Goal: Task Accomplishment & Management: Manage account settings

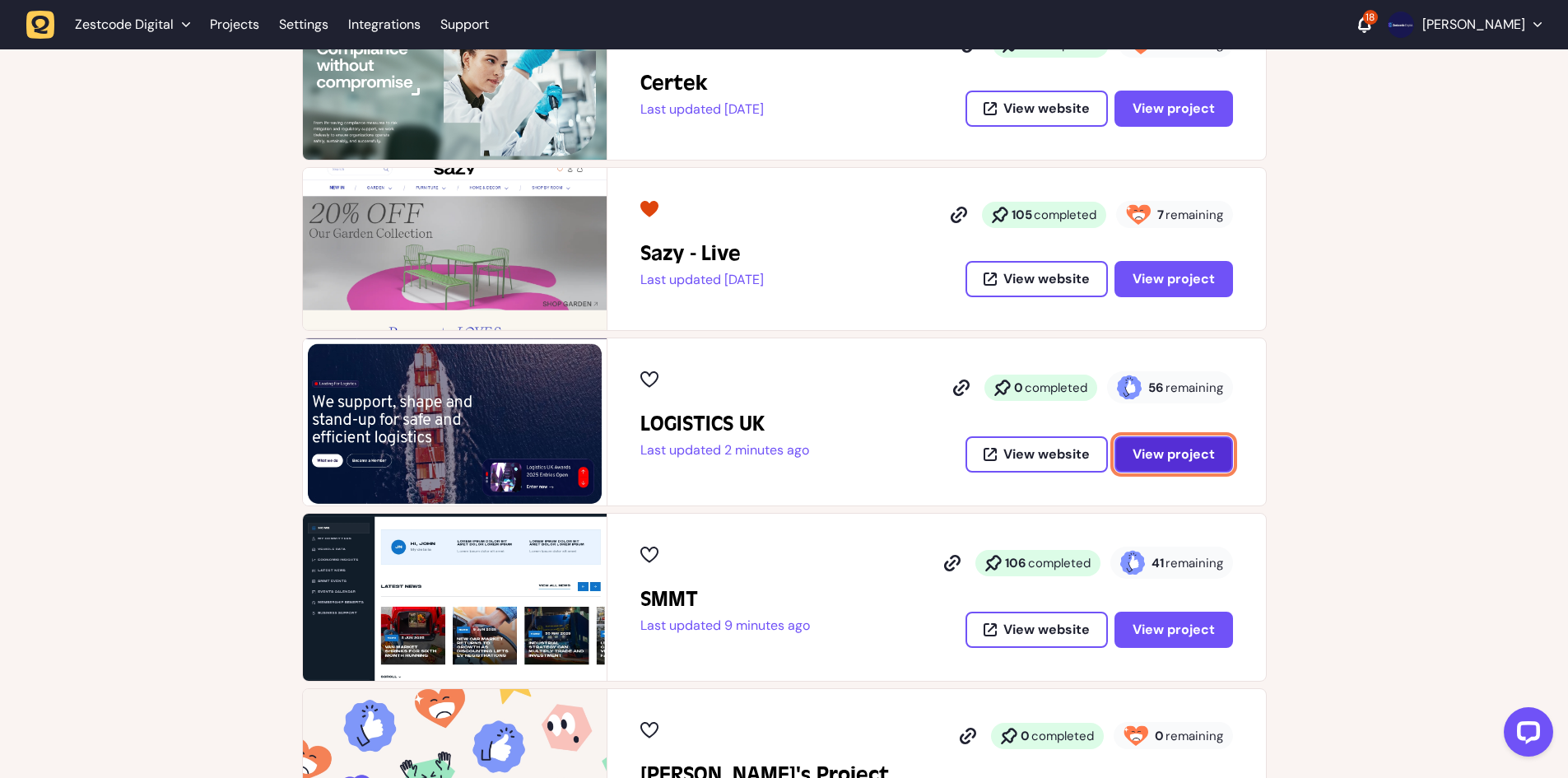
click at [1151, 448] on span "View project" at bounding box center [1173, 454] width 82 height 13
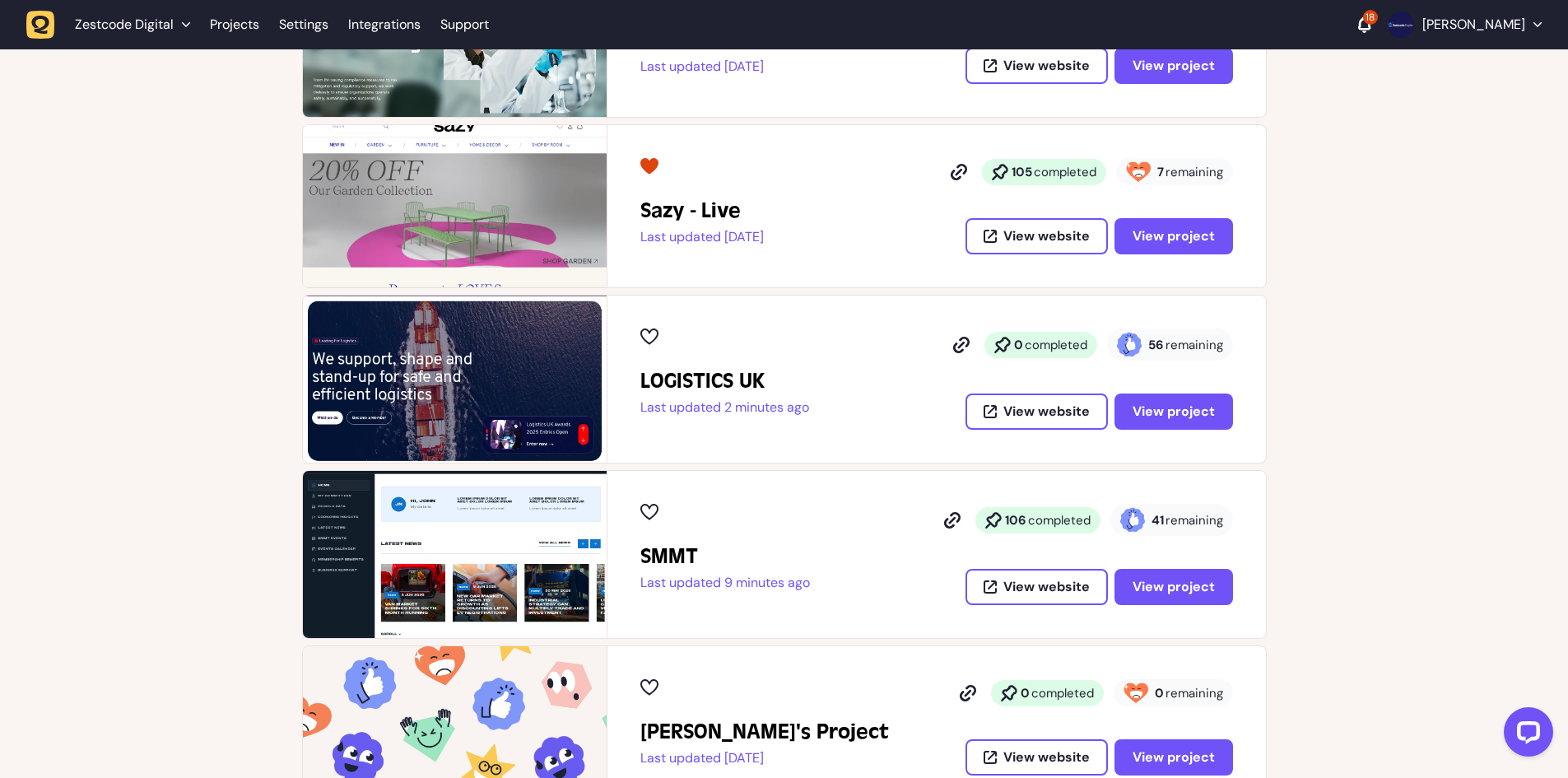
scroll to position [413, 0]
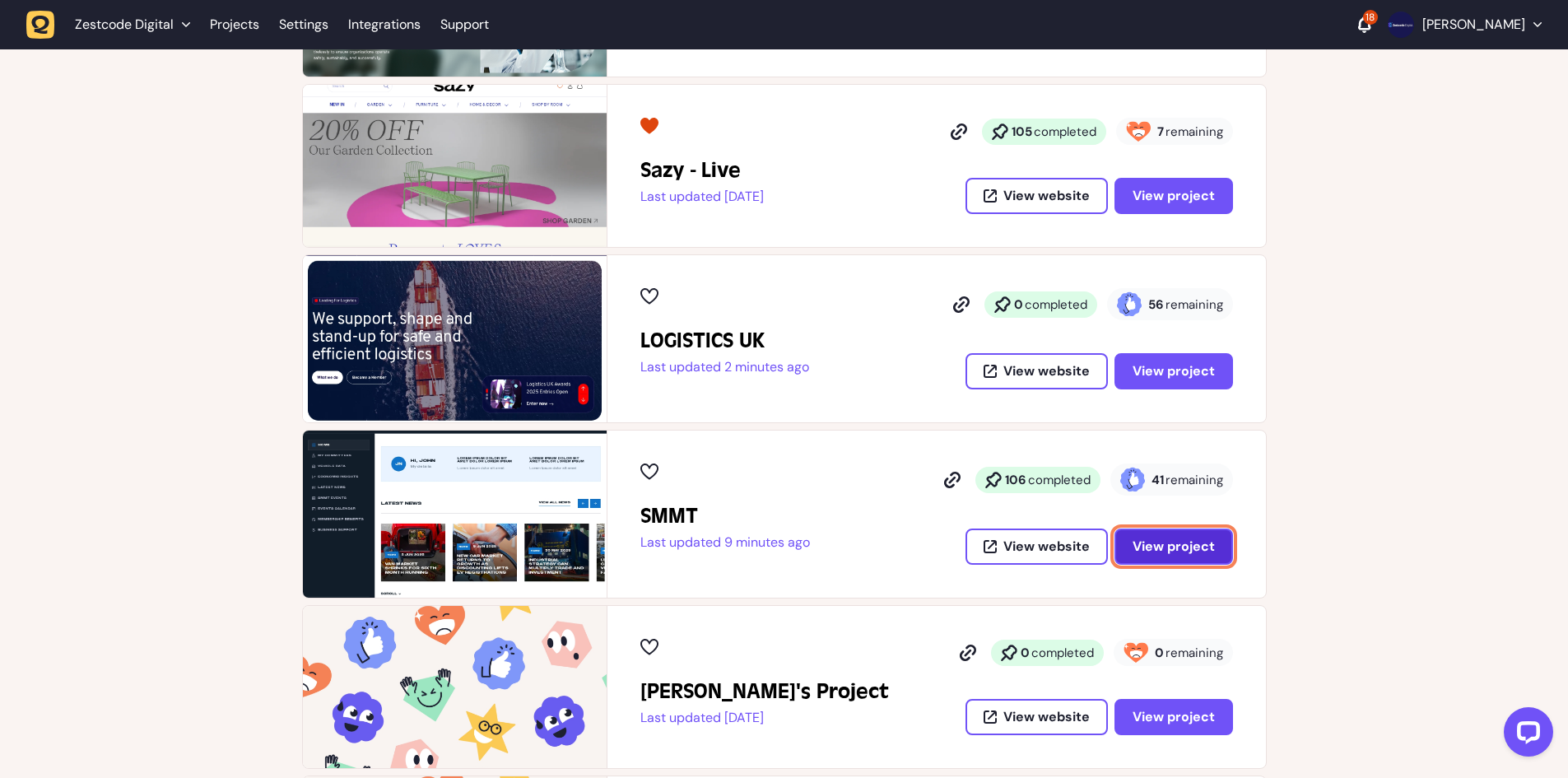
click at [1166, 546] on span "View project" at bounding box center [1173, 546] width 82 height 13
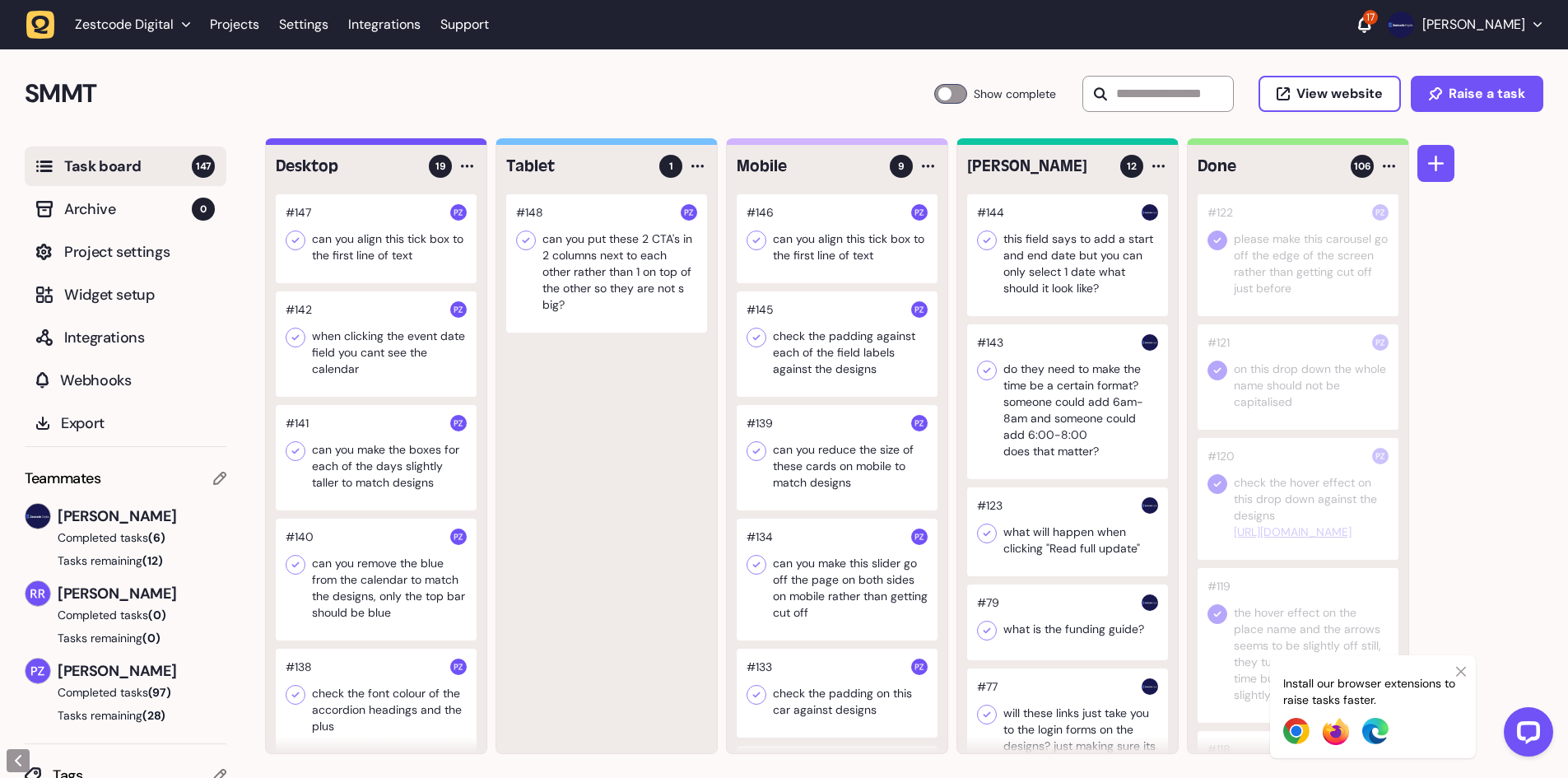
click at [1049, 242] on div at bounding box center [1067, 255] width 200 height 122
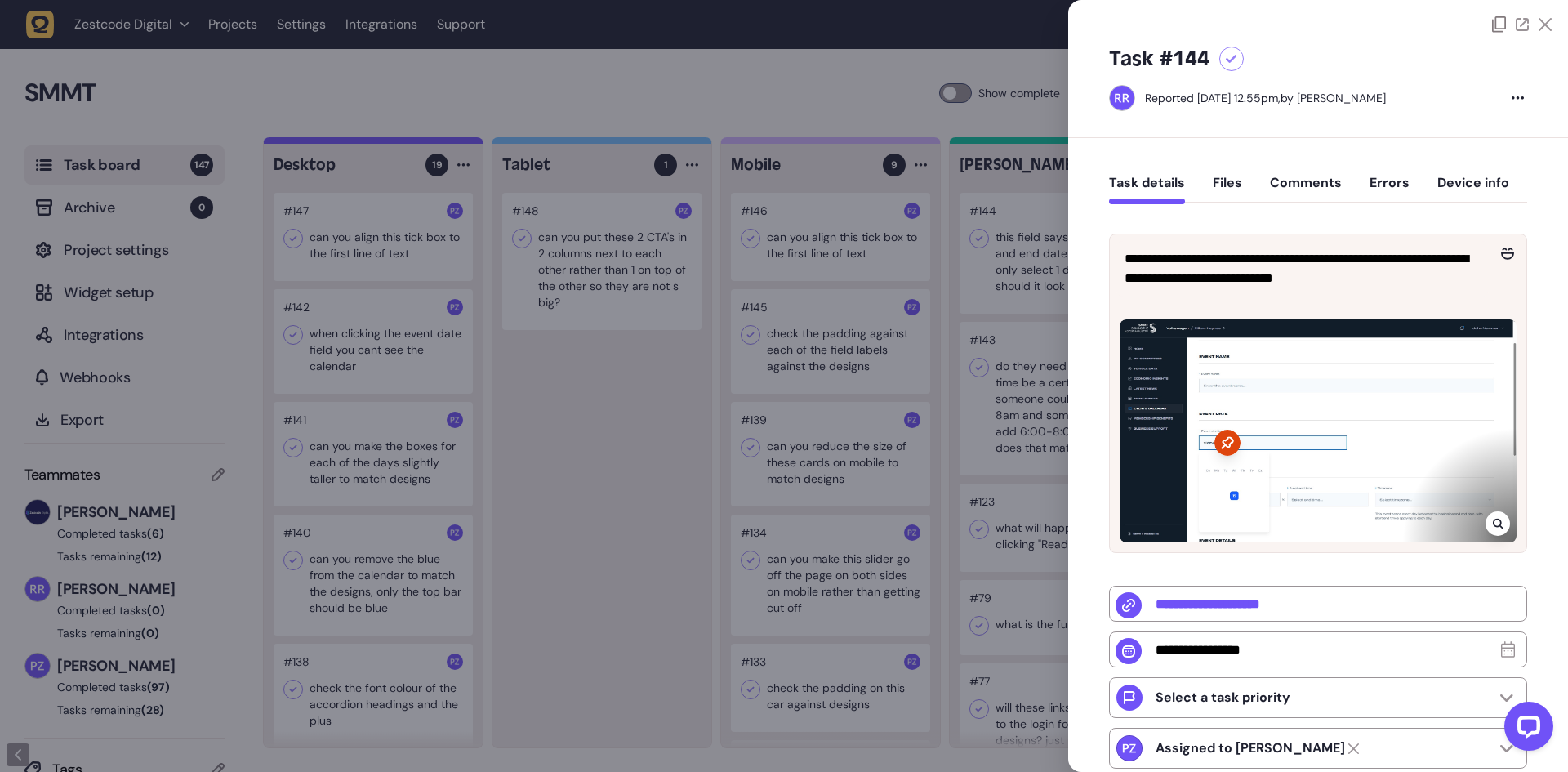
click at [1495, 518] on icon at bounding box center [1498, 524] width 11 height 11
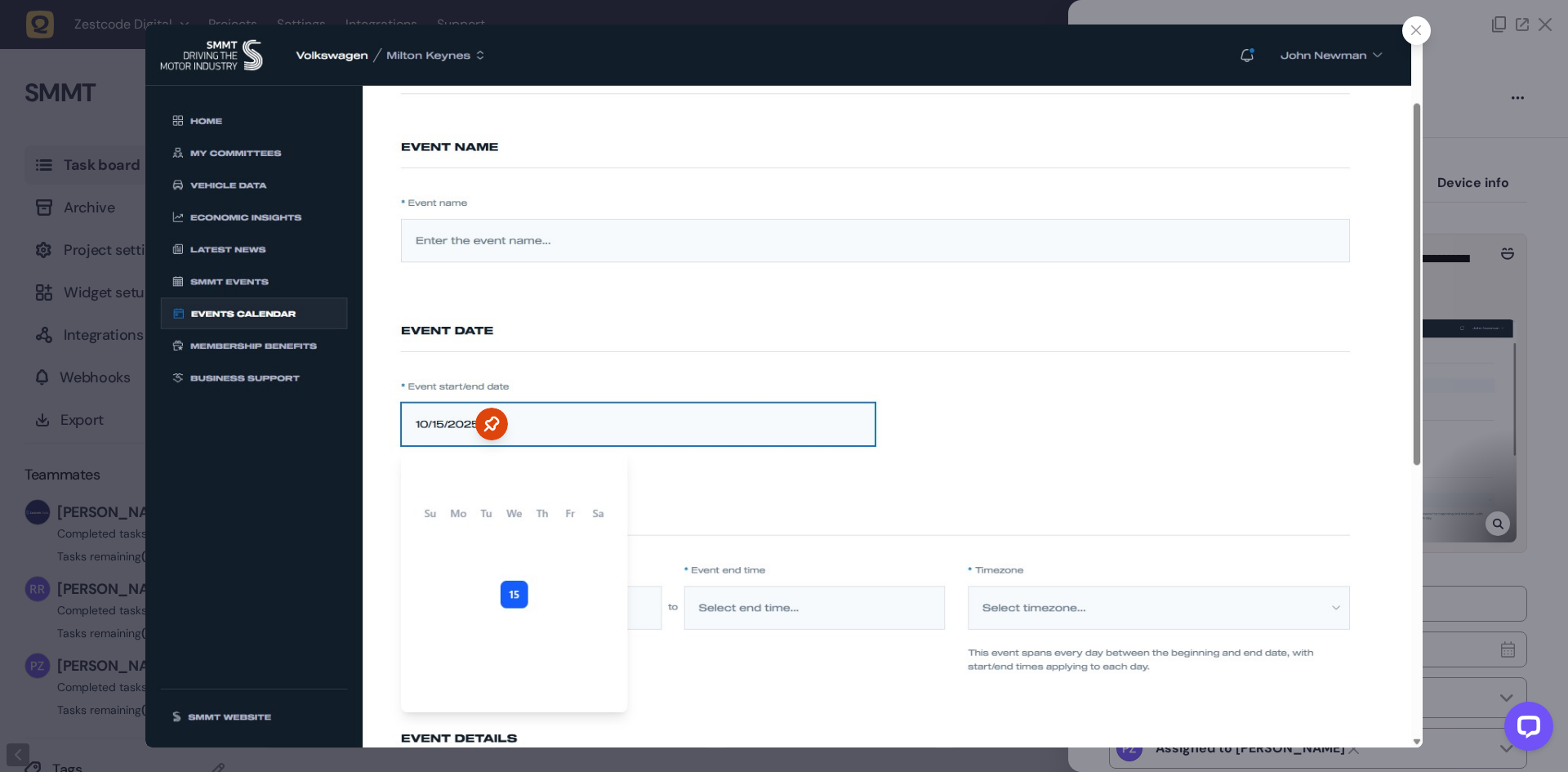
click at [1475, 415] on div at bounding box center [784, 386] width 1568 height 772
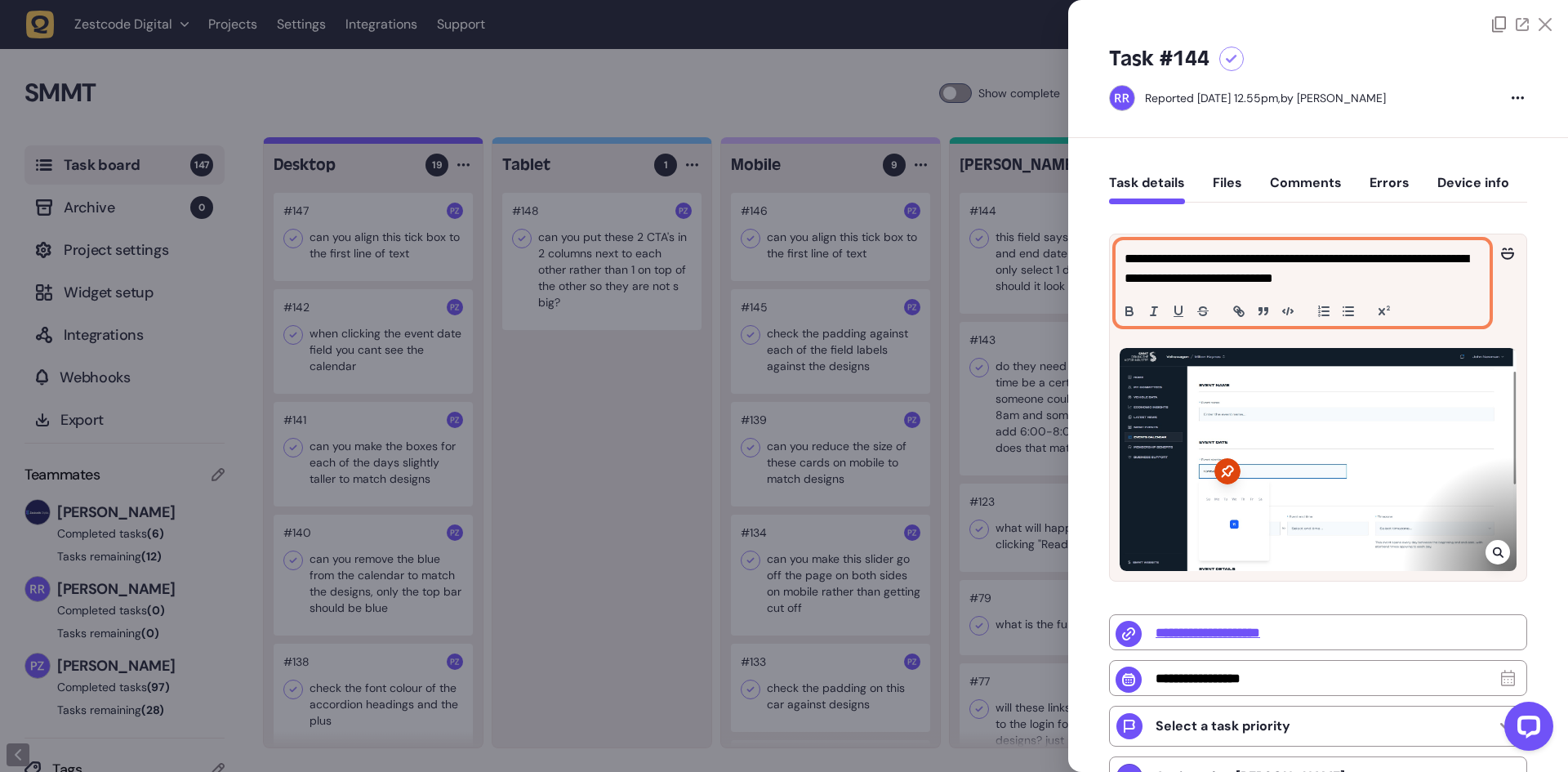
click at [1363, 276] on p "**********" at bounding box center [1301, 268] width 352 height 40
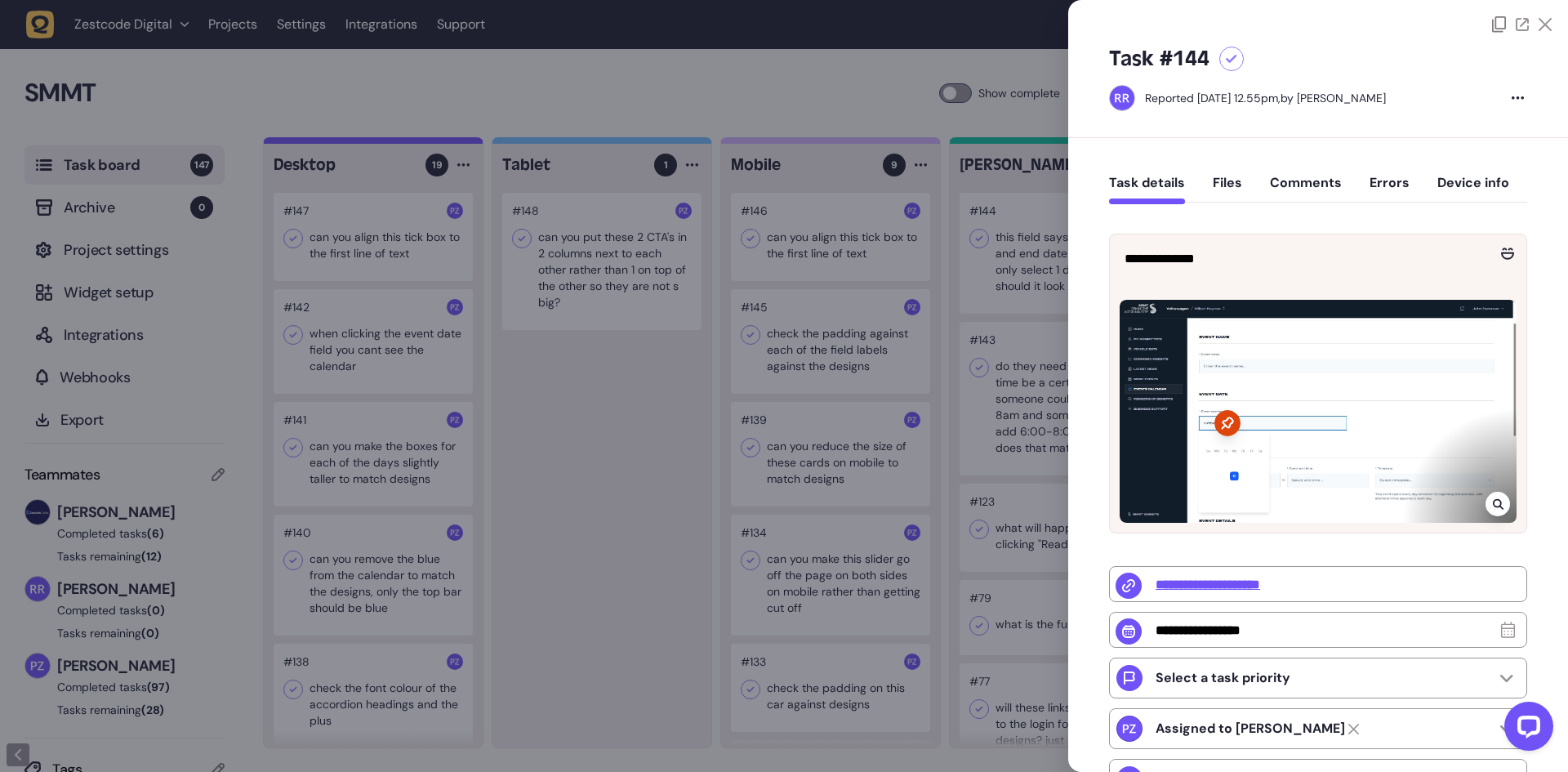
click at [932, 297] on div at bounding box center [784, 386] width 1568 height 772
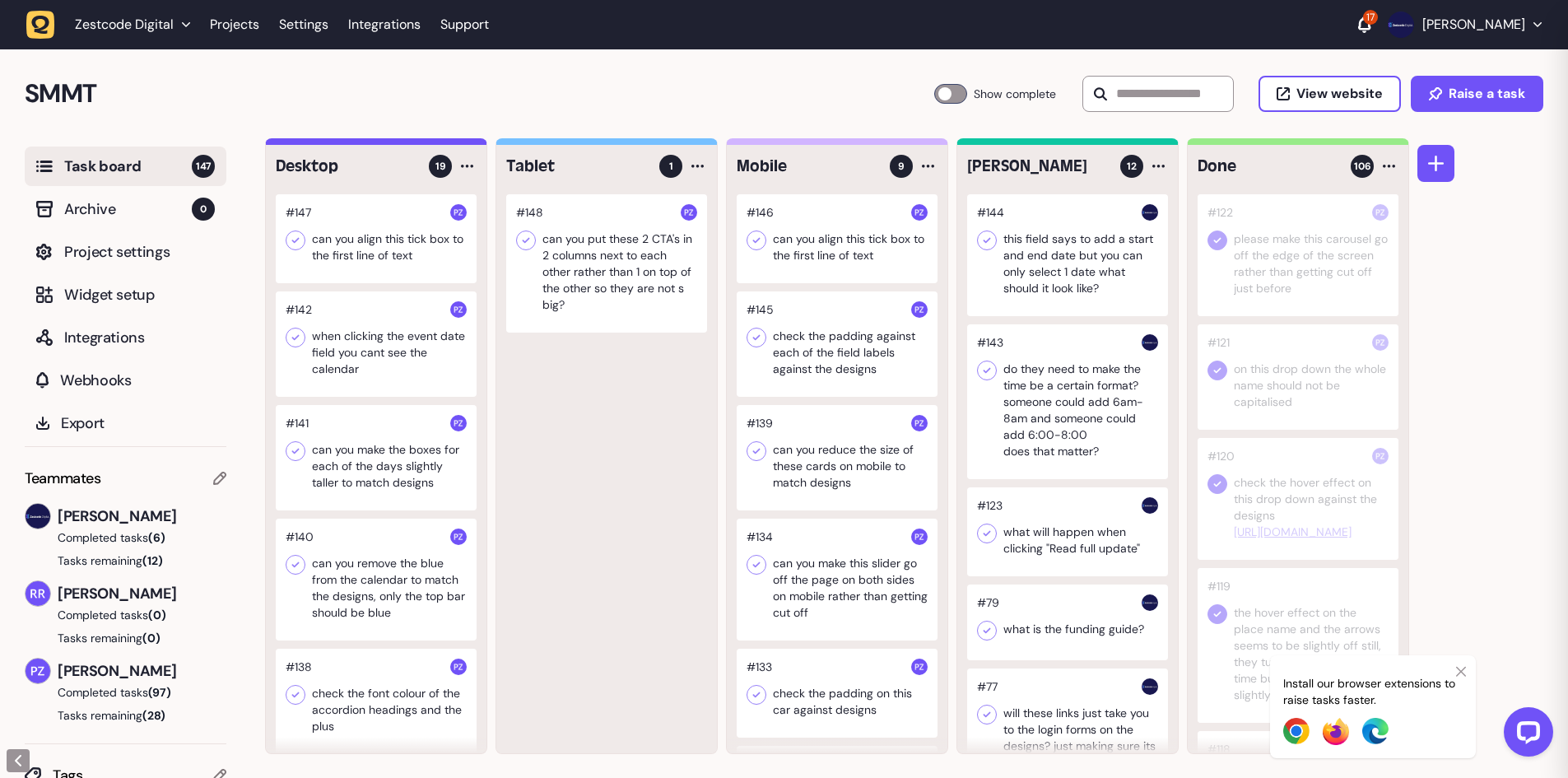
click at [1081, 278] on div at bounding box center [1067, 255] width 200 height 122
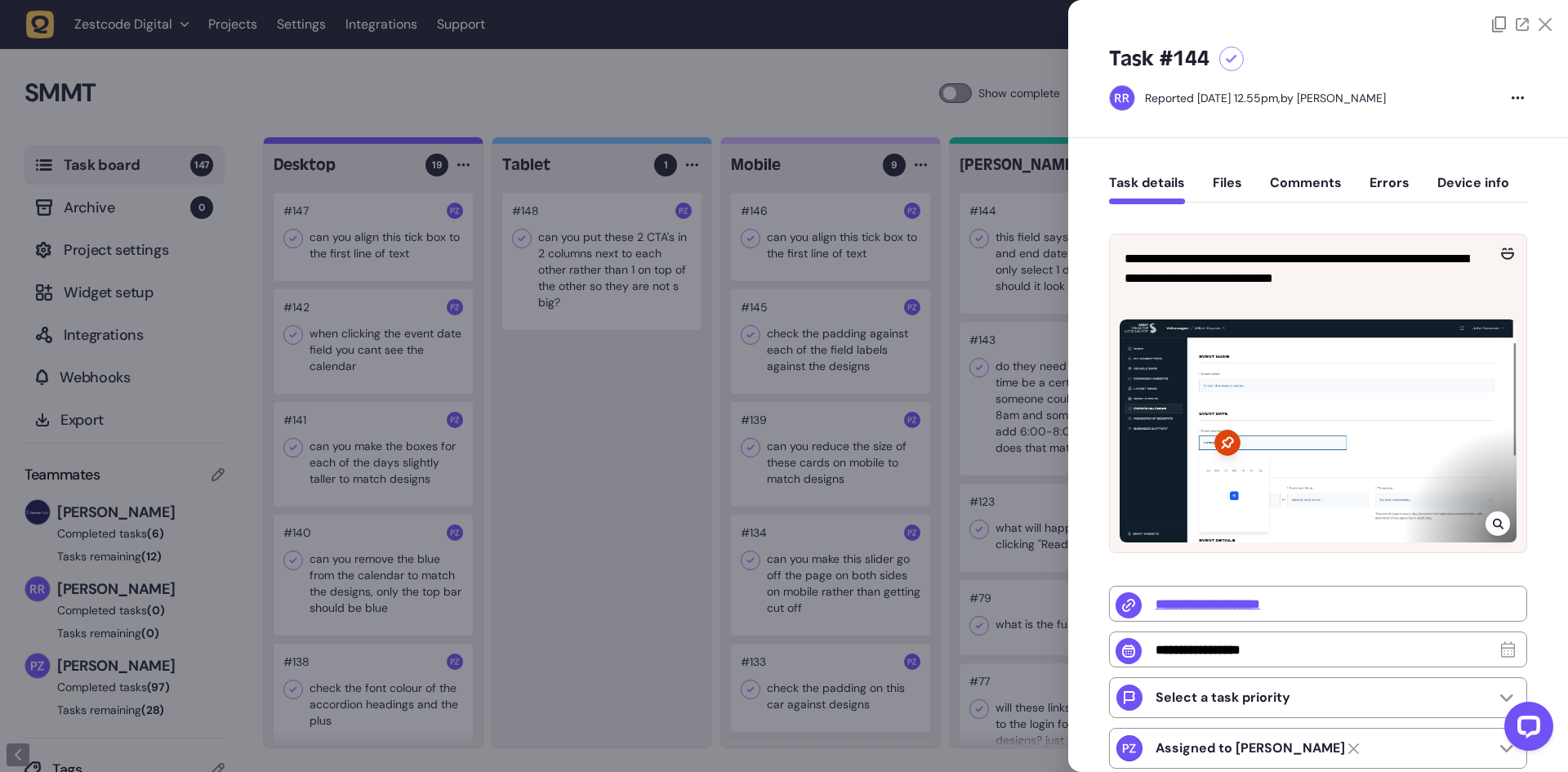
click at [1494, 518] on icon at bounding box center [1498, 524] width 11 height 11
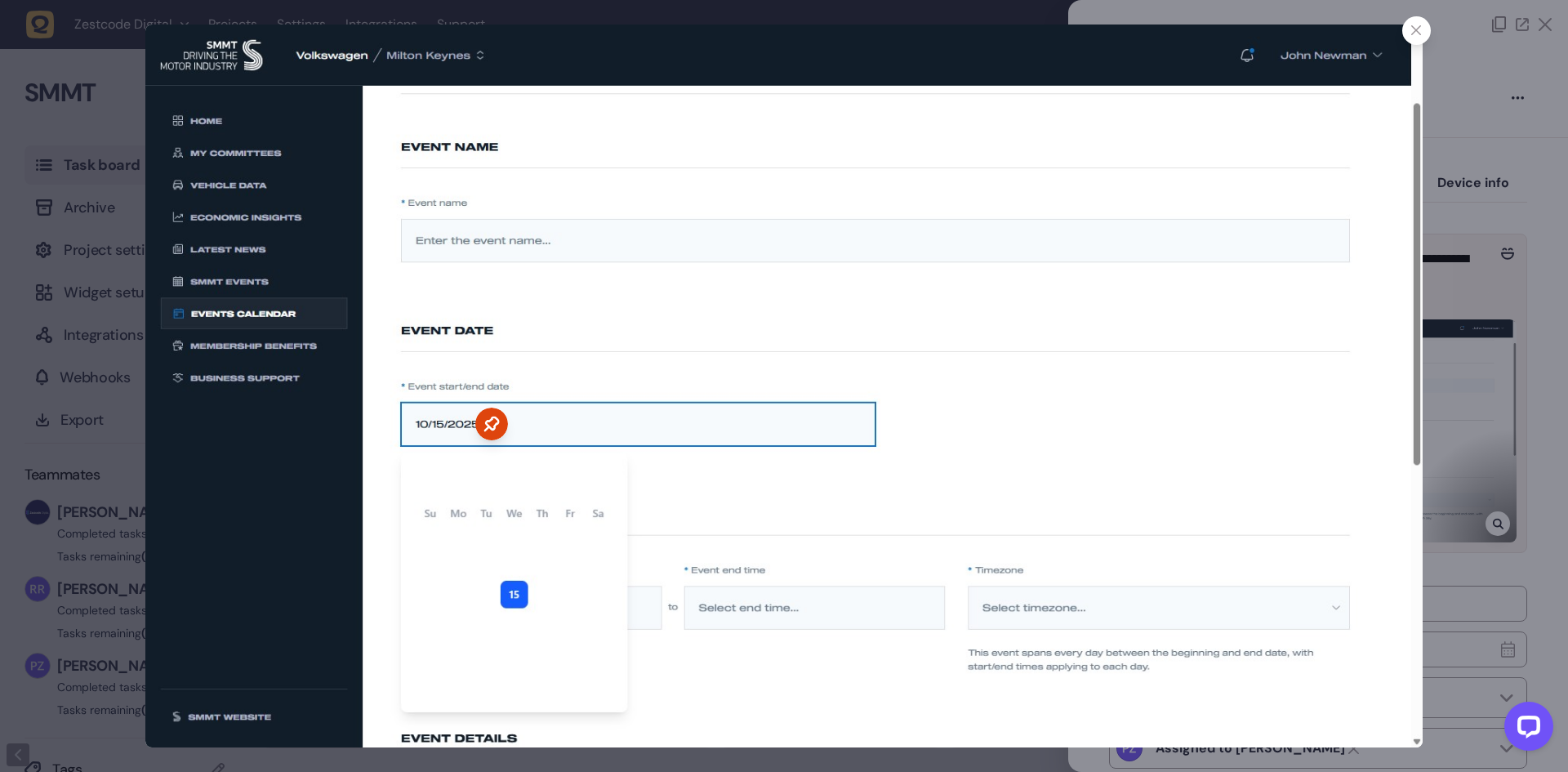
click at [1456, 397] on div at bounding box center [784, 386] width 1568 height 772
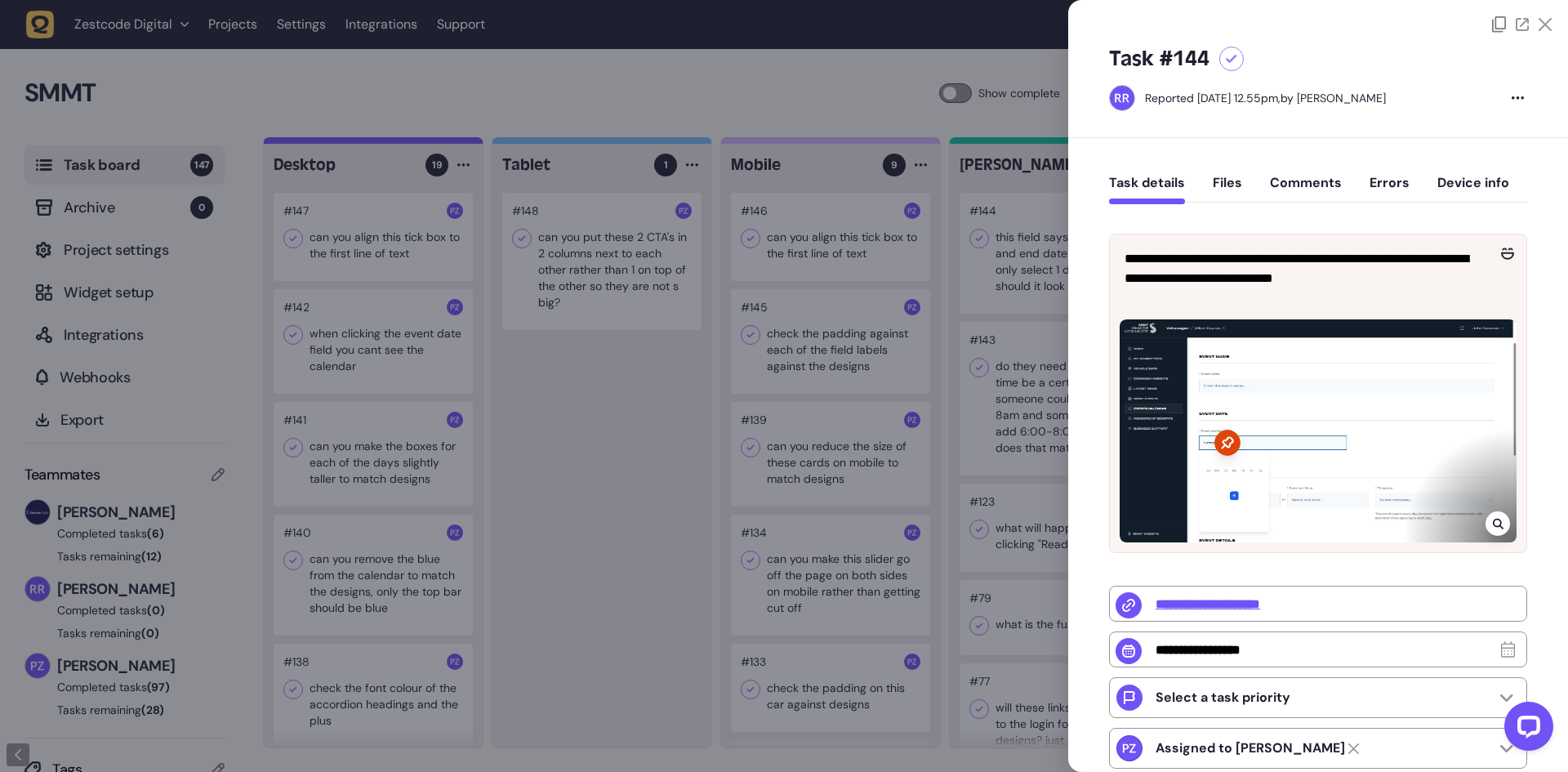
click at [1230, 51] on div at bounding box center [1232, 59] width 25 height 25
click at [1015, 187] on div at bounding box center [784, 386] width 1568 height 772
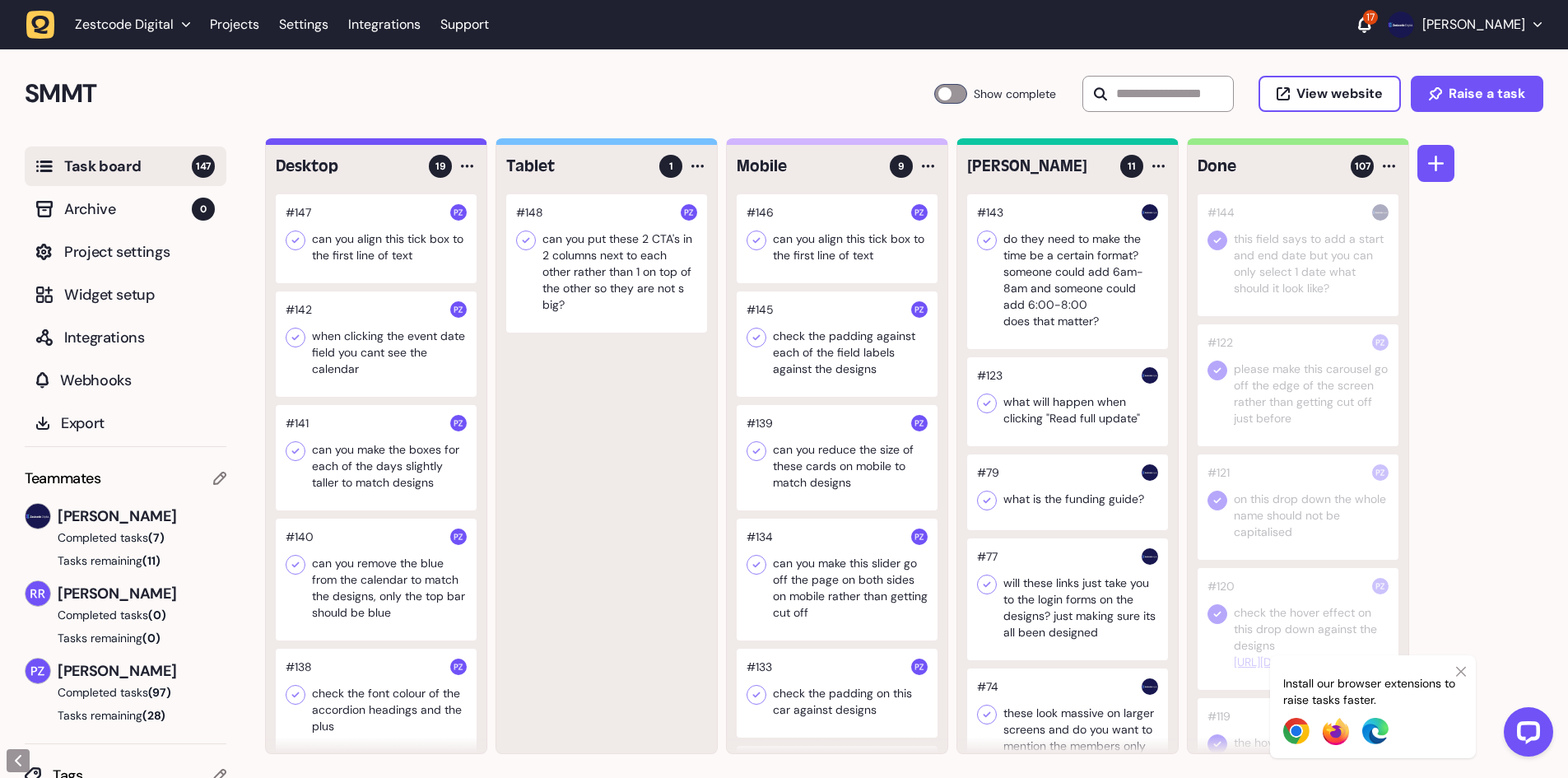
click at [1070, 274] on div at bounding box center [1067, 271] width 200 height 154
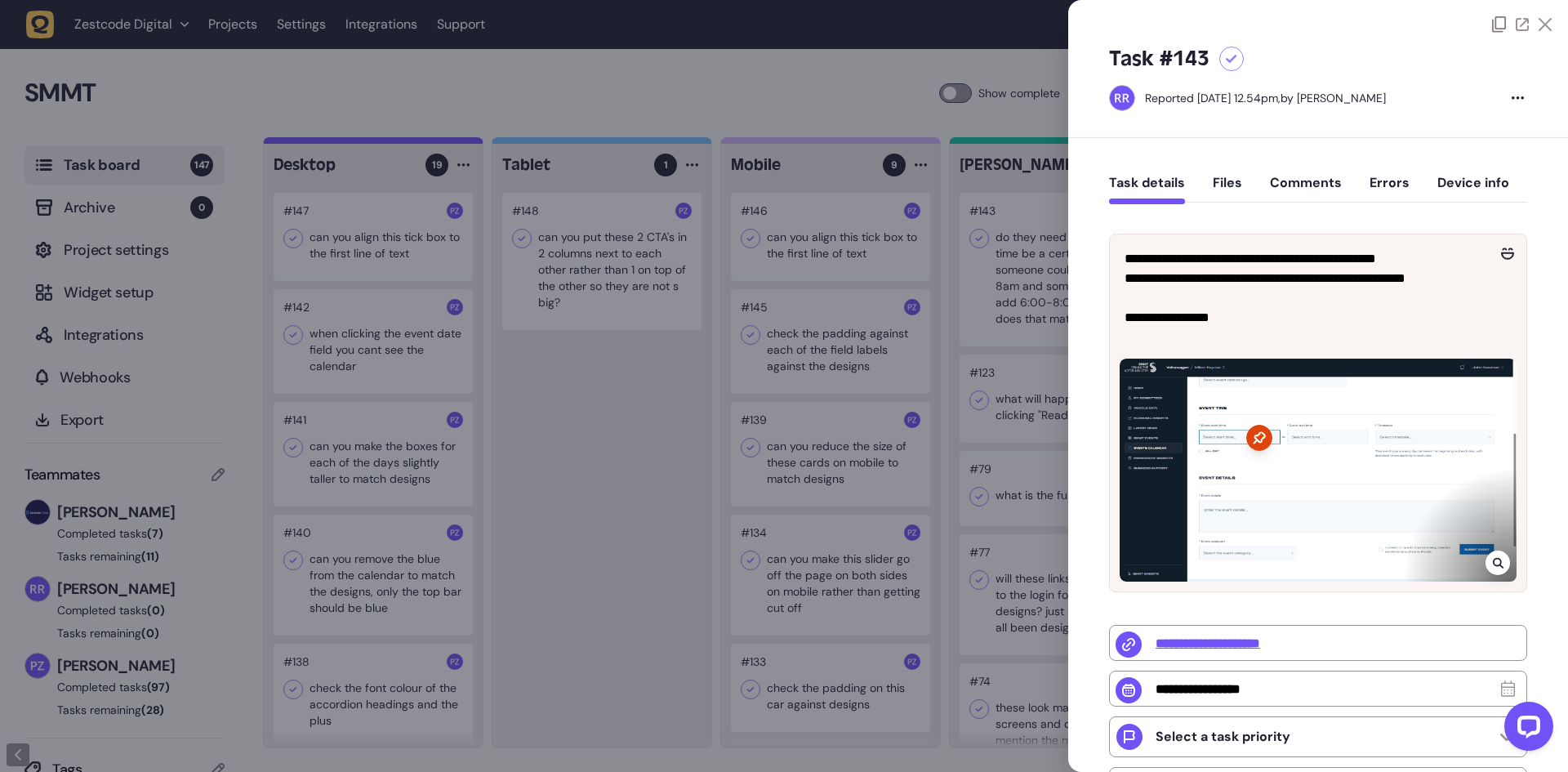
click at [1039, 232] on div at bounding box center [784, 386] width 1568 height 772
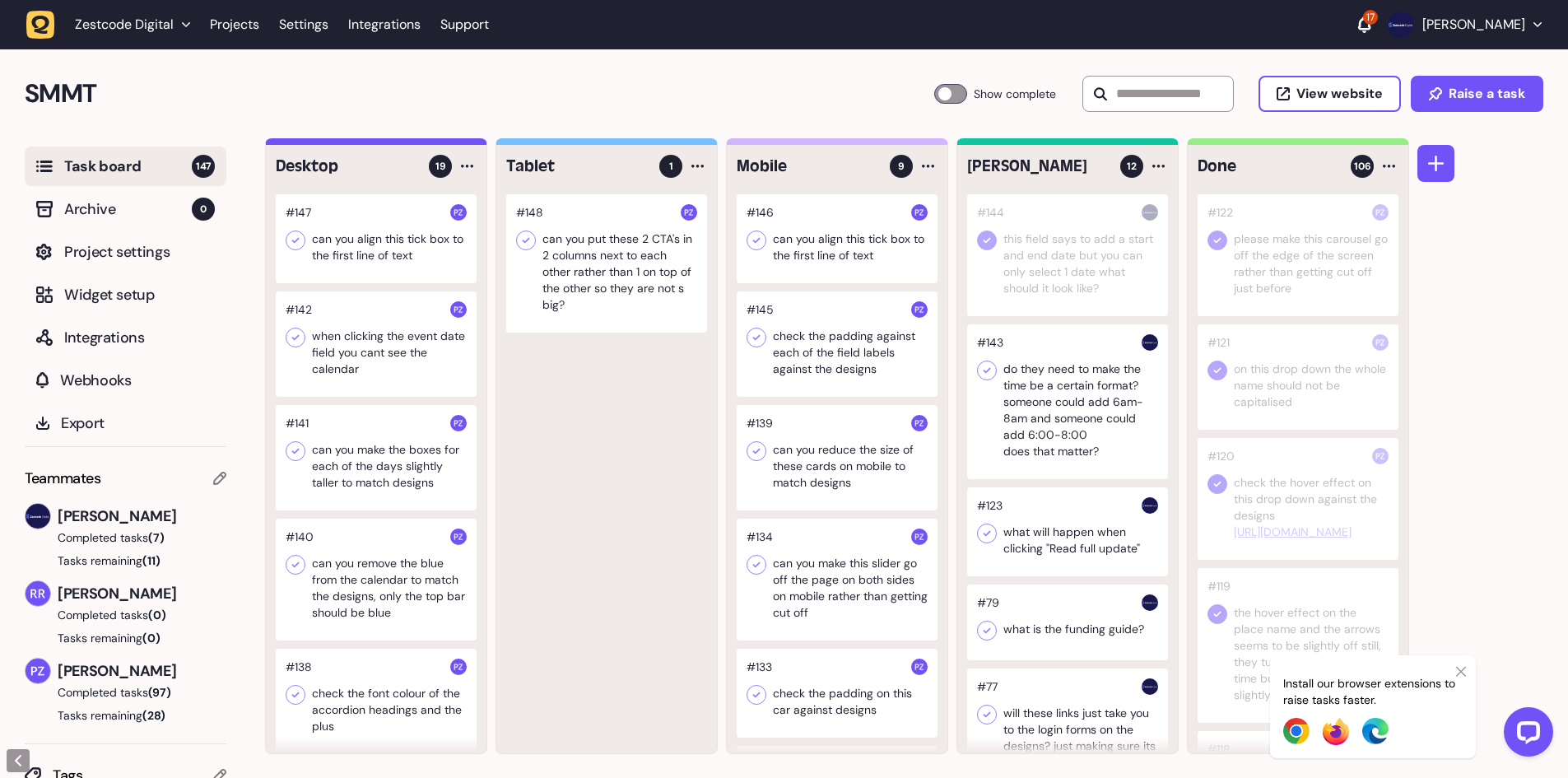
click at [1049, 246] on div at bounding box center [1067, 255] width 200 height 122
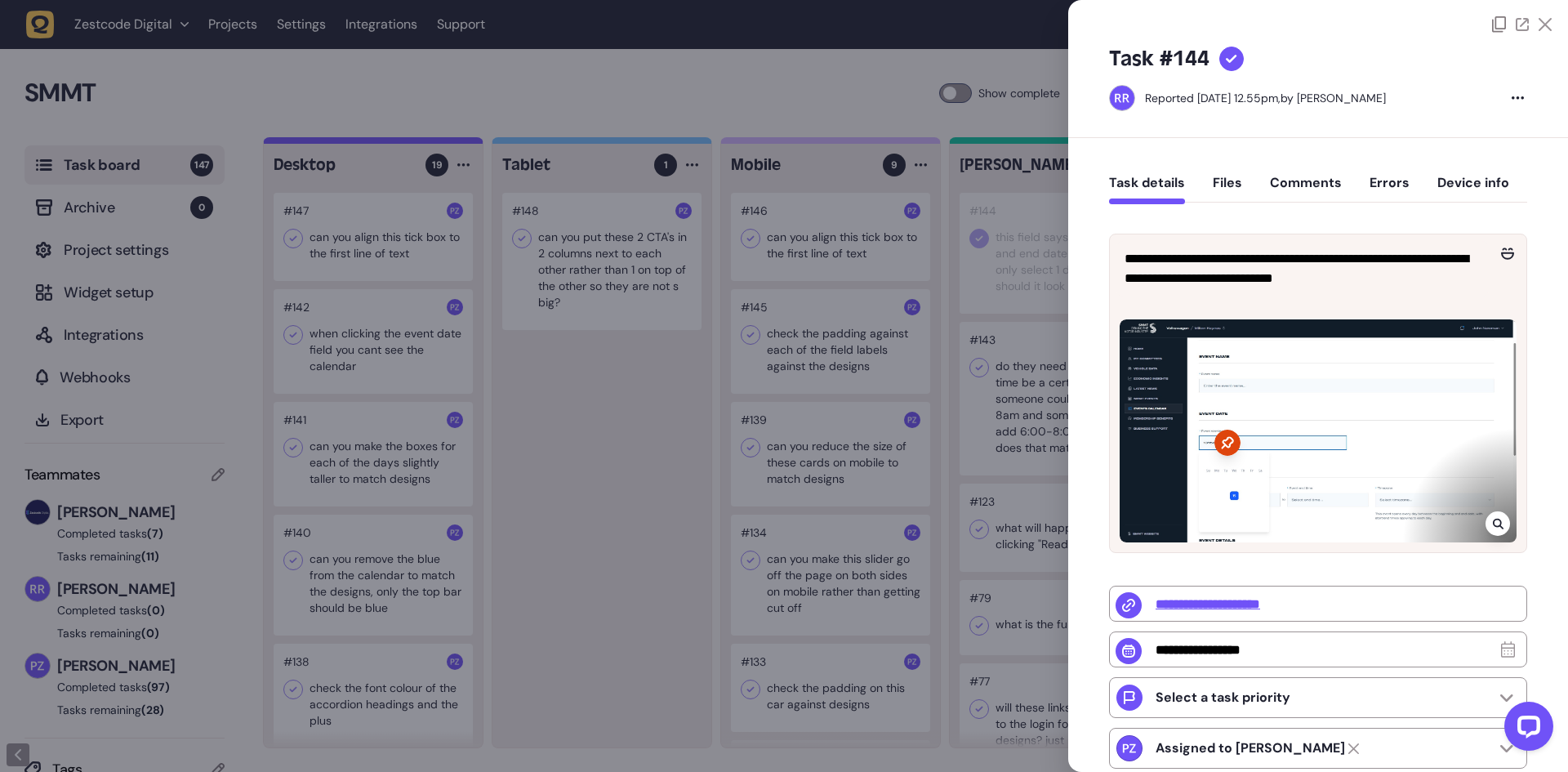
click at [1241, 52] on div at bounding box center [1232, 59] width 25 height 25
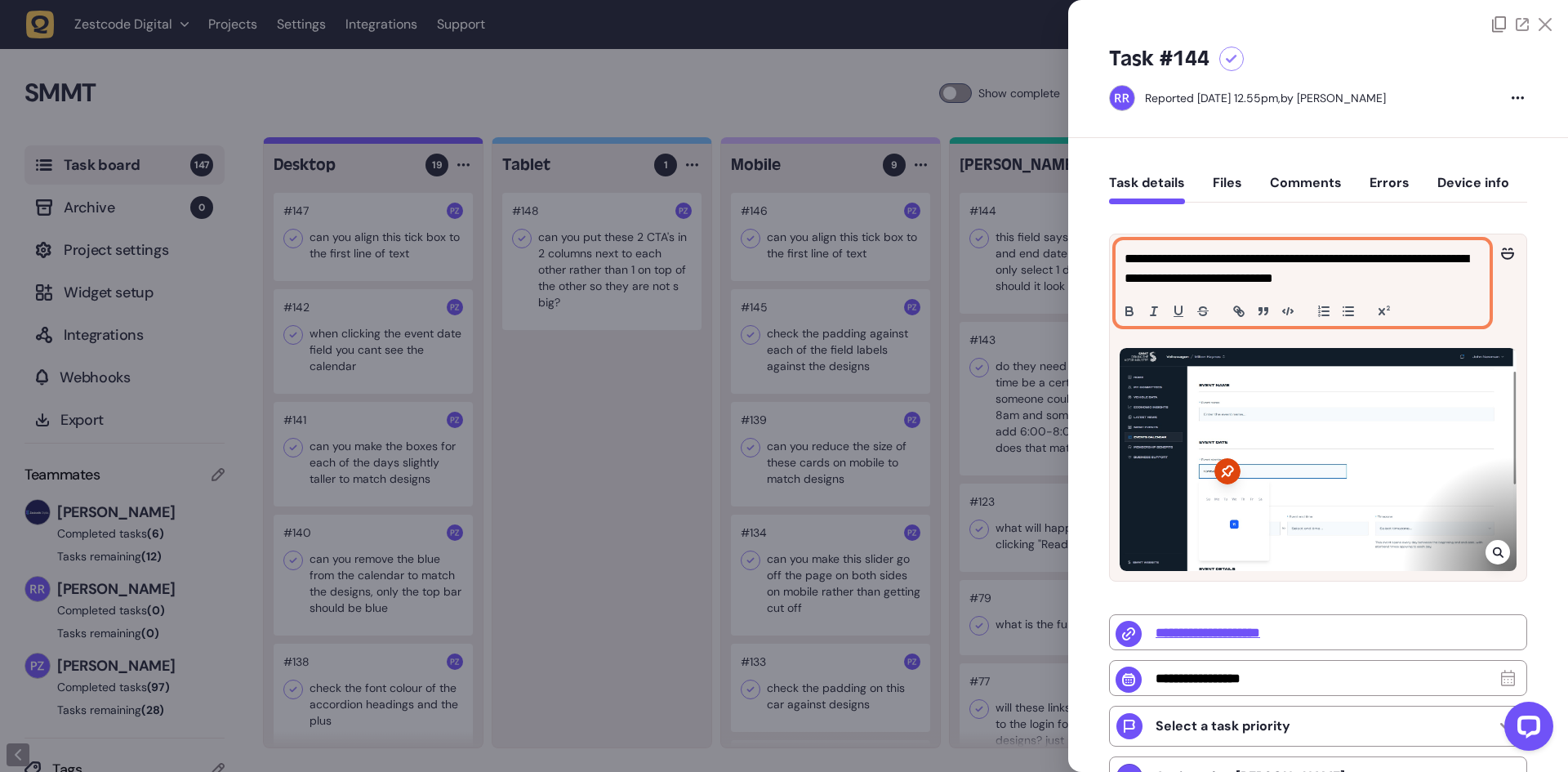
click at [1221, 255] on p "**********" at bounding box center [1301, 268] width 352 height 40
click at [1379, 276] on p "**********" at bounding box center [1301, 268] width 352 height 40
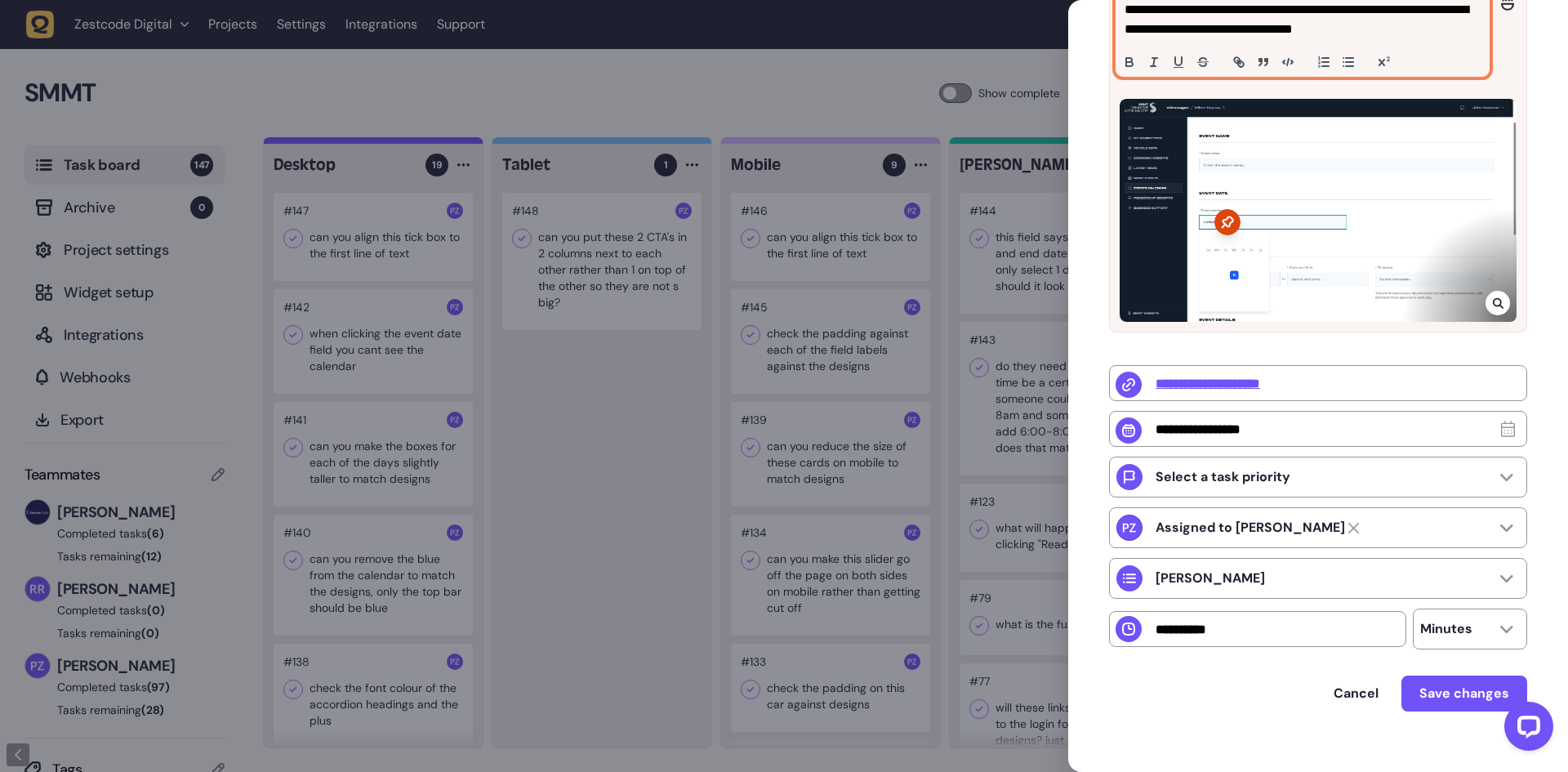
scroll to position [276, 0]
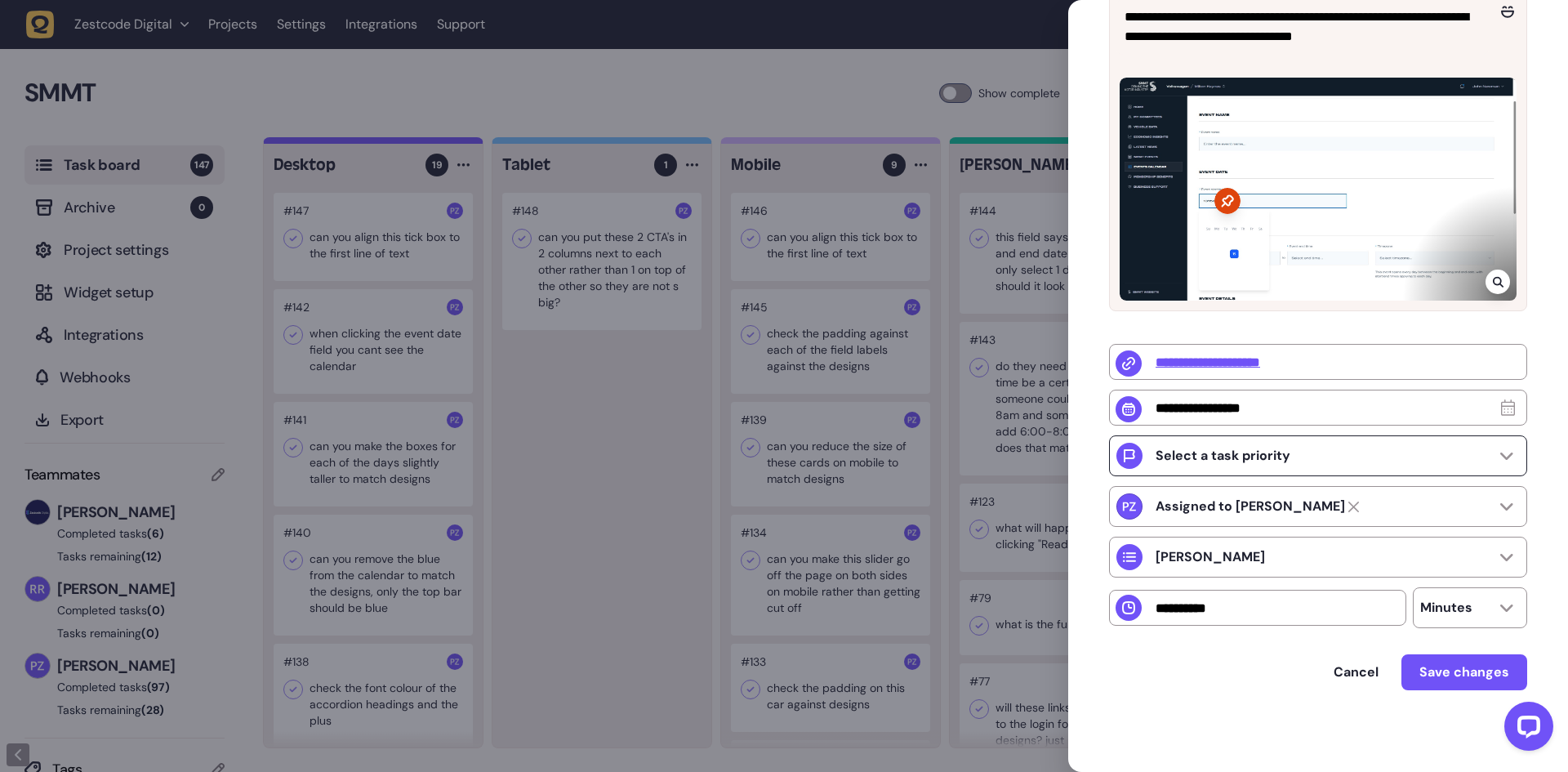
click at [1186, 448] on p "Select a task priority" at bounding box center [1222, 456] width 135 height 17
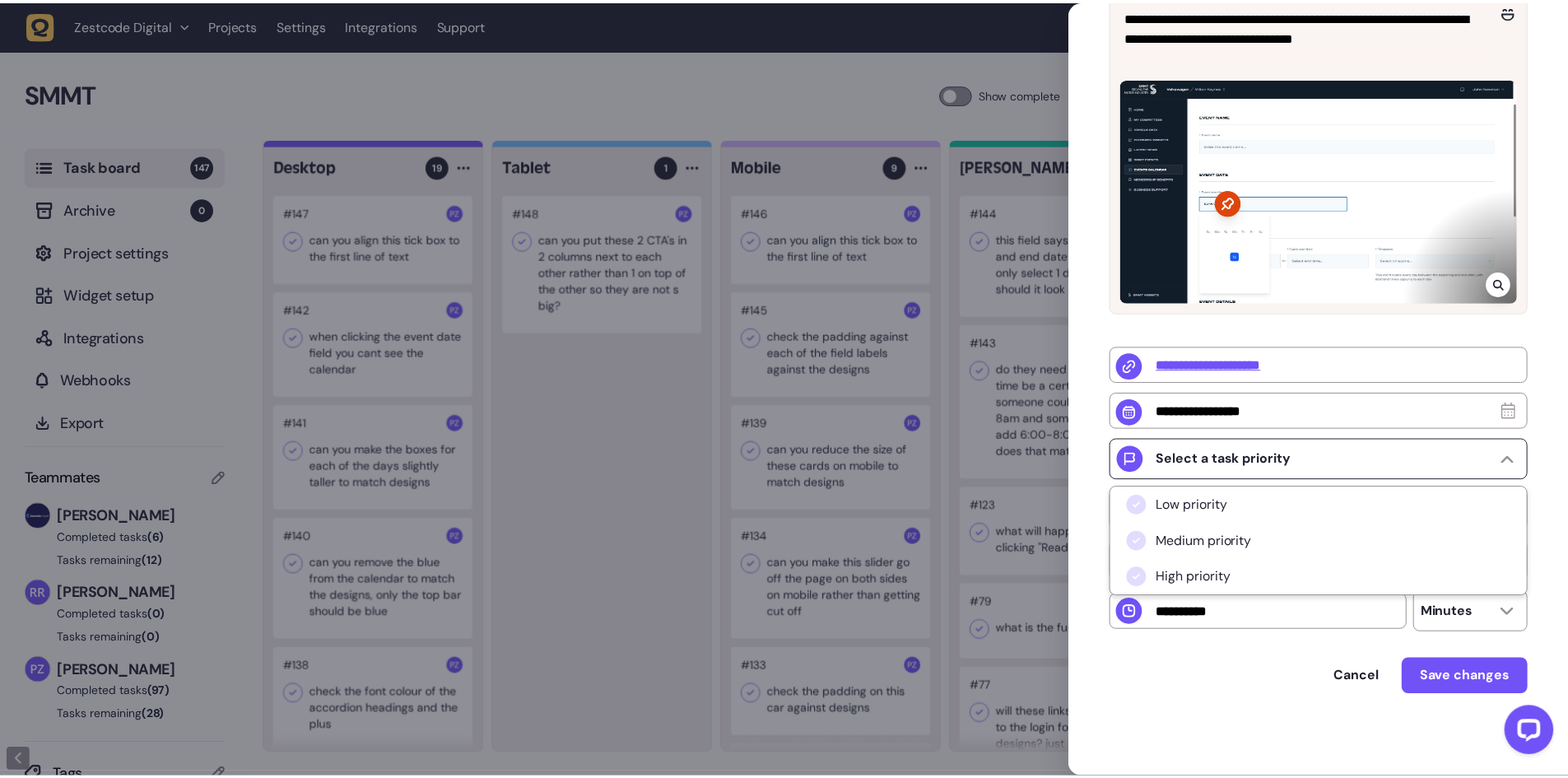
scroll to position [248, 0]
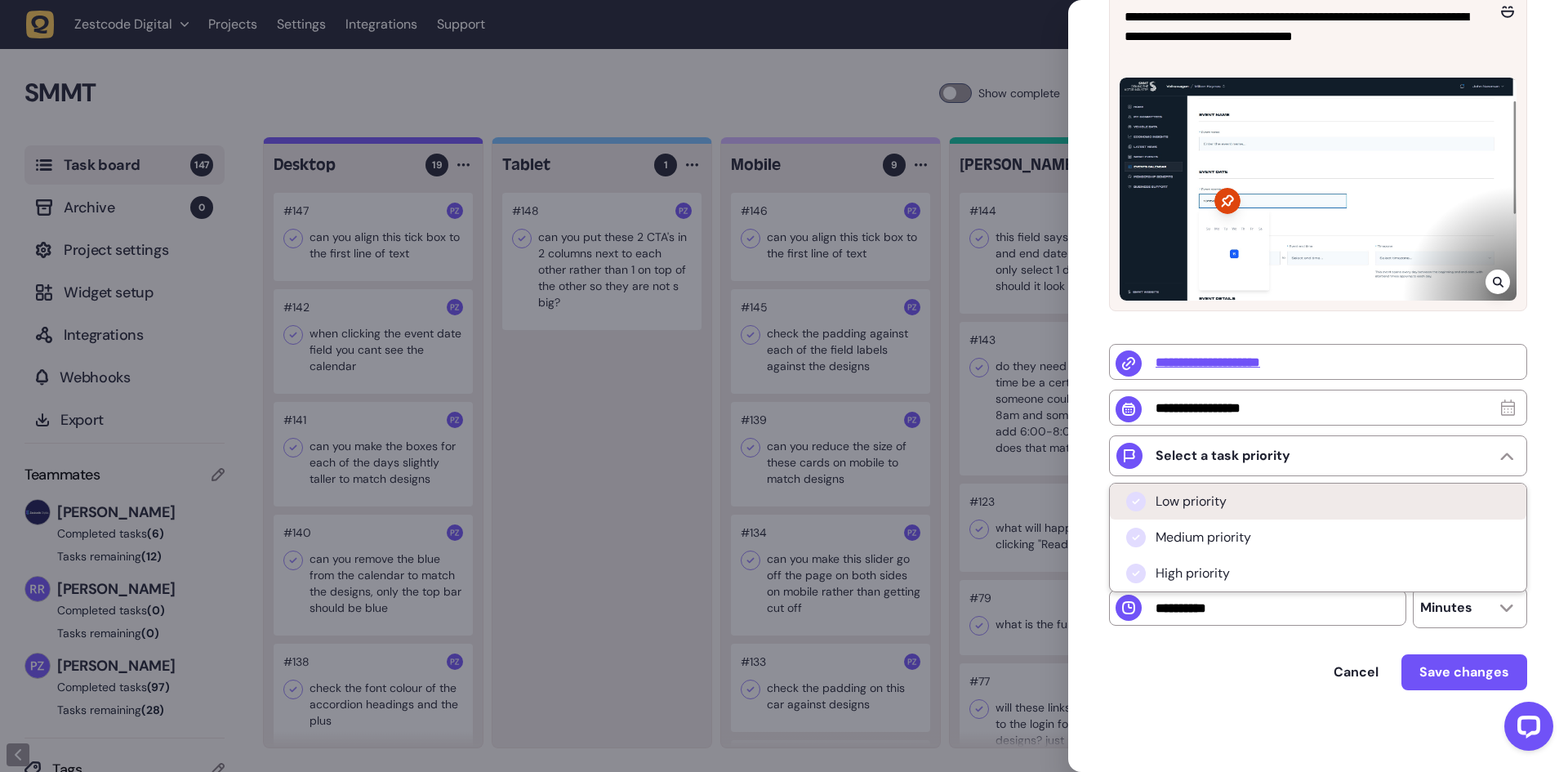
click at [1179, 497] on span "Low priority" at bounding box center [1191, 502] width 71 height 17
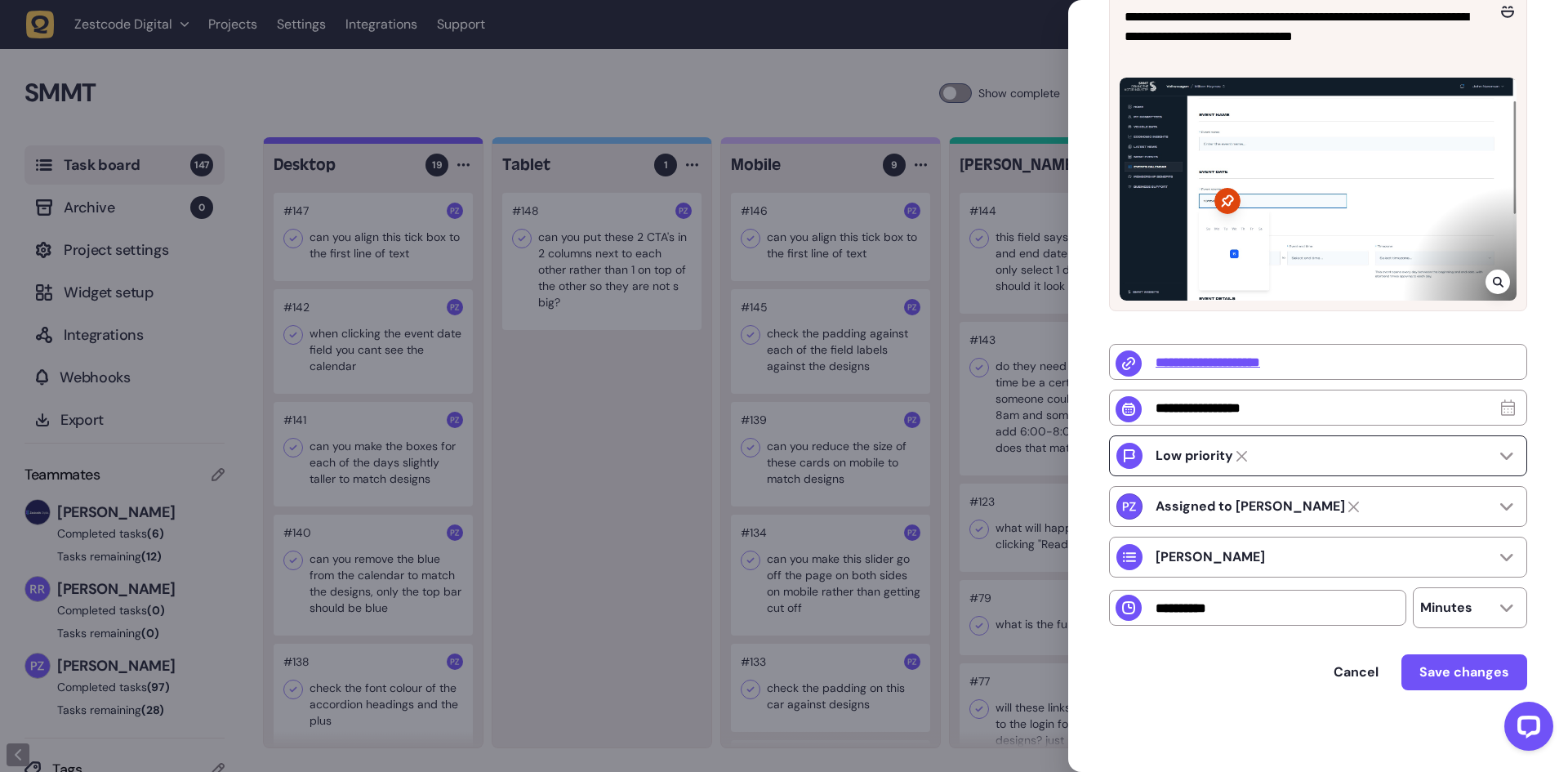
click at [1319, 466] on div "Low priority" at bounding box center [1317, 456] width 418 height 40
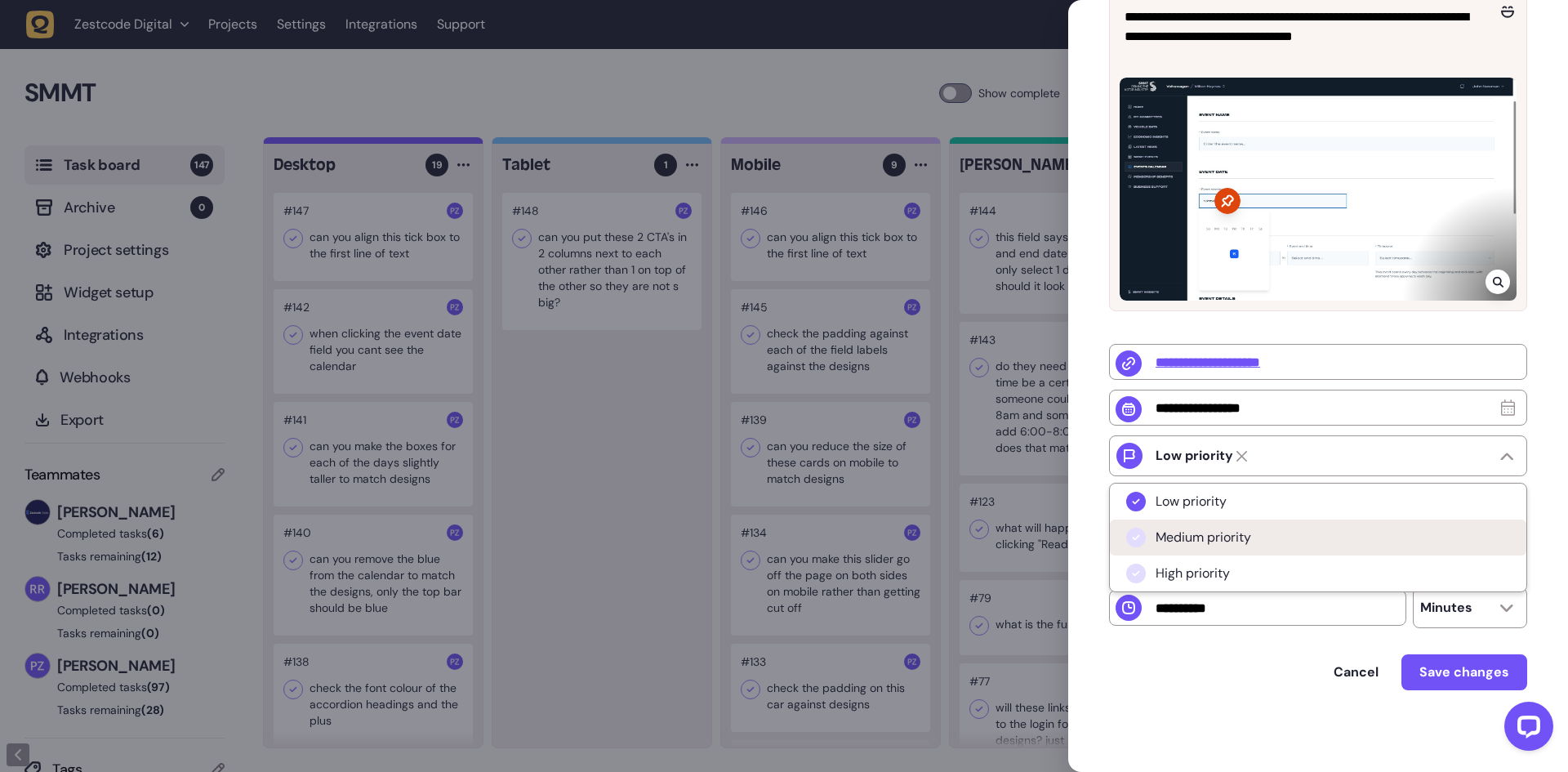
click at [1216, 529] on span "Medium priority" at bounding box center [1203, 537] width 96 height 17
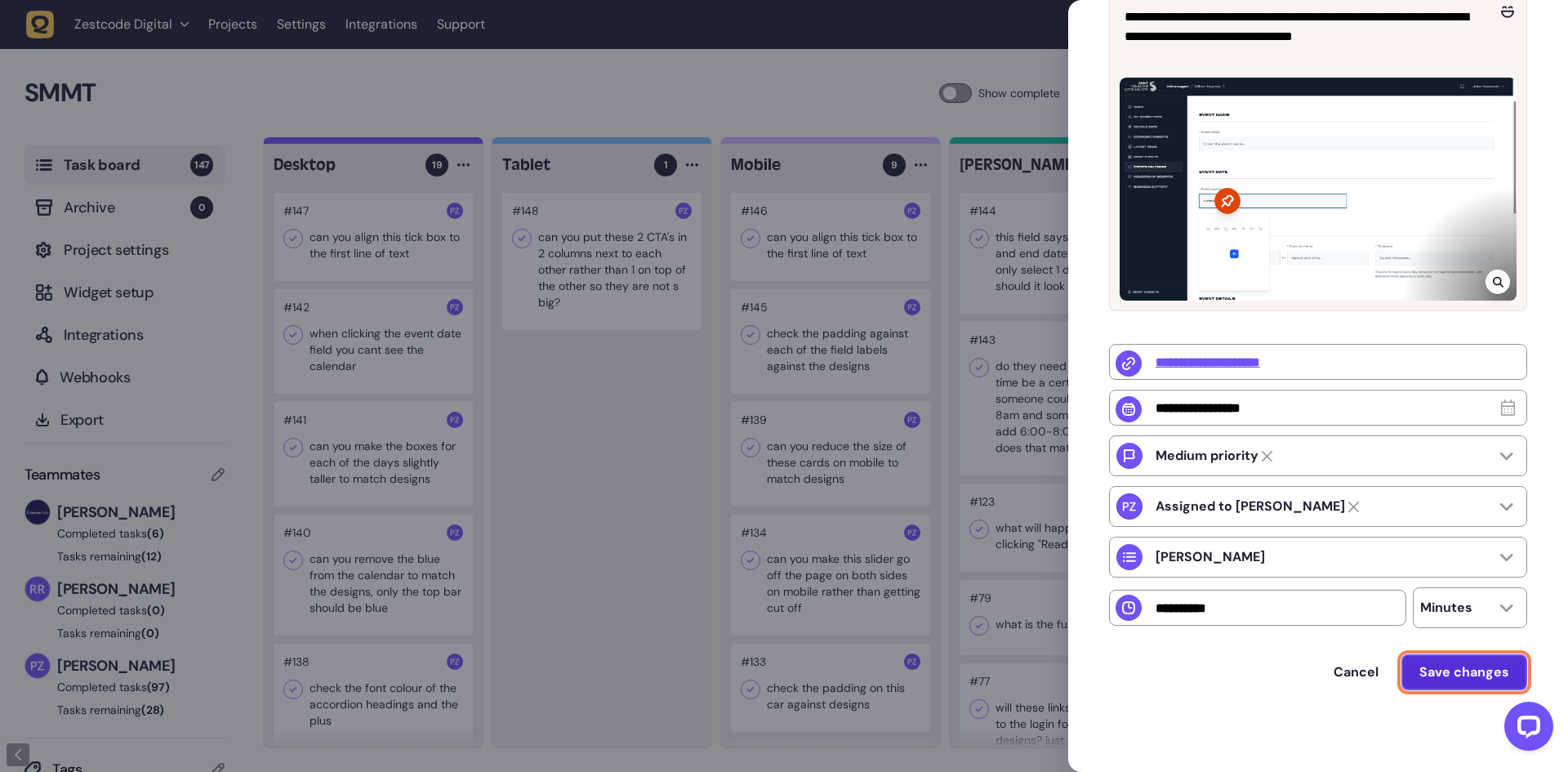
click at [1462, 671] on span "Save changes" at bounding box center [1464, 672] width 90 height 13
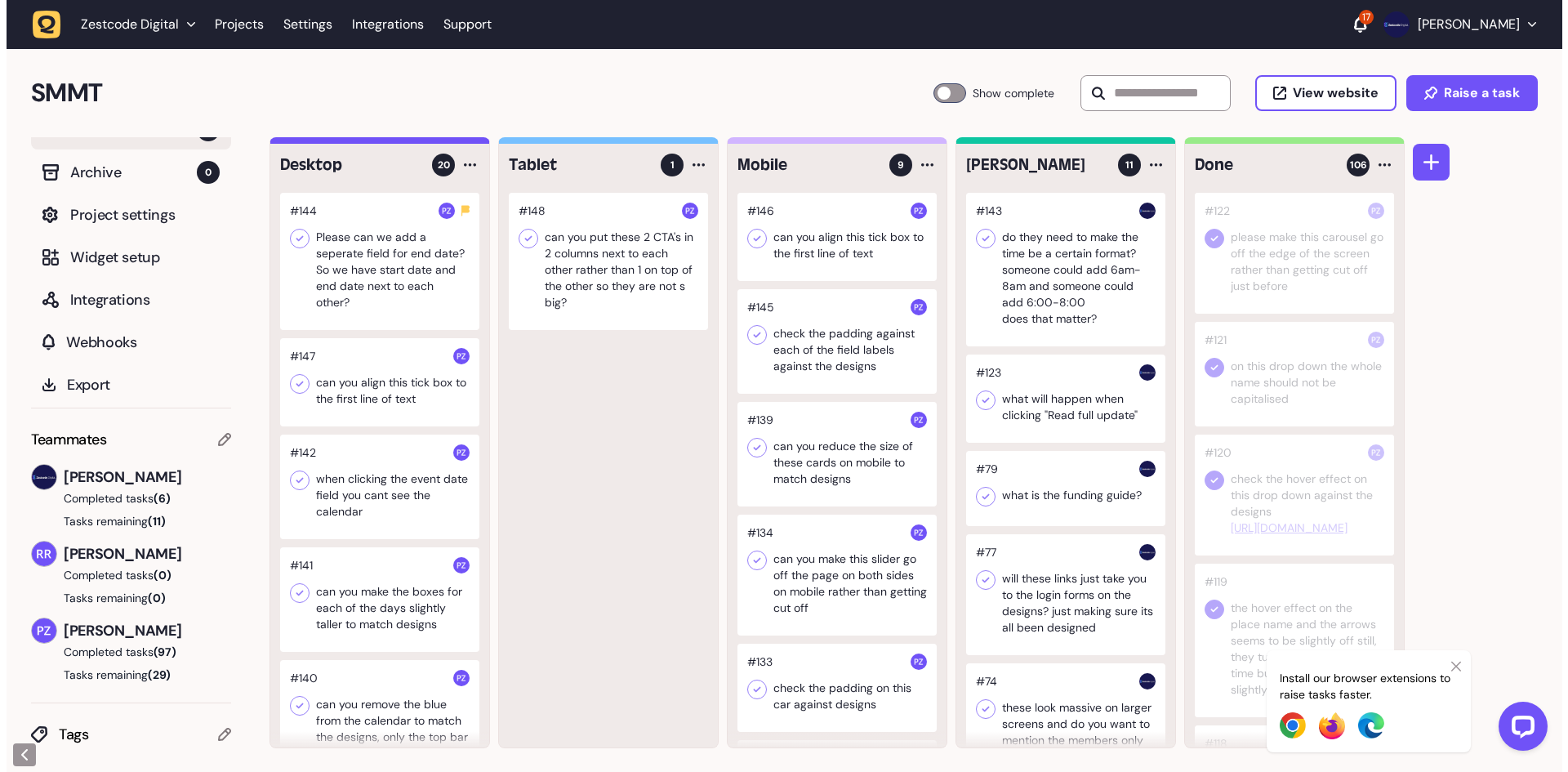
scroll to position [36, 0]
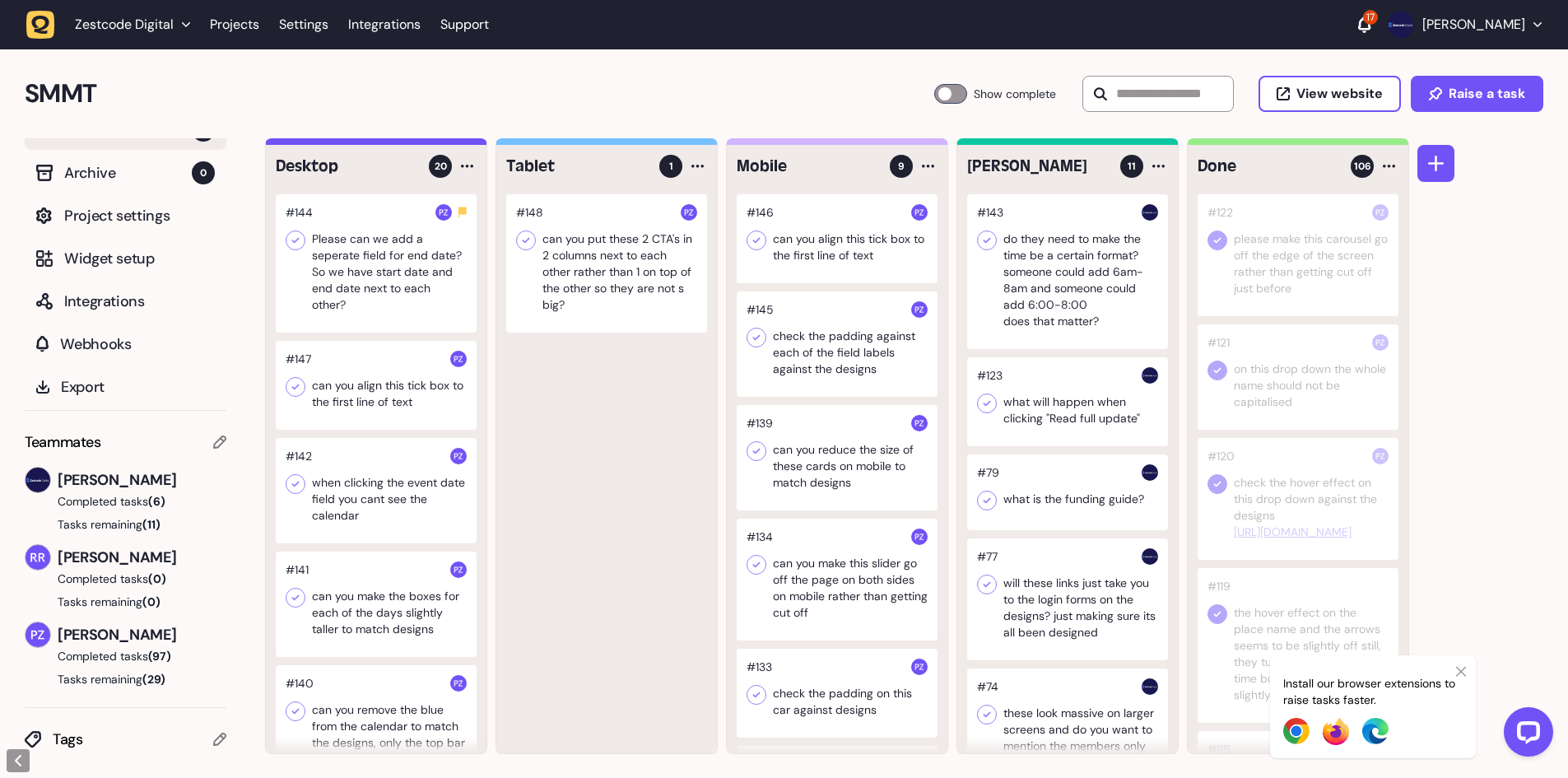
click at [392, 250] on div at bounding box center [376, 263] width 200 height 138
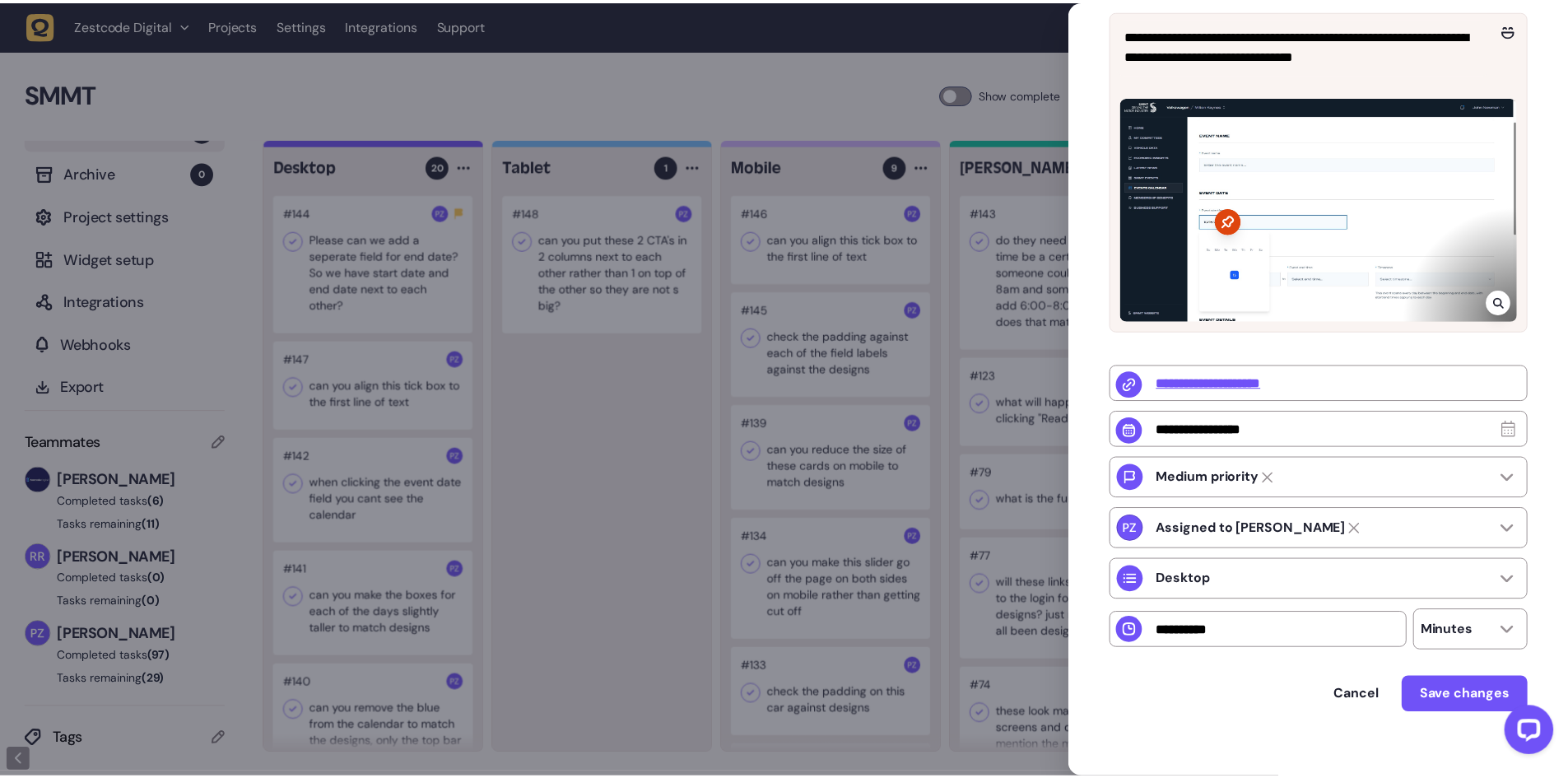
scroll to position [247, 0]
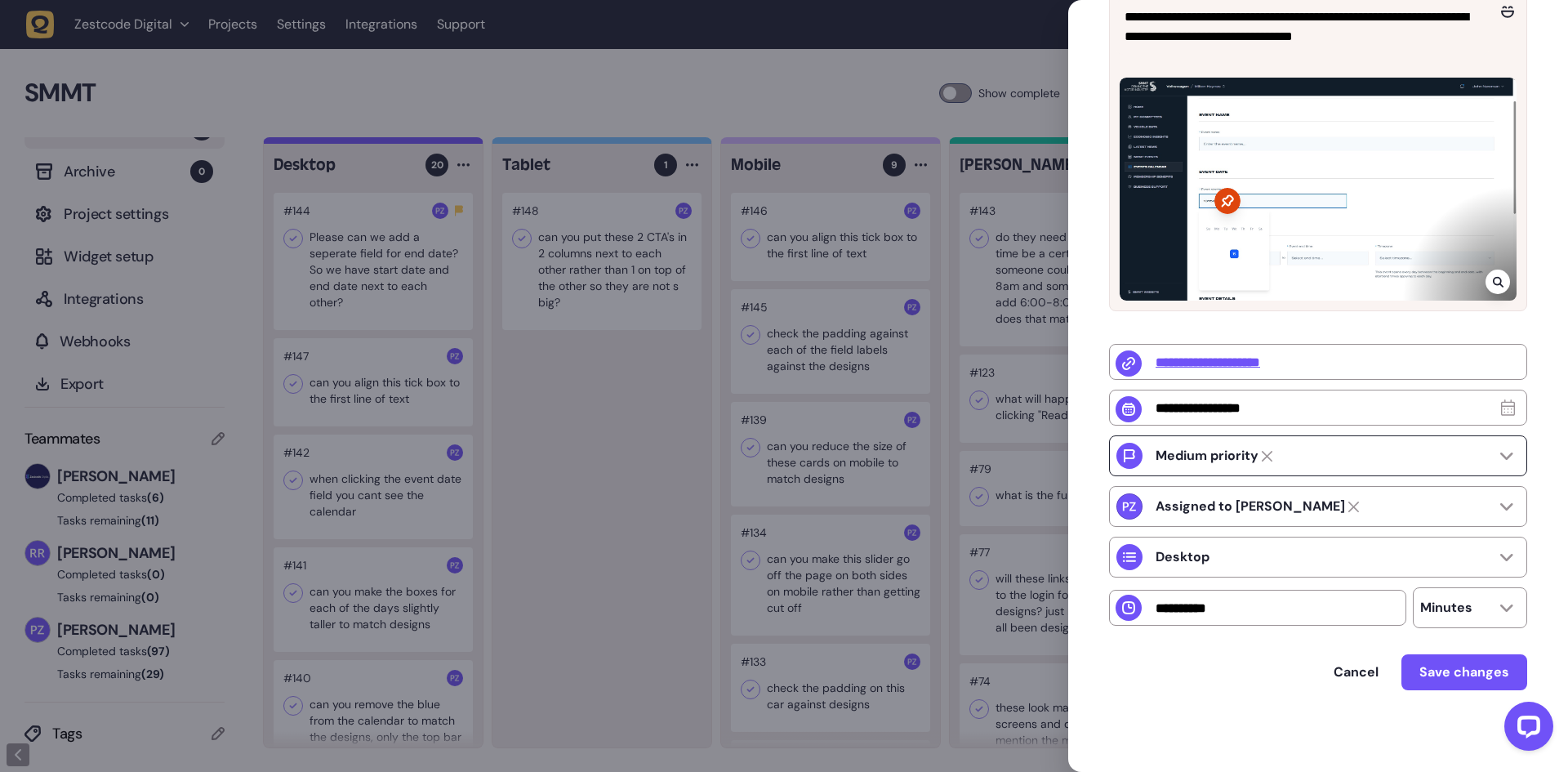
click at [1265, 463] on div "Medium priority" at bounding box center [1219, 456] width 127 height 17
click at [1266, 456] on icon at bounding box center [1267, 456] width 11 height 11
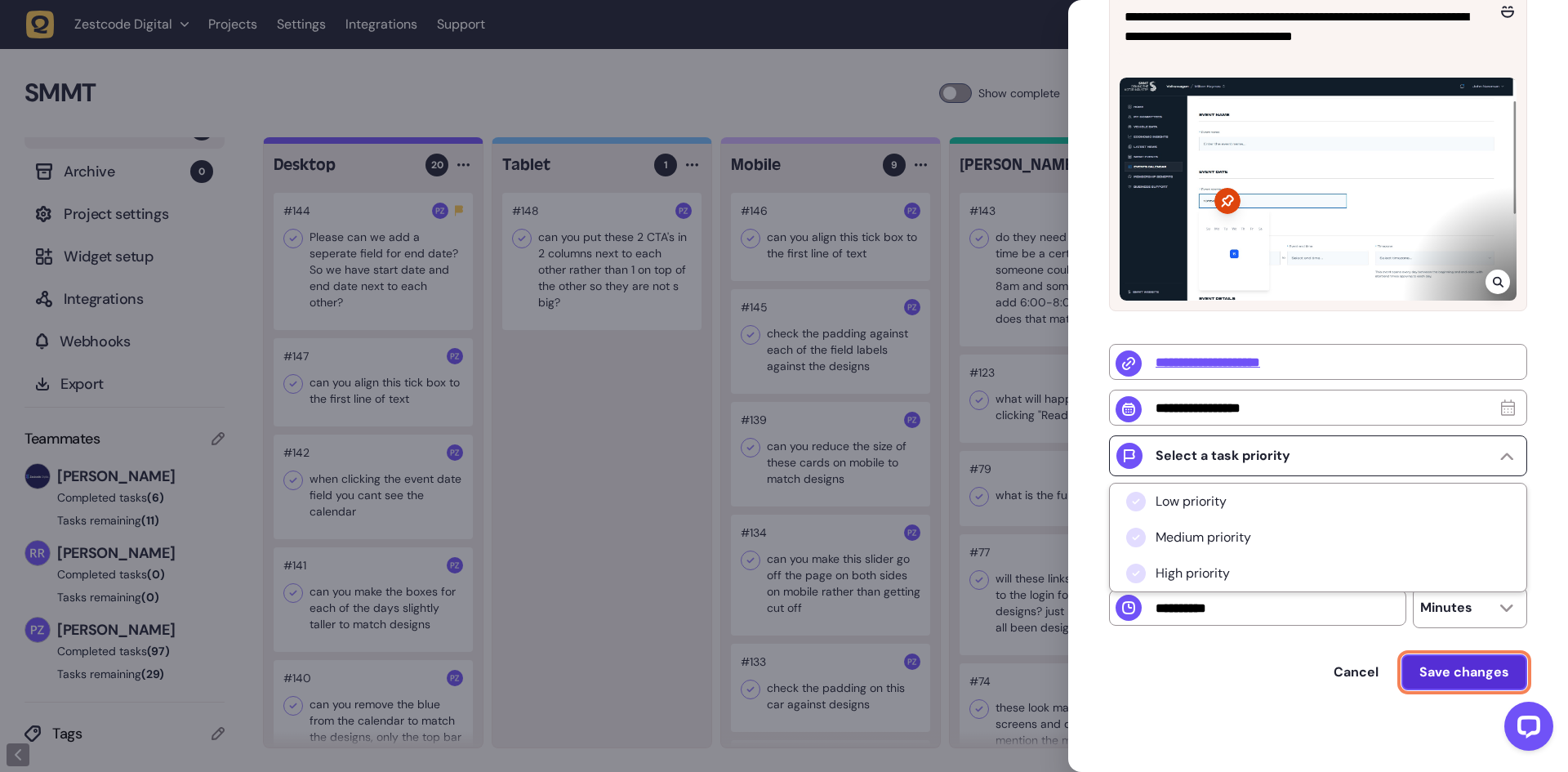
click at [1437, 684] on button "Save changes" at bounding box center [1464, 672] width 126 height 36
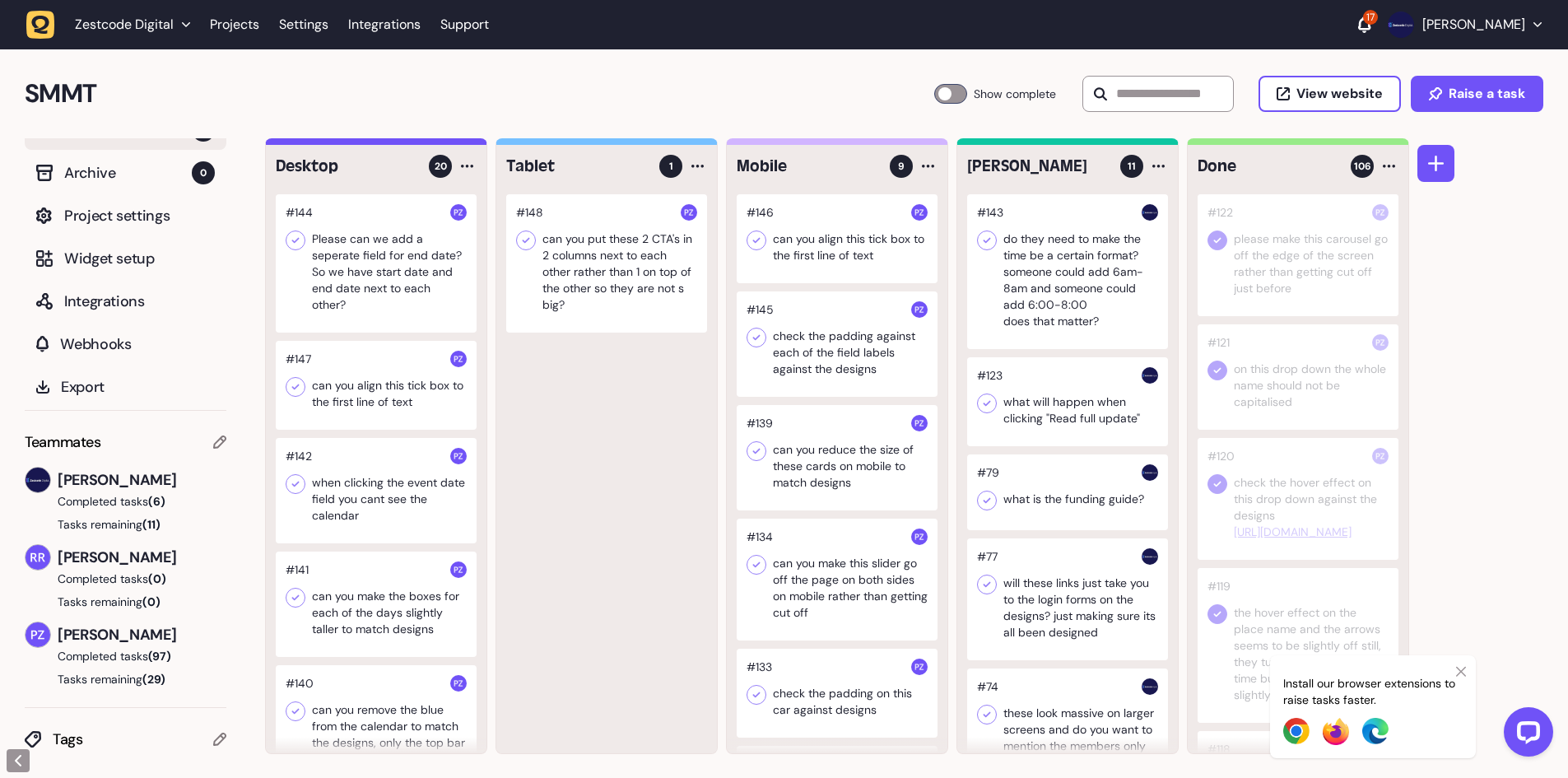
click at [1073, 268] on div at bounding box center [1067, 271] width 200 height 154
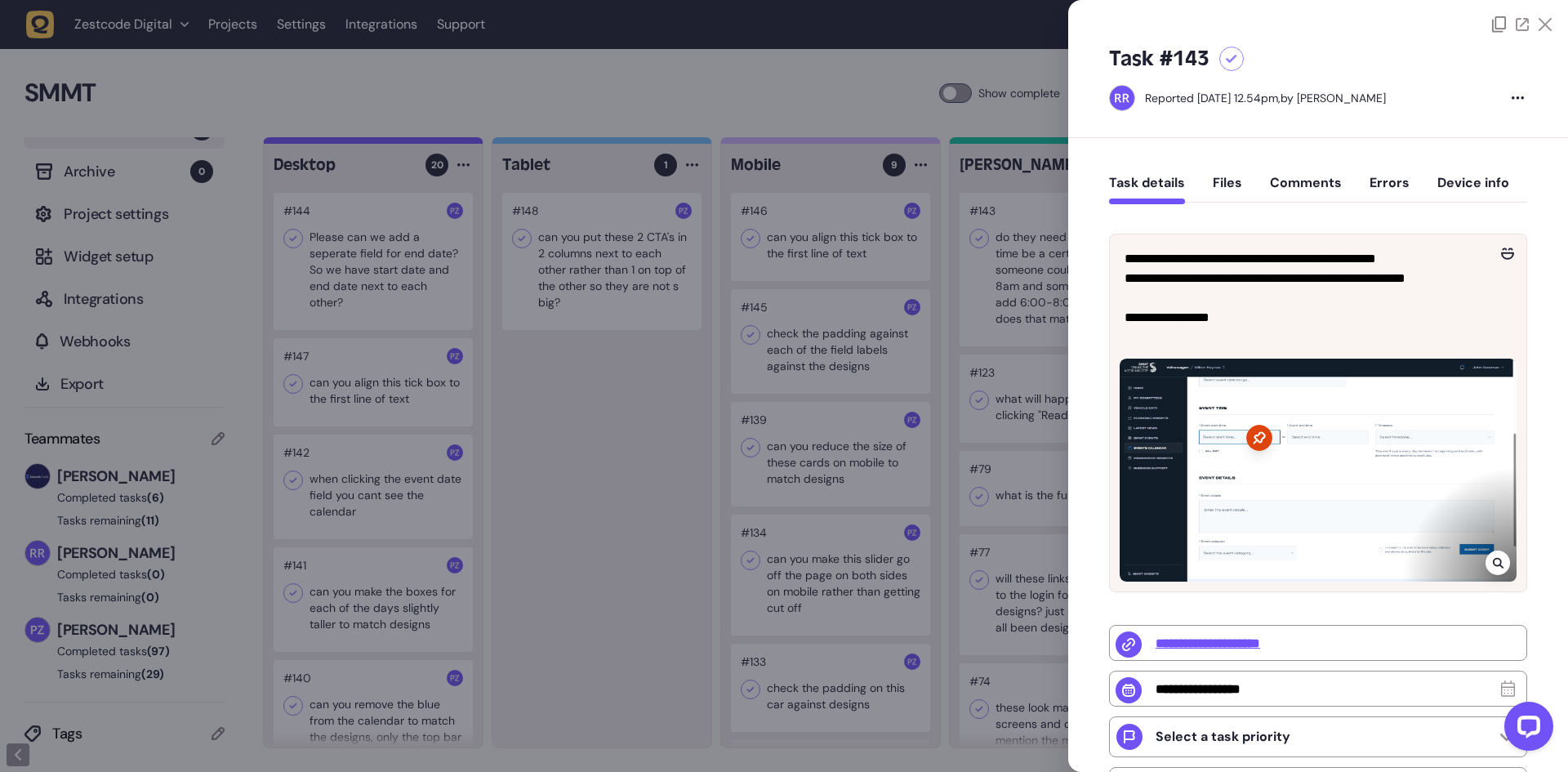
click at [143, 546] on div at bounding box center [784, 386] width 1568 height 772
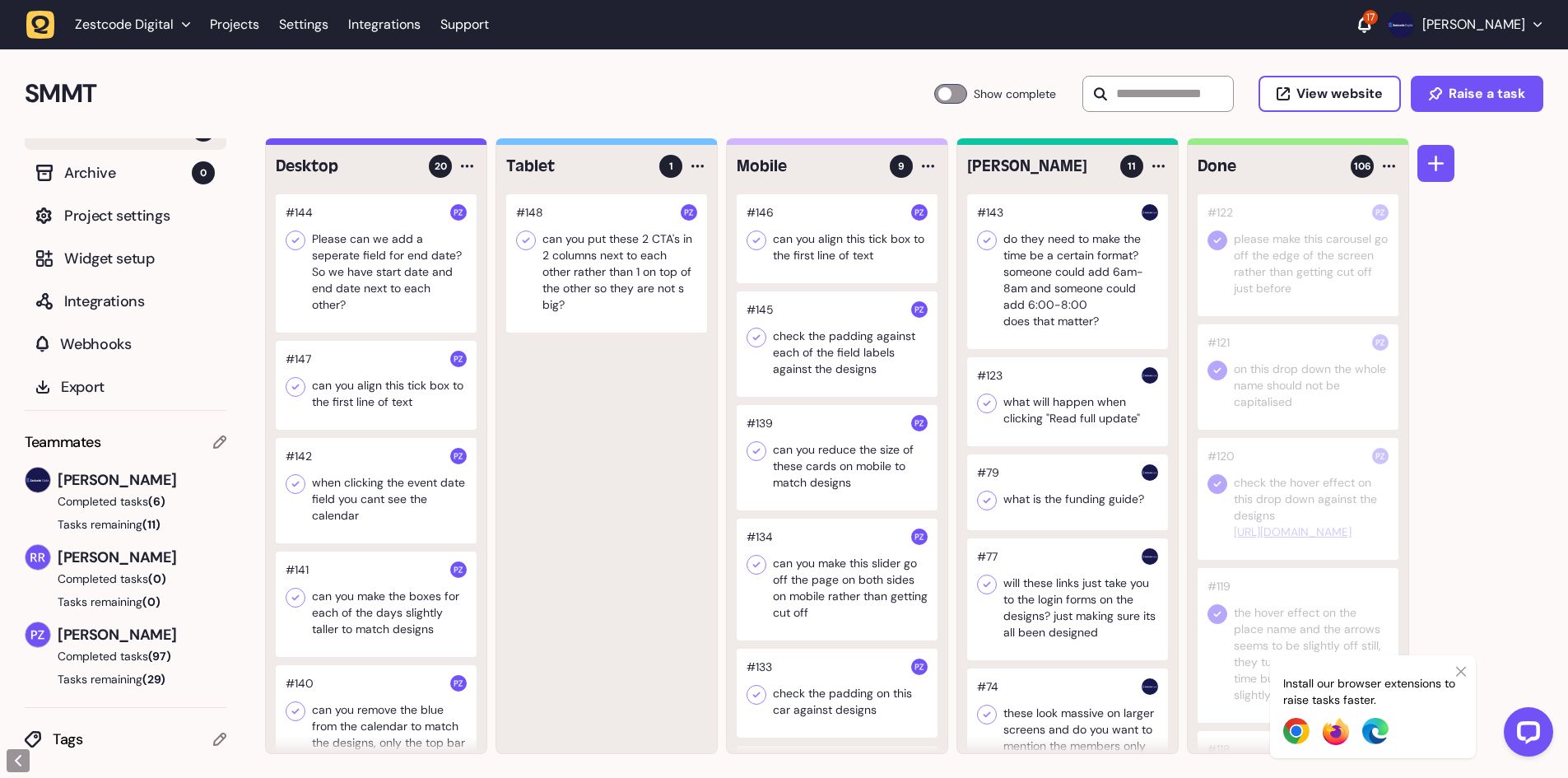
click at [223, 744] on icon at bounding box center [219, 739] width 13 height 13
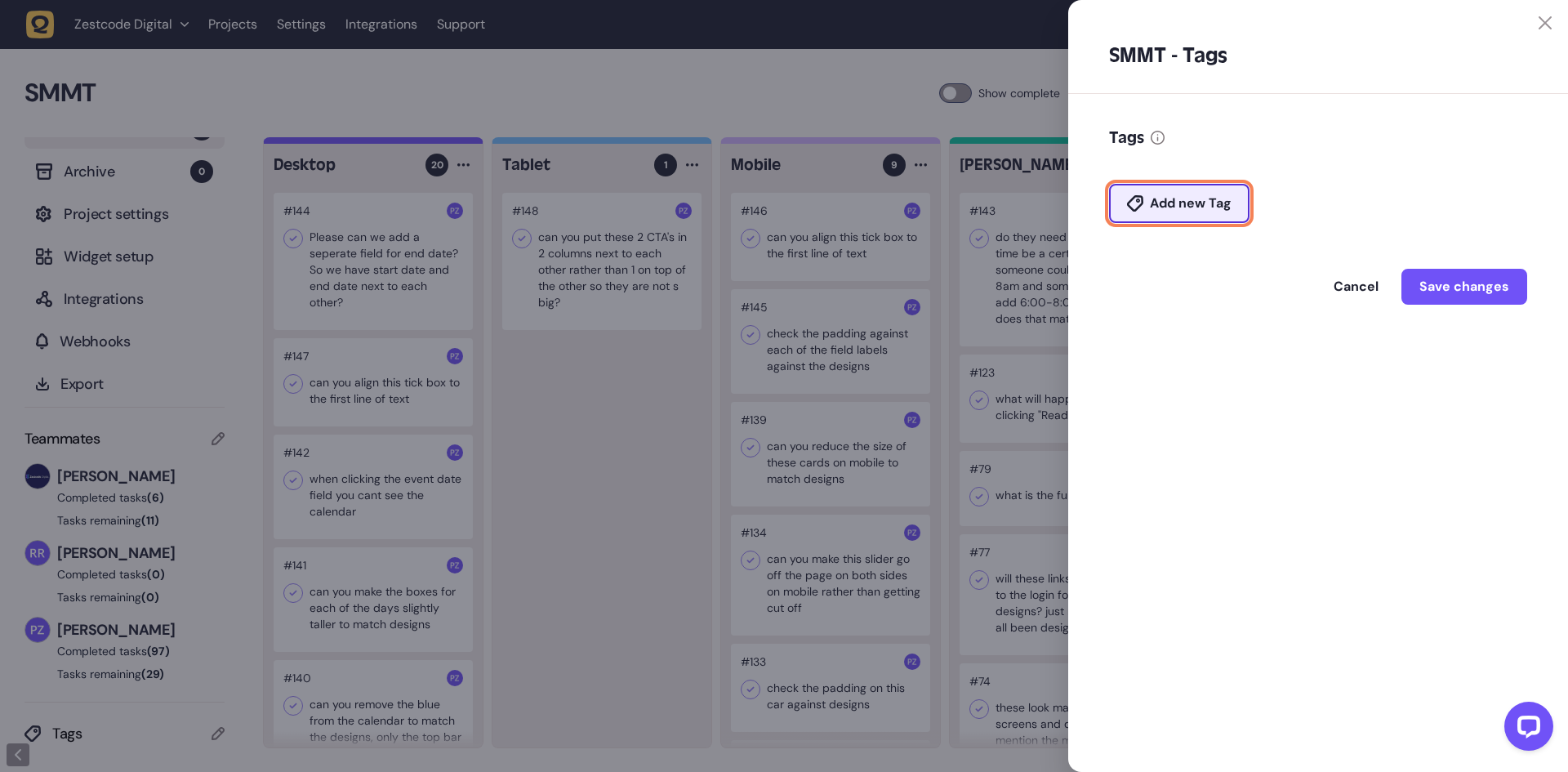
click at [1199, 202] on span "Add new Tag" at bounding box center [1191, 203] width 82 height 13
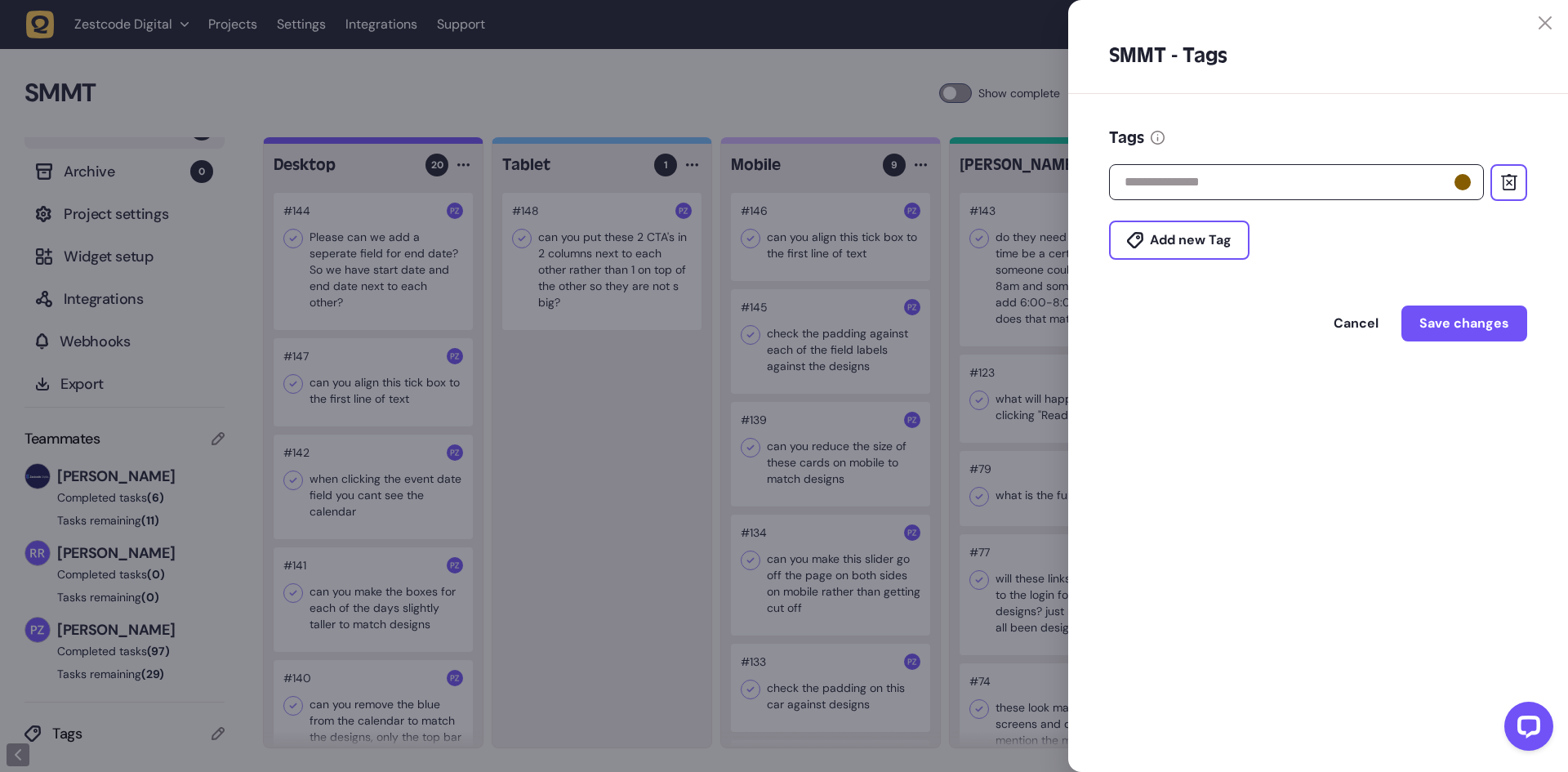
click at [1203, 190] on input "text" at bounding box center [1296, 182] width 375 height 36
type input "**********"
click at [1465, 180] on div at bounding box center [1462, 182] width 17 height 17
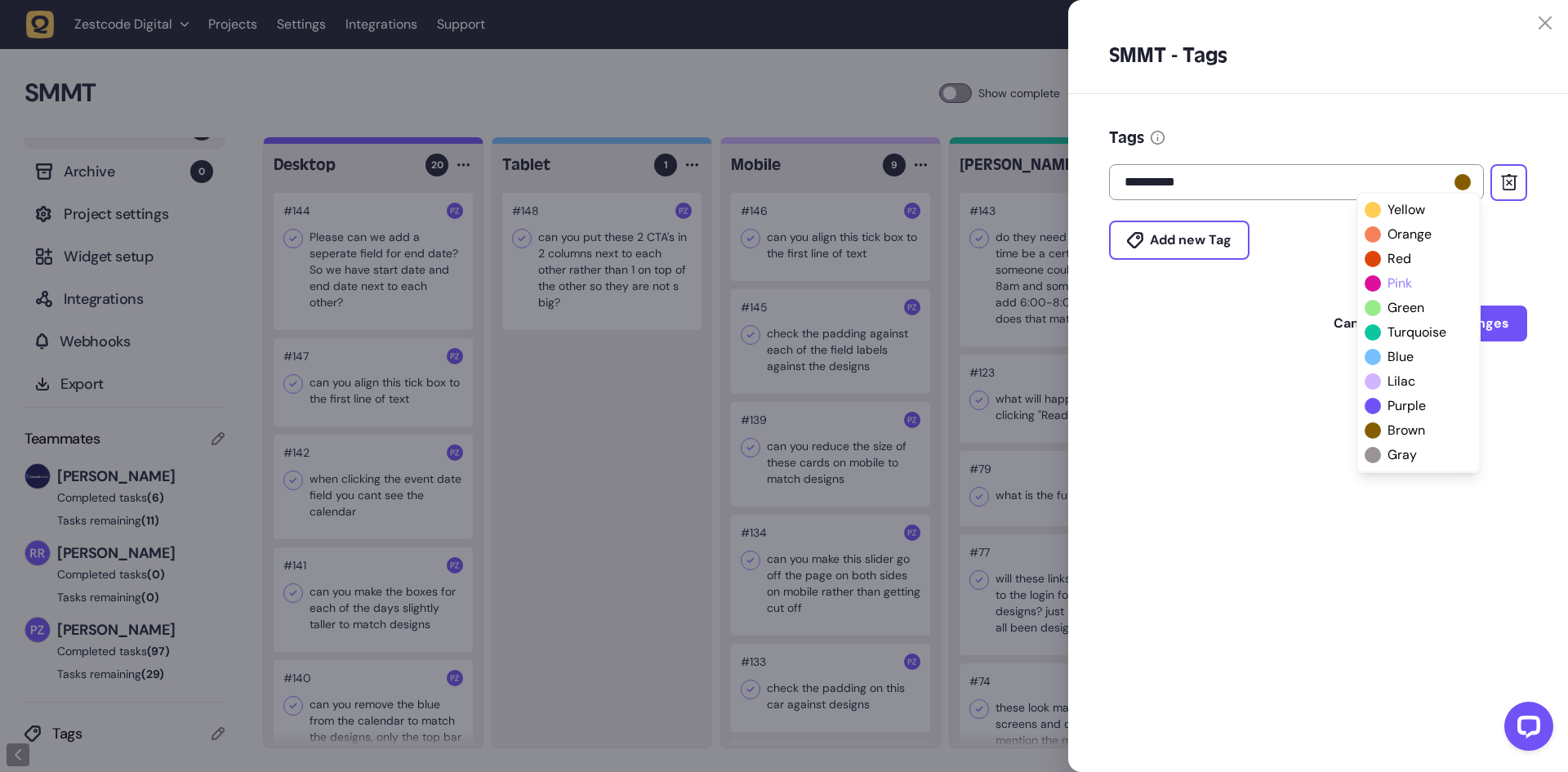
click at [1396, 286] on span "pink" at bounding box center [1400, 283] width 25 height 19
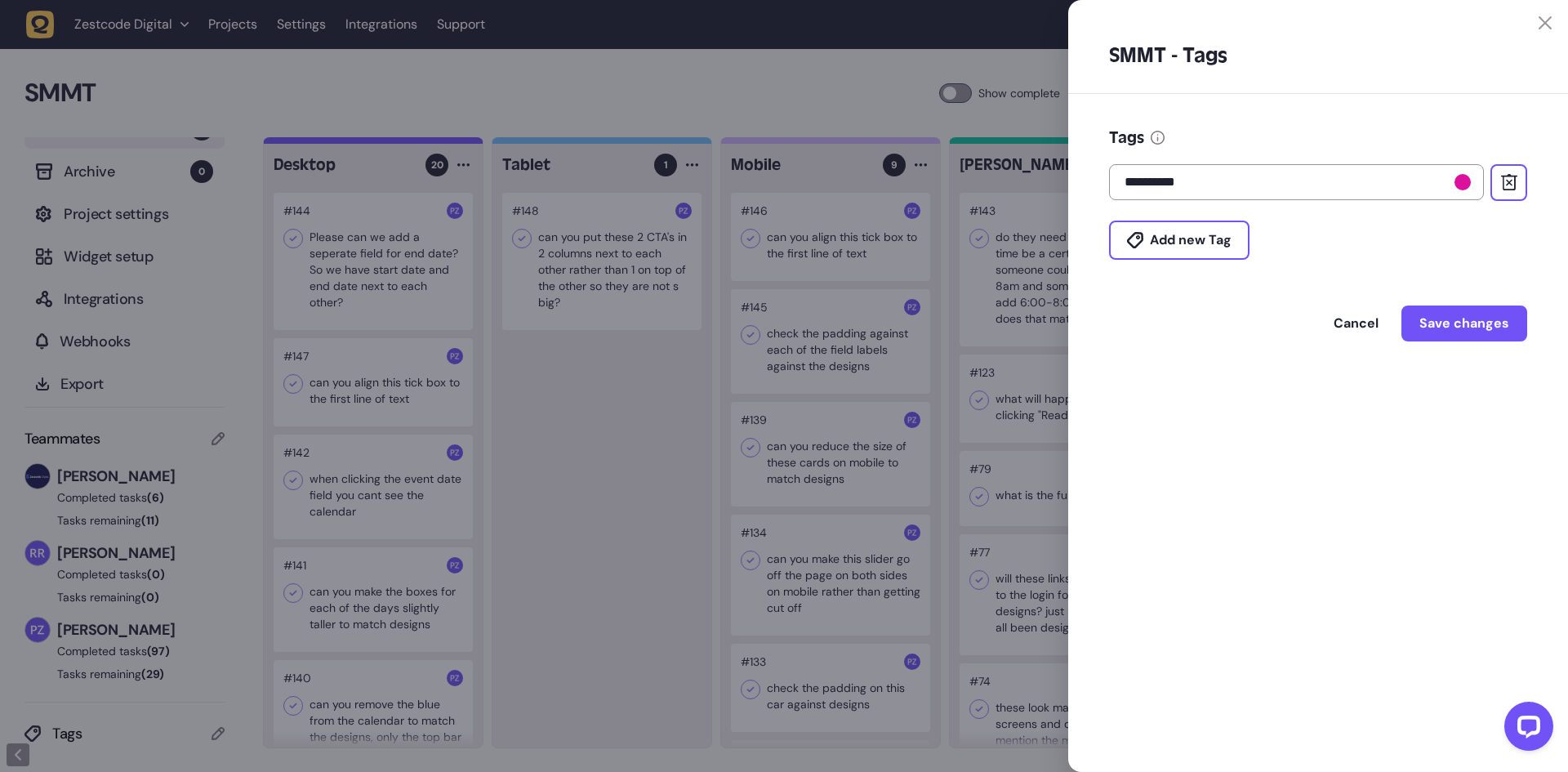
click at [1533, 303] on div "**********" at bounding box center [1318, 239] width 500 height 289
click at [1513, 314] on button "Save changes" at bounding box center [1464, 323] width 126 height 36
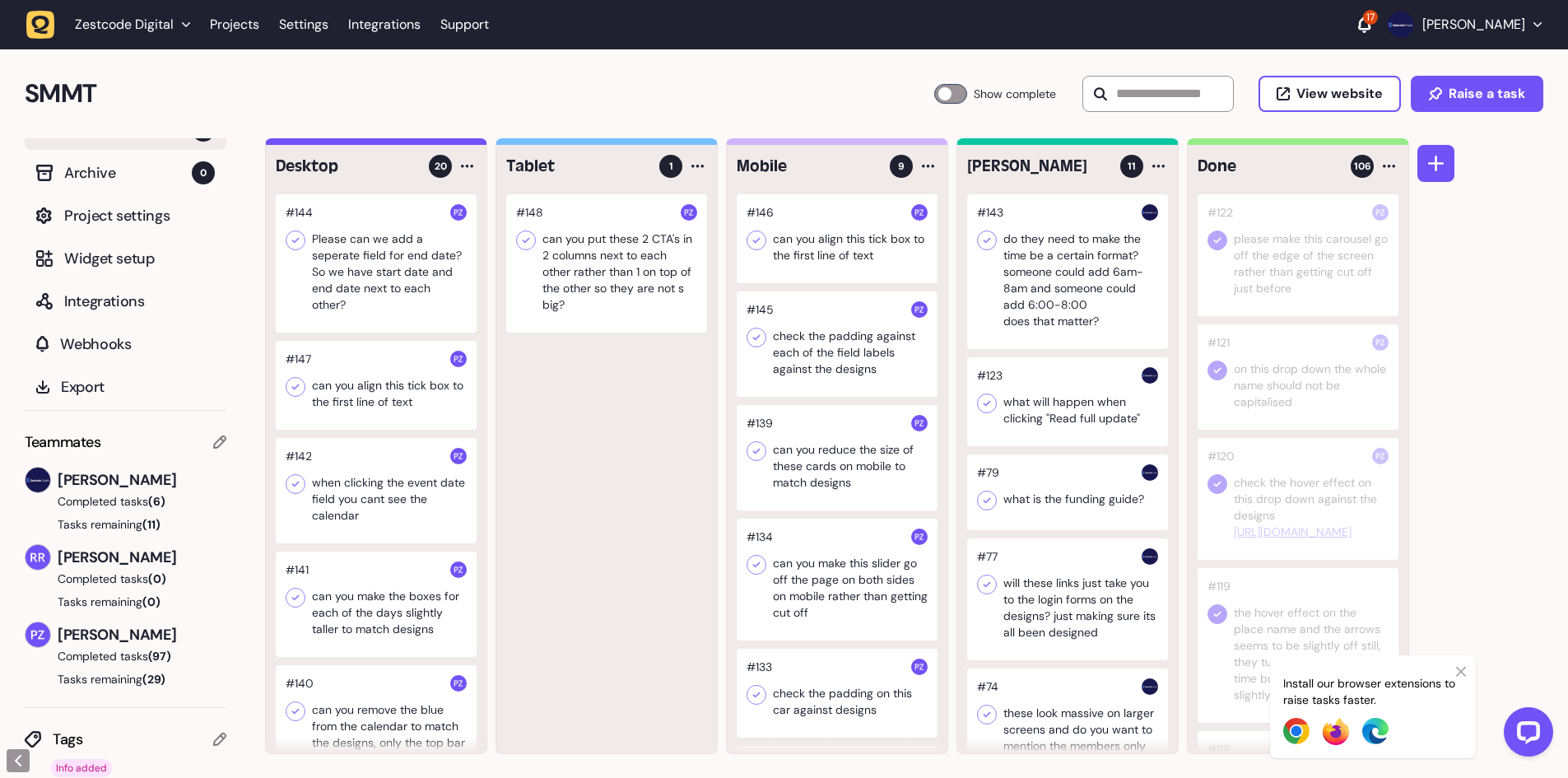
click at [1034, 248] on div at bounding box center [1067, 271] width 200 height 154
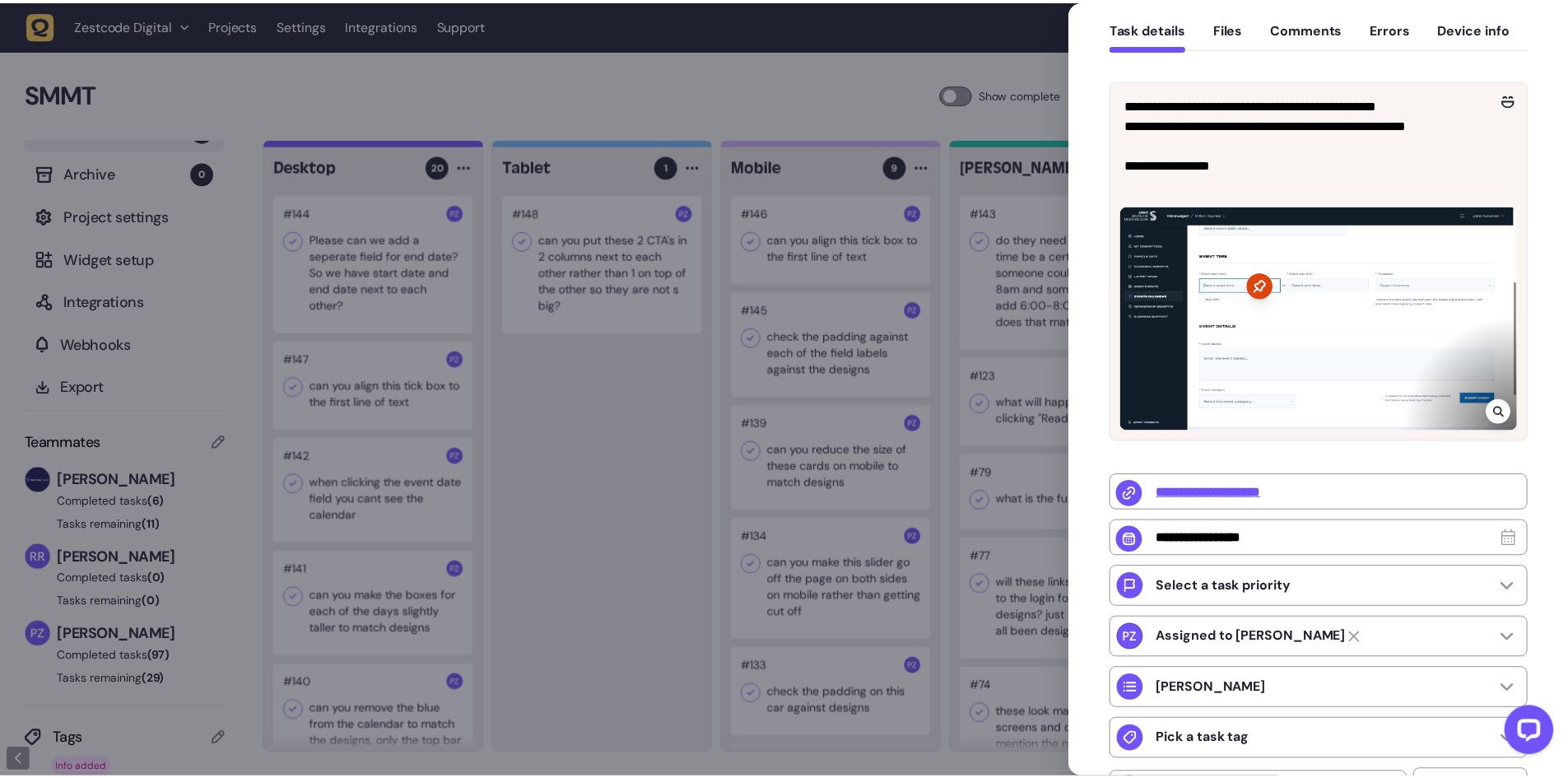
scroll to position [165, 0]
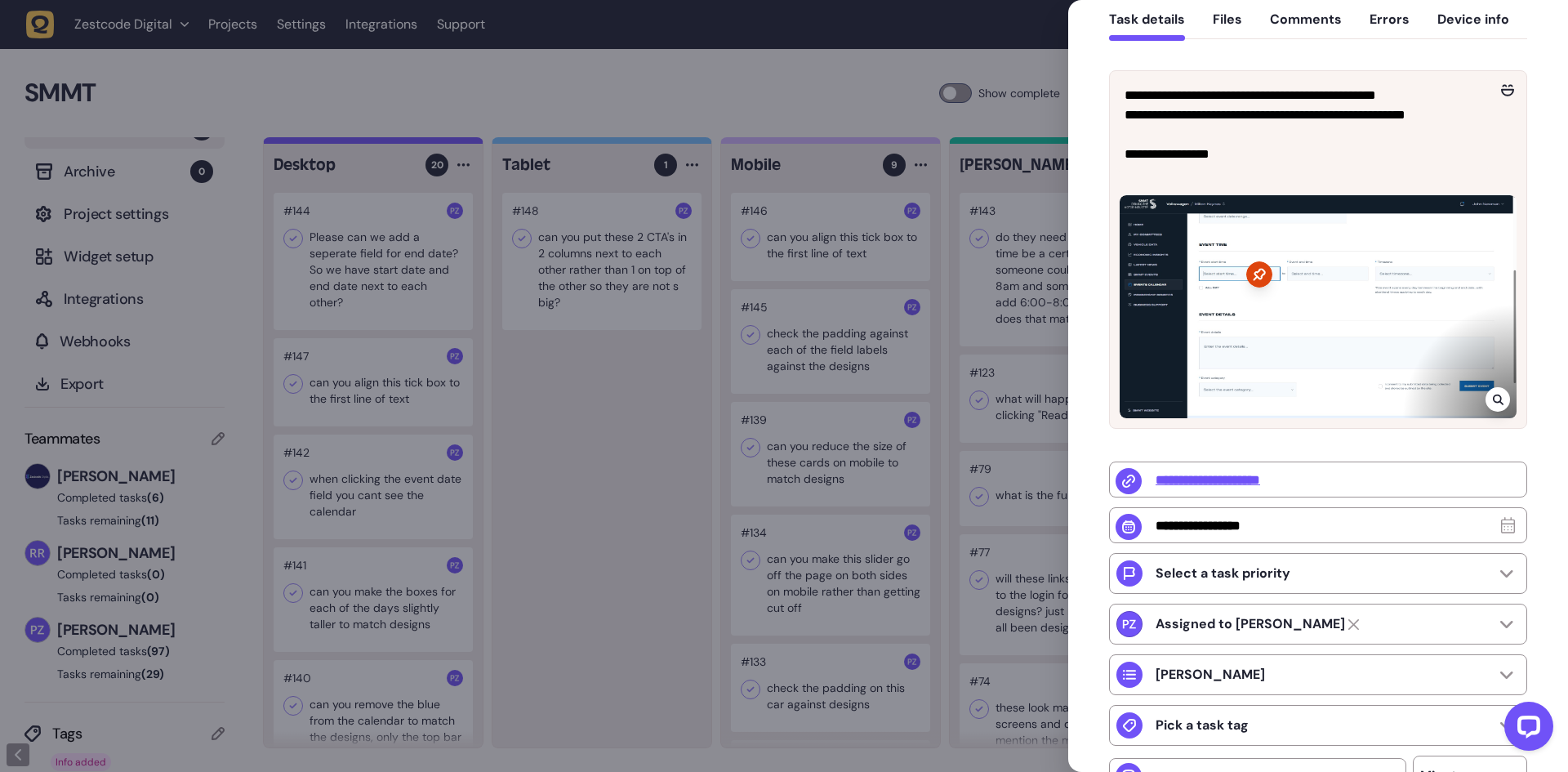
click at [1492, 394] on icon at bounding box center [1498, 400] width 11 height 11
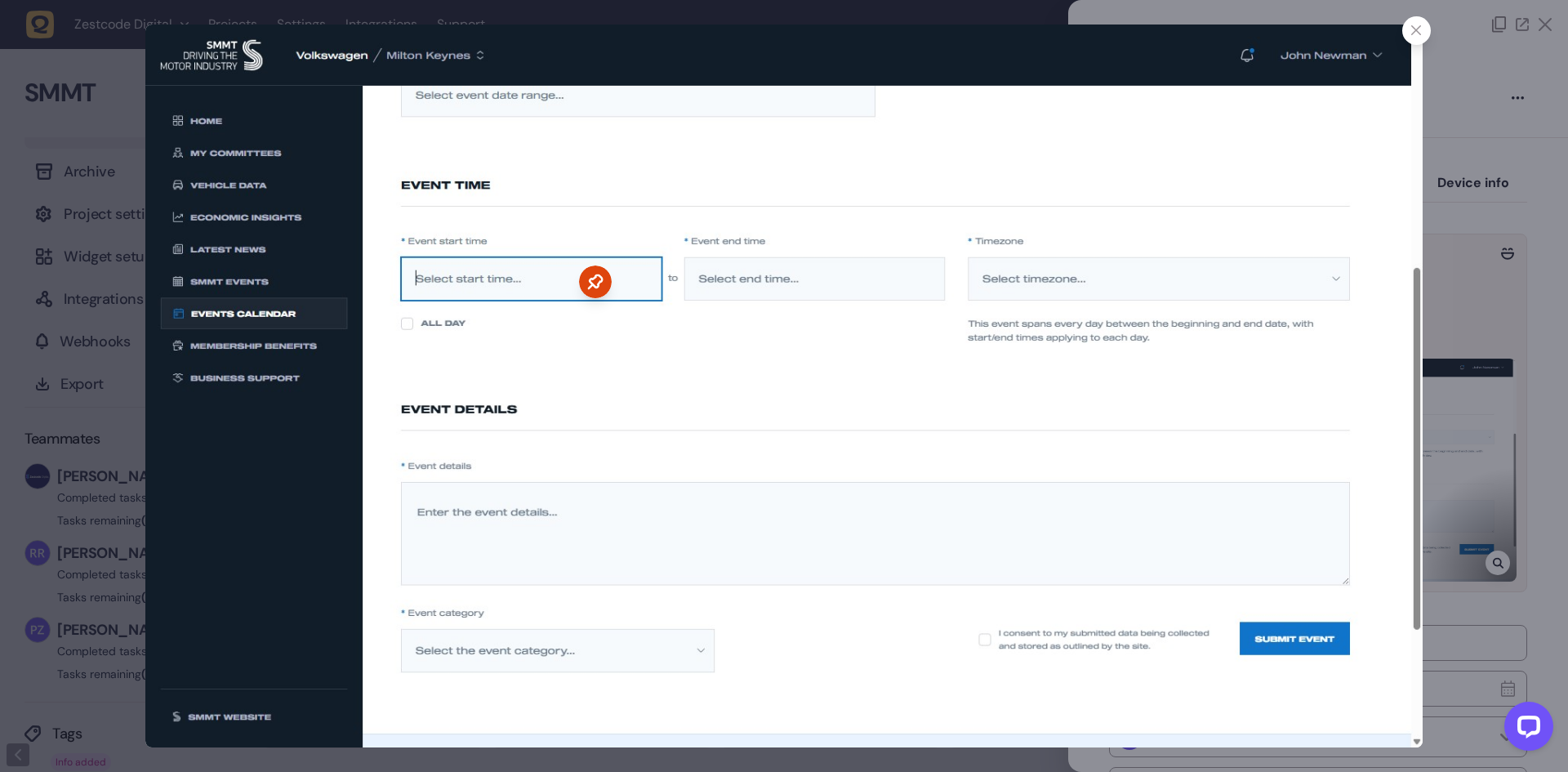
click at [1466, 257] on div at bounding box center [784, 386] width 1568 height 772
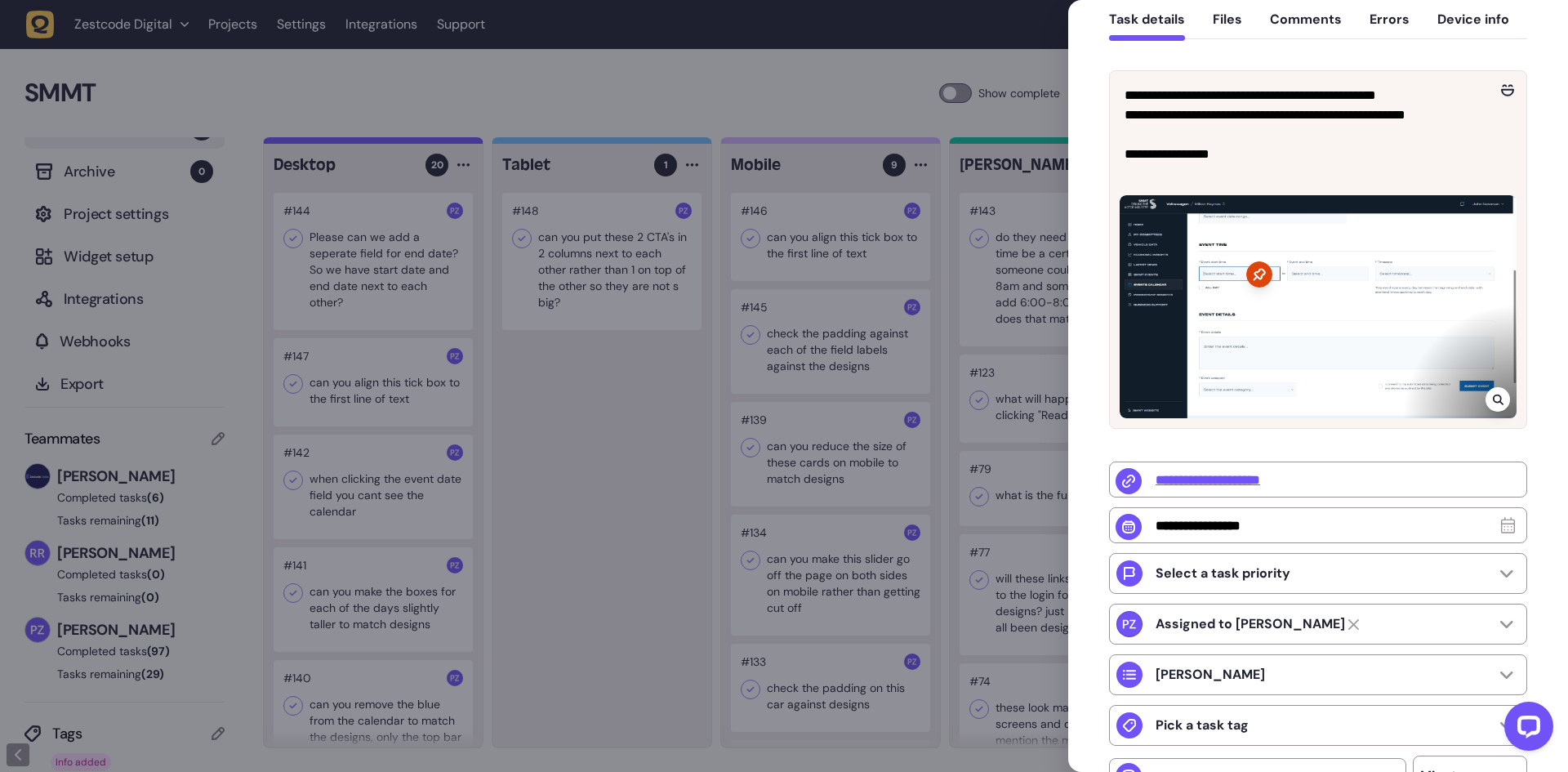
click at [1492, 398] on icon at bounding box center [1498, 399] width 11 height 13
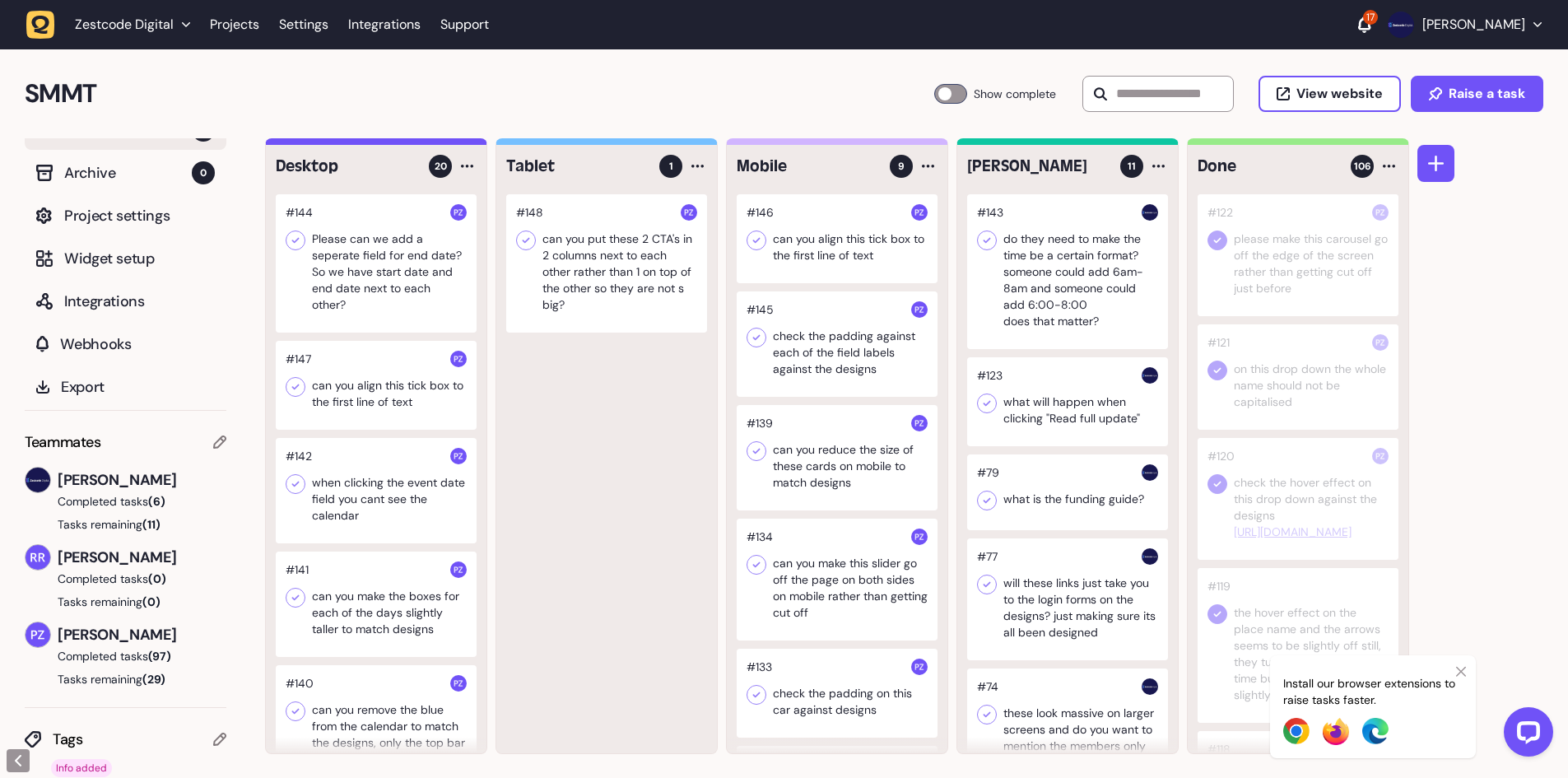
click at [1053, 280] on div at bounding box center [1067, 271] width 200 height 154
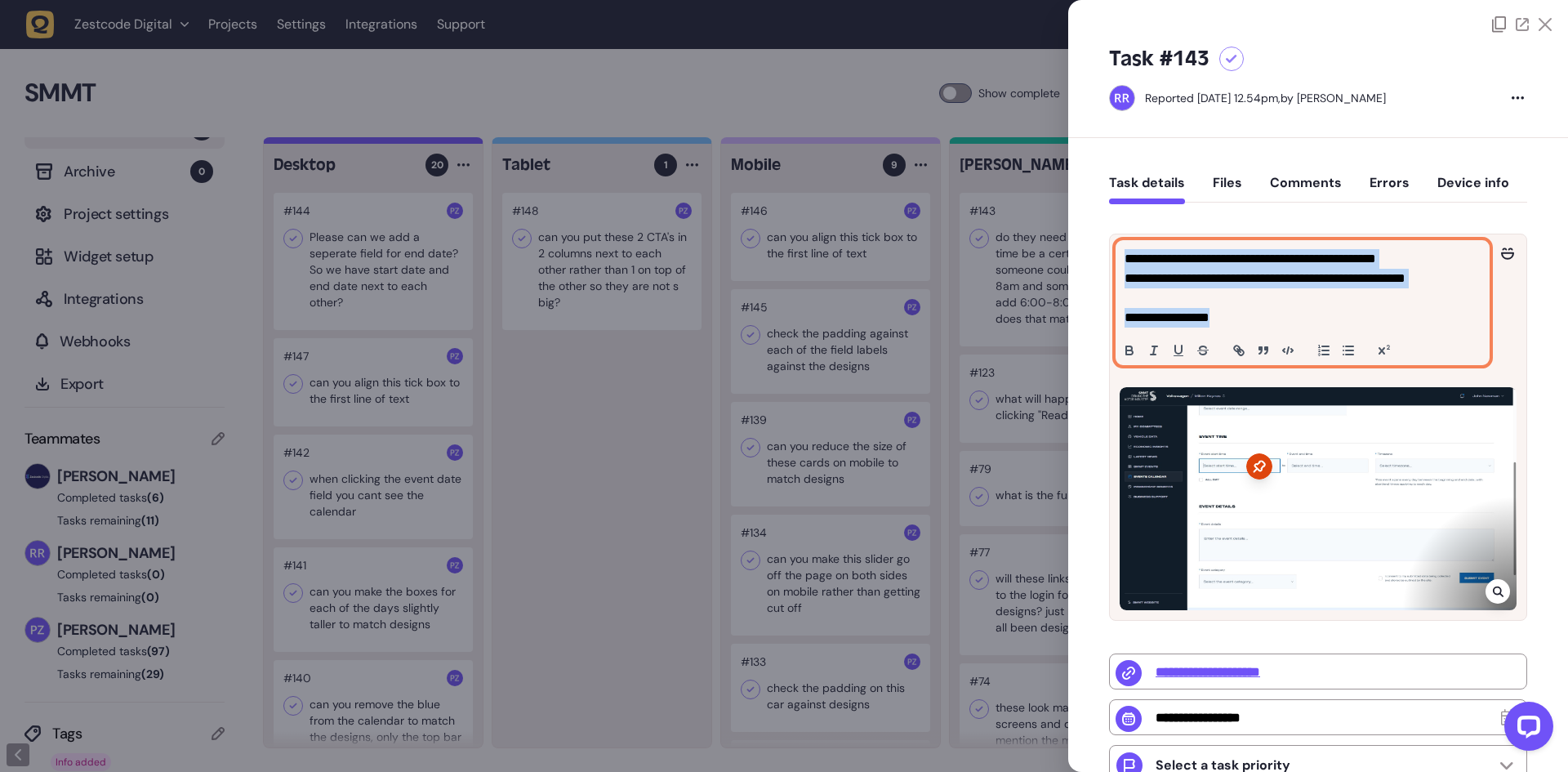
drag, startPoint x: 1232, startPoint y: 319, endPoint x: 1127, endPoint y: 257, distance: 121.9
click at [1127, 257] on div "**********" at bounding box center [1302, 303] width 372 height 123
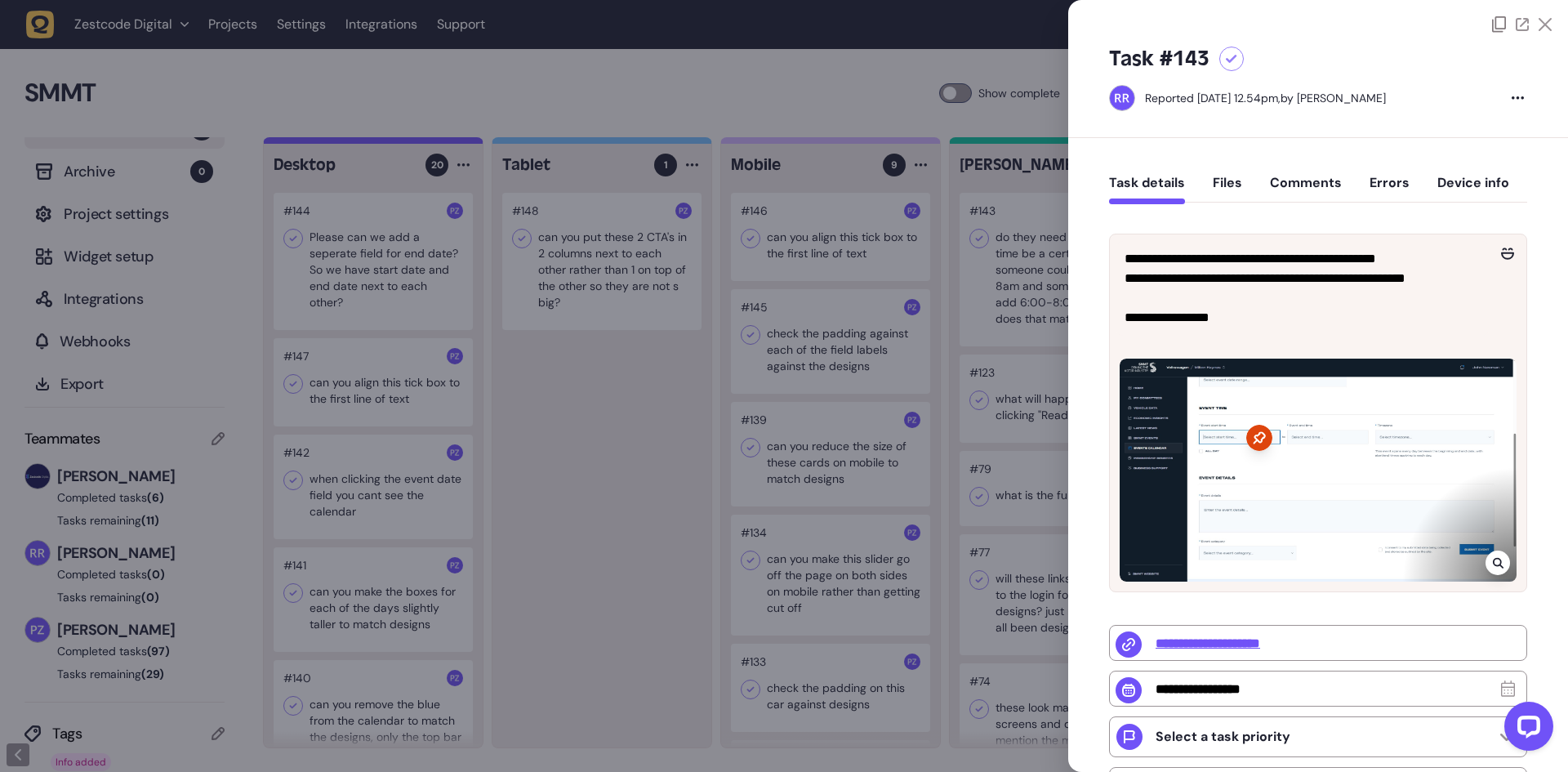
click at [1222, 62] on div at bounding box center [1232, 59] width 25 height 25
click at [1037, 214] on div at bounding box center [784, 386] width 1568 height 772
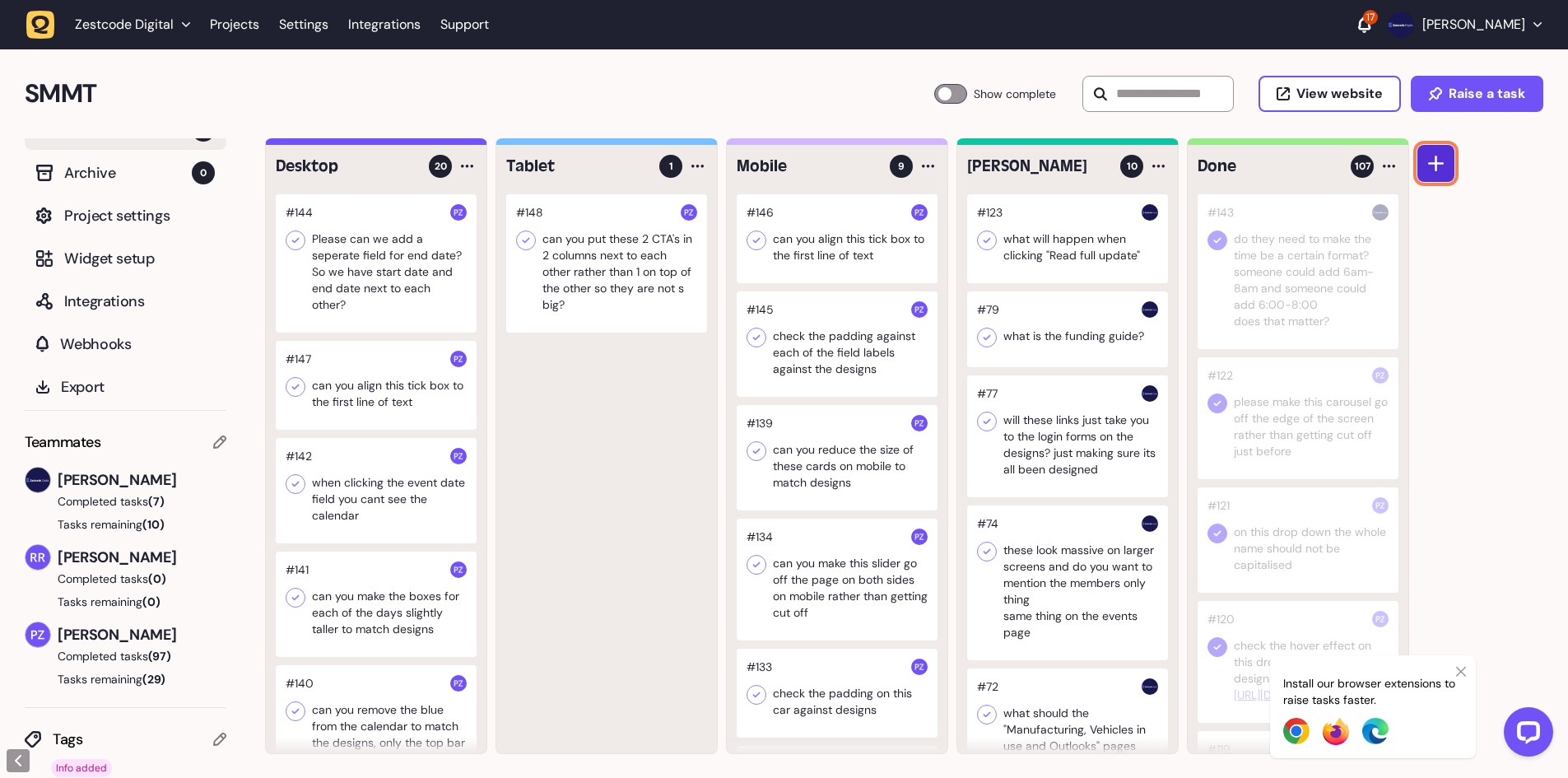
click at [1425, 169] on button at bounding box center [1436, 163] width 37 height 37
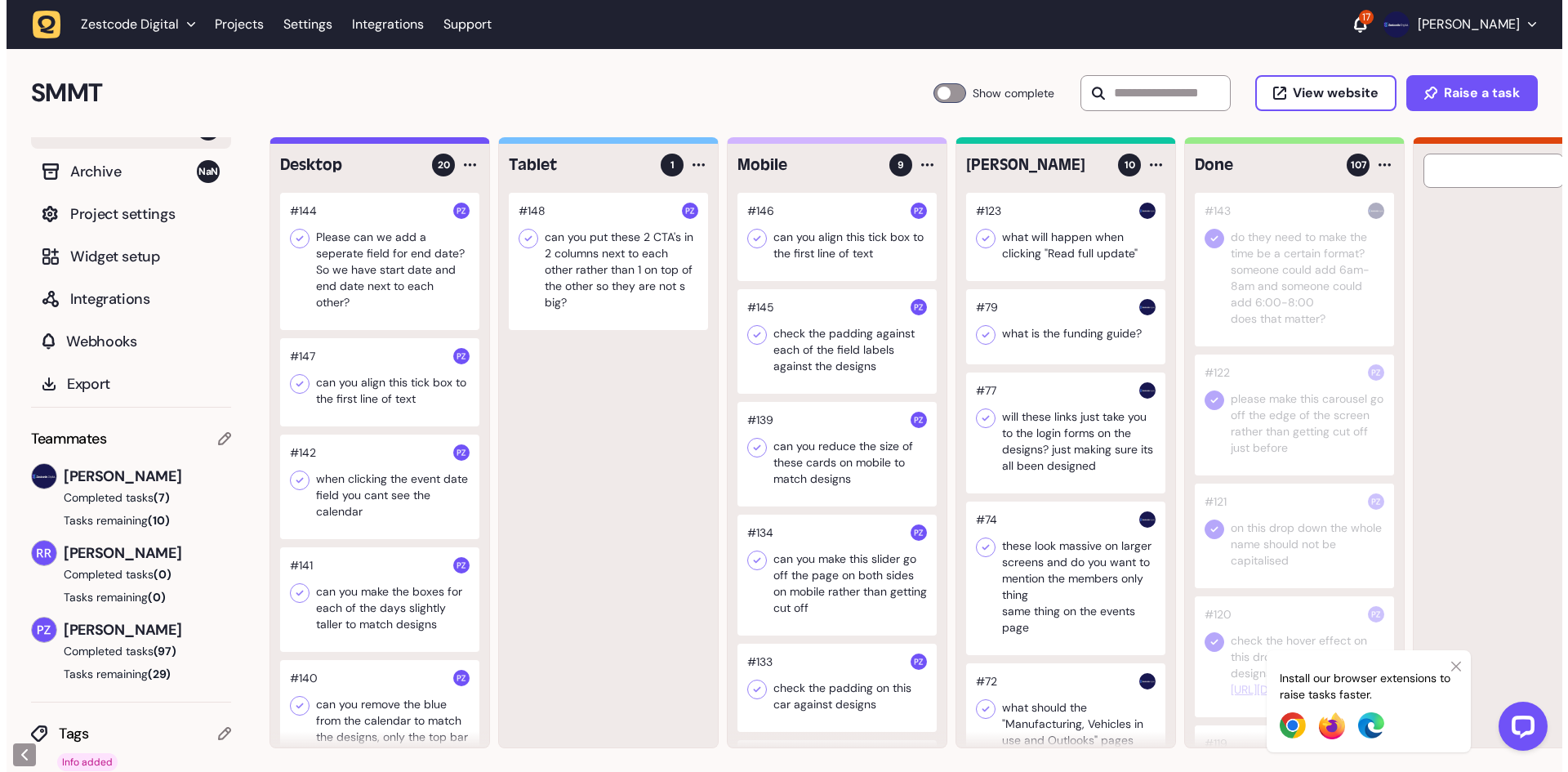
scroll to position [0, 132]
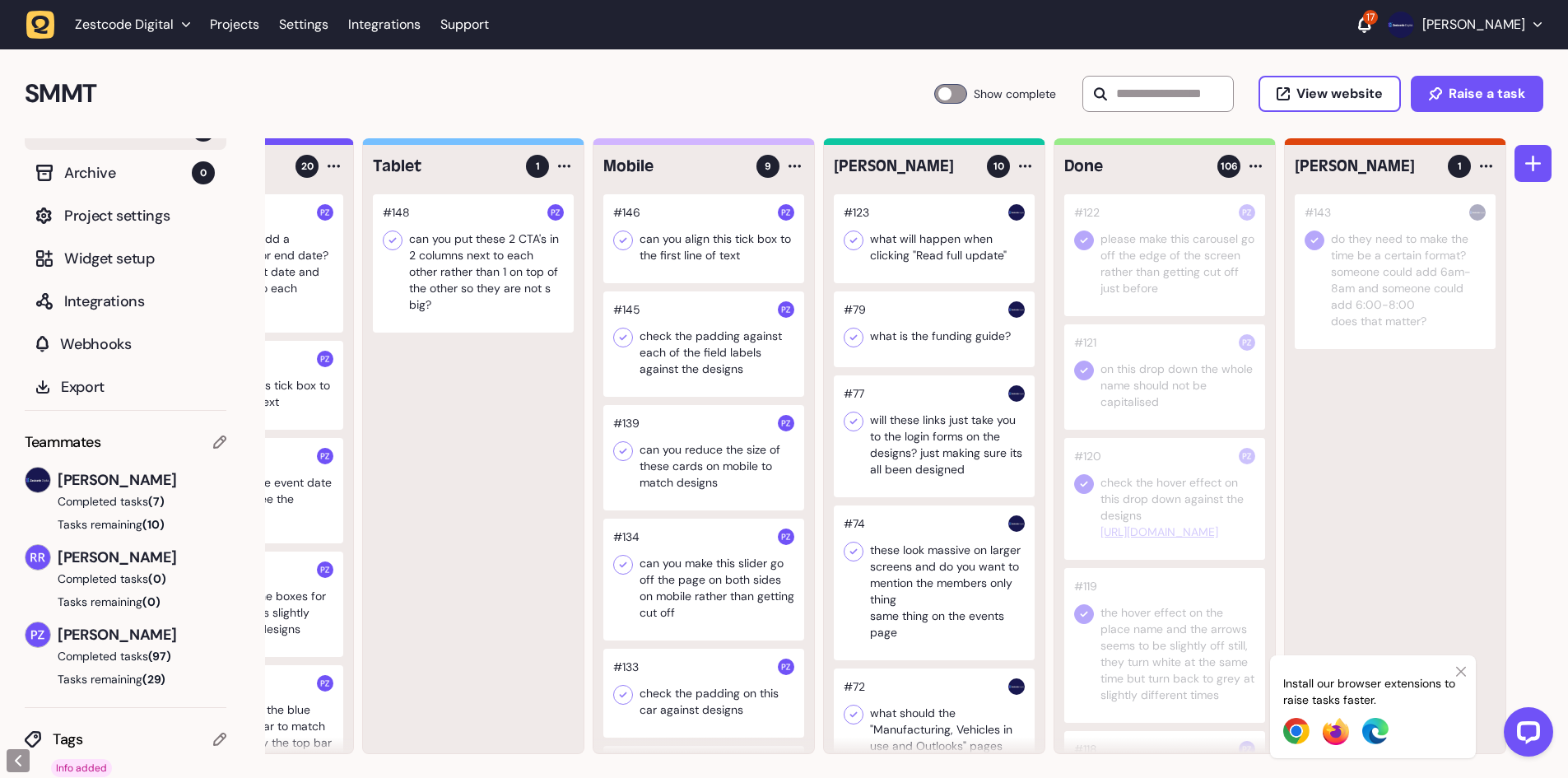
click at [898, 239] on div at bounding box center [934, 239] width 200 height 89
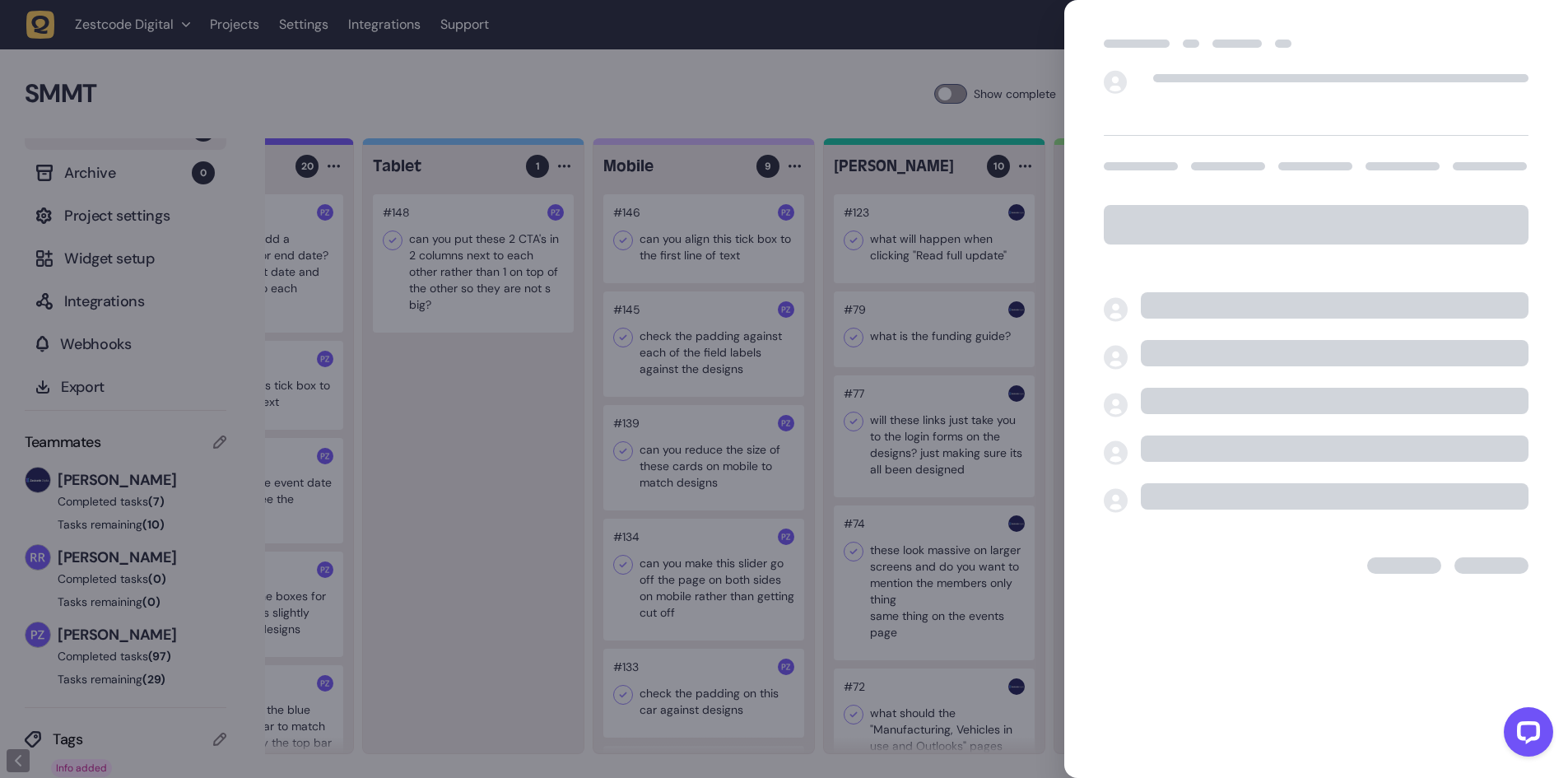
scroll to position [0, 121]
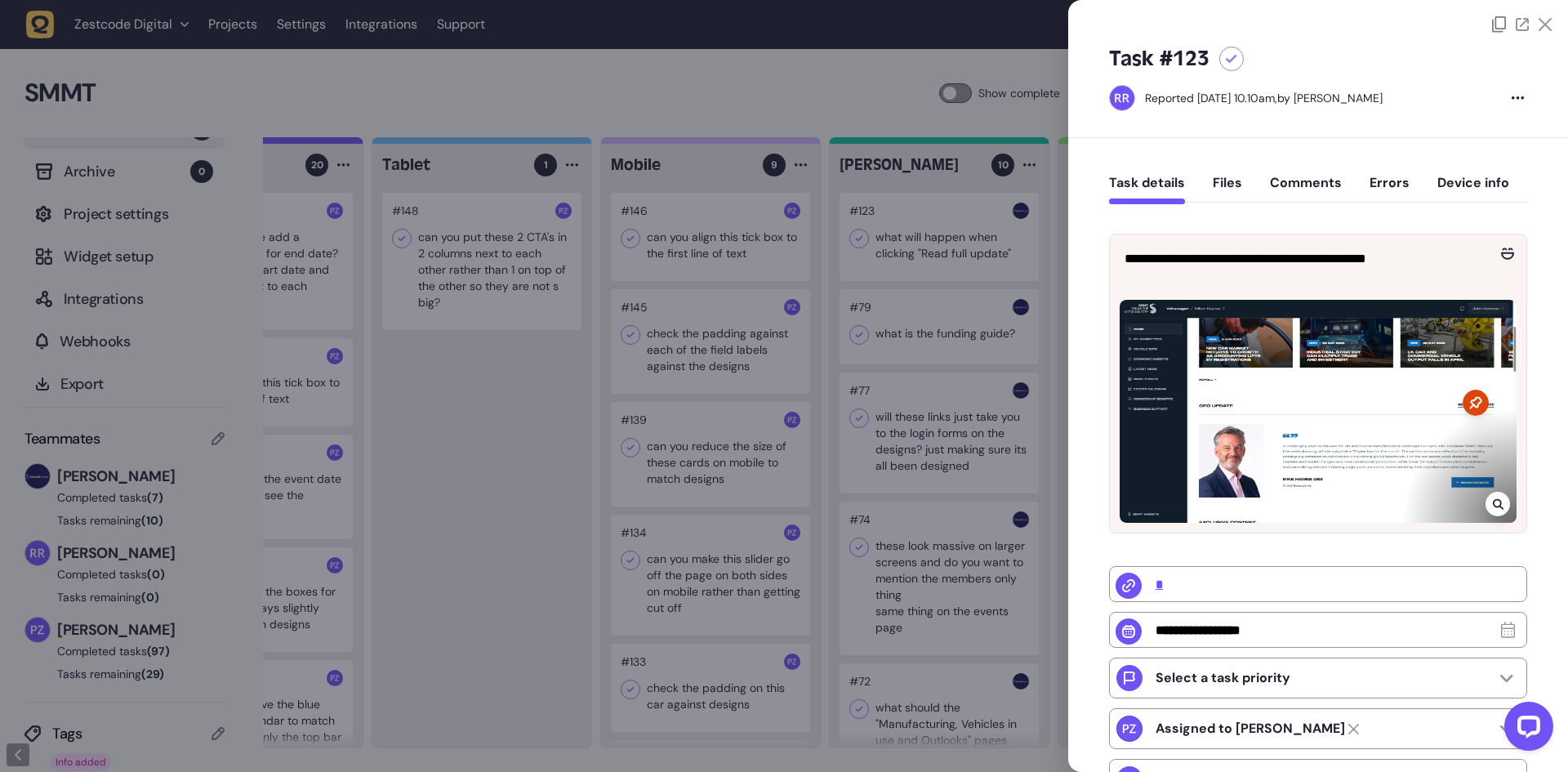
click at [971, 365] on div at bounding box center [784, 386] width 1568 height 772
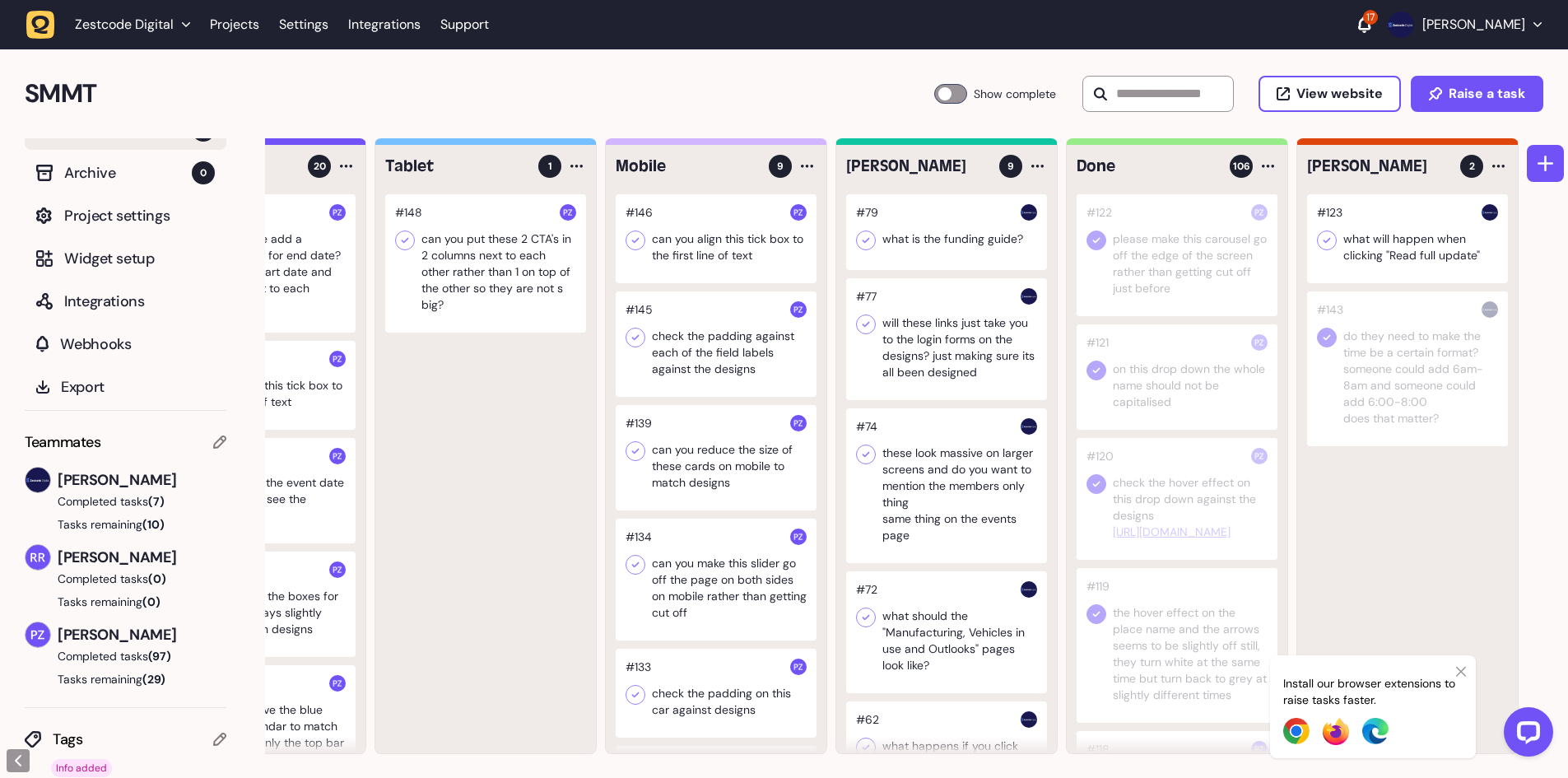
click at [1323, 242] on icon at bounding box center [1327, 240] width 17 height 17
click at [944, 248] on div at bounding box center [946, 232] width 200 height 75
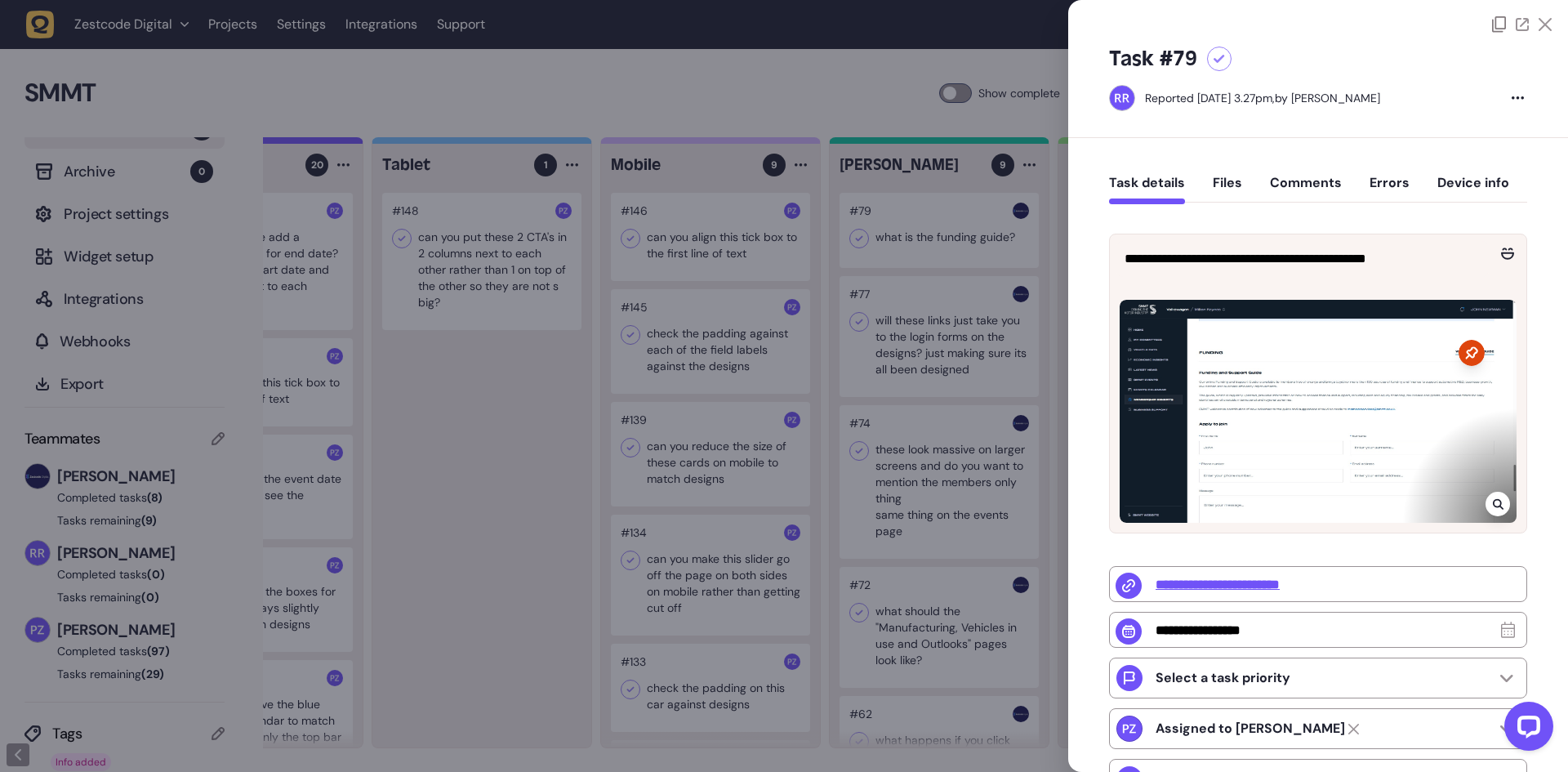
click at [1213, 63] on div at bounding box center [1220, 59] width 25 height 25
click at [903, 244] on div at bounding box center [784, 386] width 1568 height 772
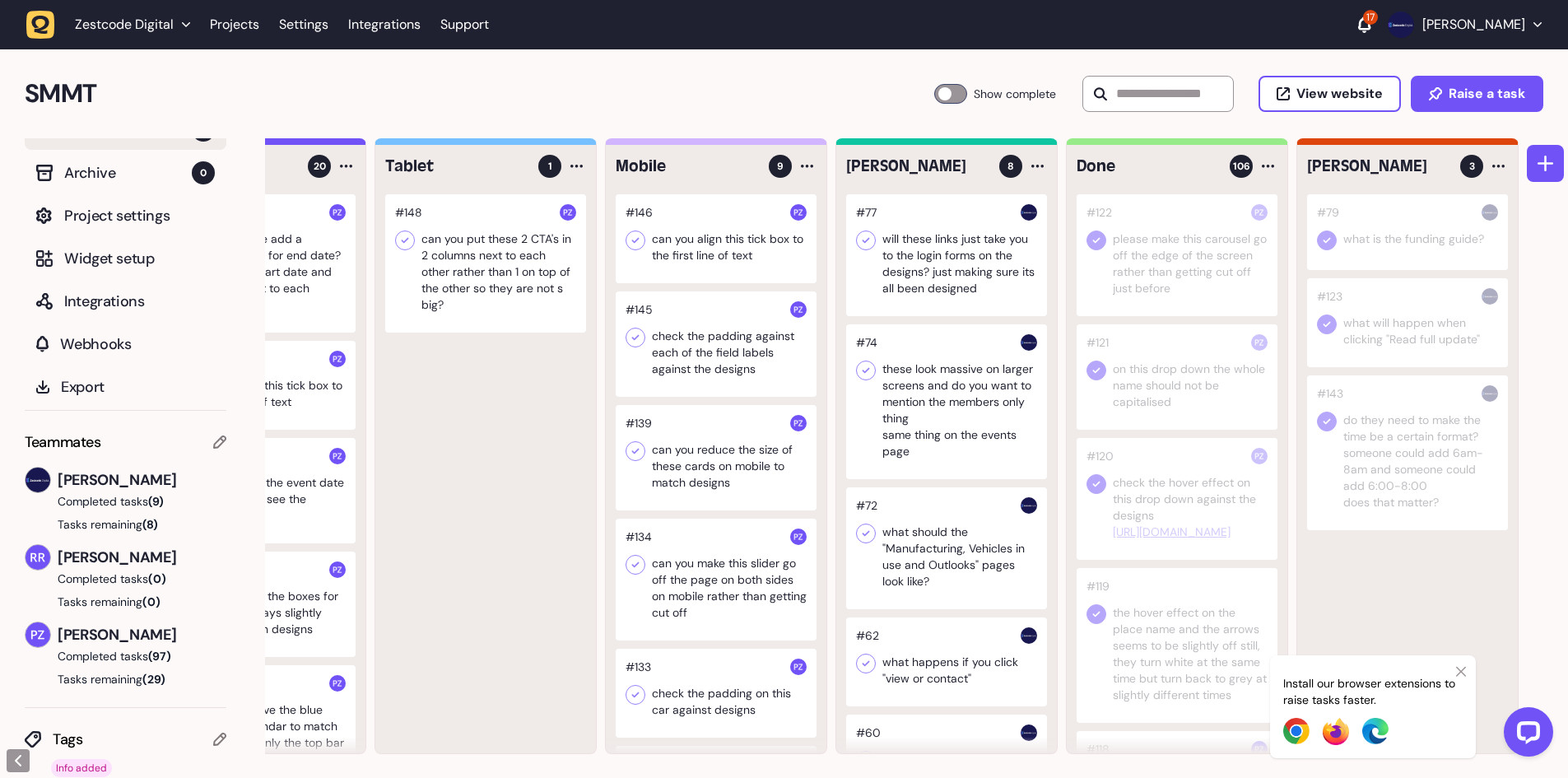
click at [959, 250] on div at bounding box center [946, 255] width 200 height 122
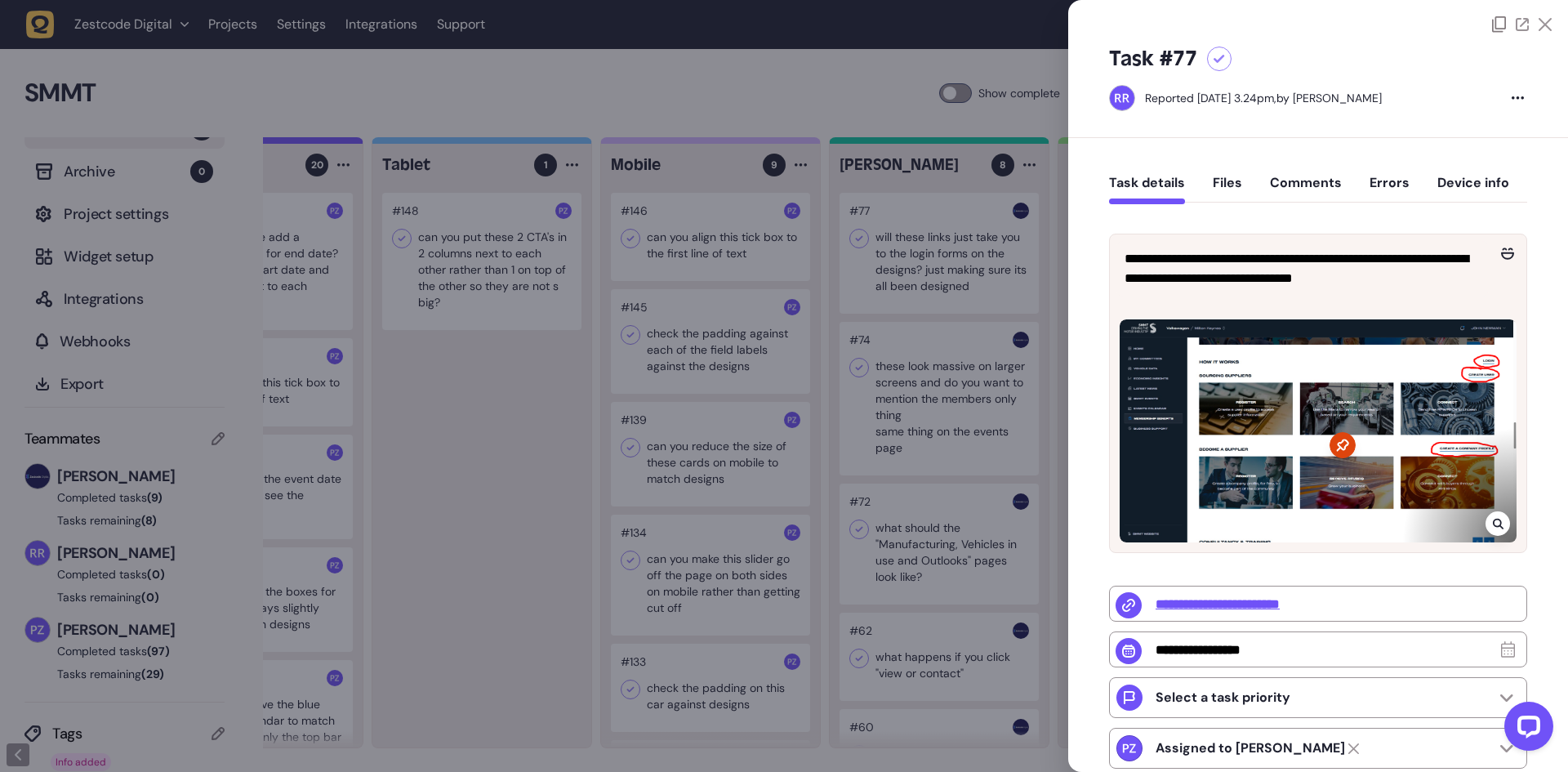
click at [1218, 60] on icon at bounding box center [1219, 59] width 11 height 9
click at [884, 224] on div at bounding box center [784, 386] width 1568 height 772
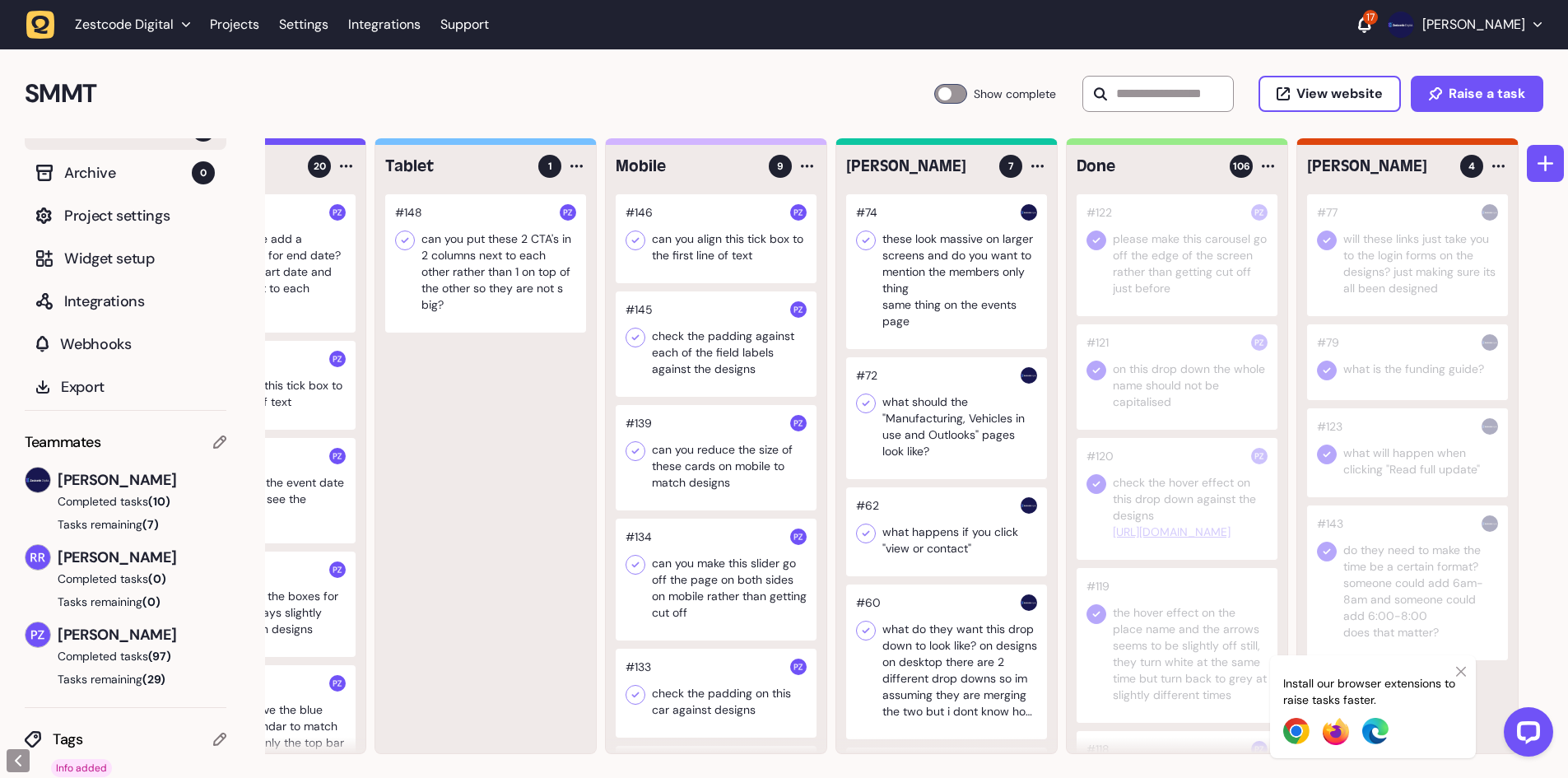
click at [913, 263] on div at bounding box center [946, 271] width 200 height 154
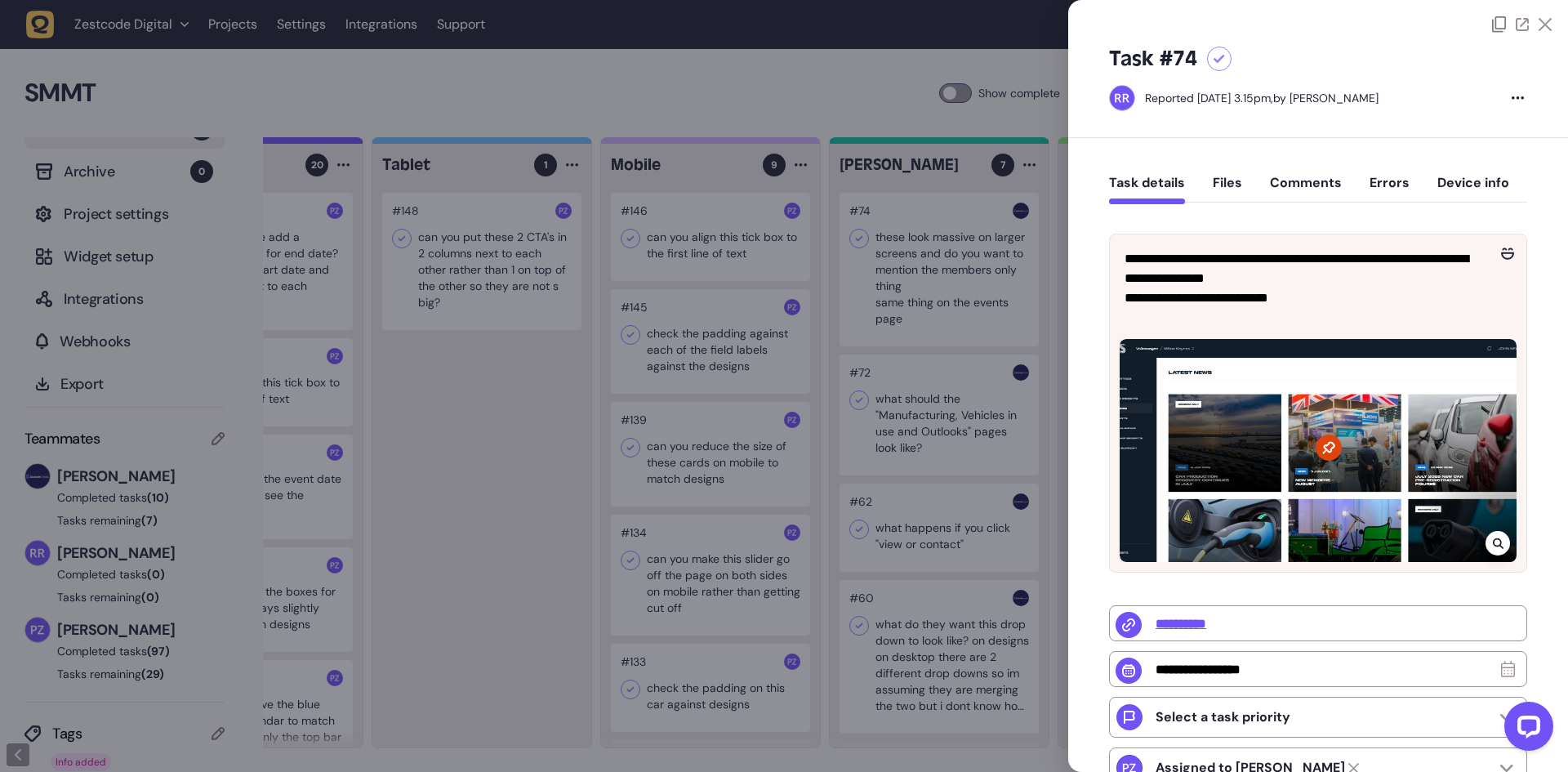
click at [1218, 63] on div at bounding box center [1220, 59] width 25 height 25
click at [947, 224] on div at bounding box center [784, 386] width 1568 height 772
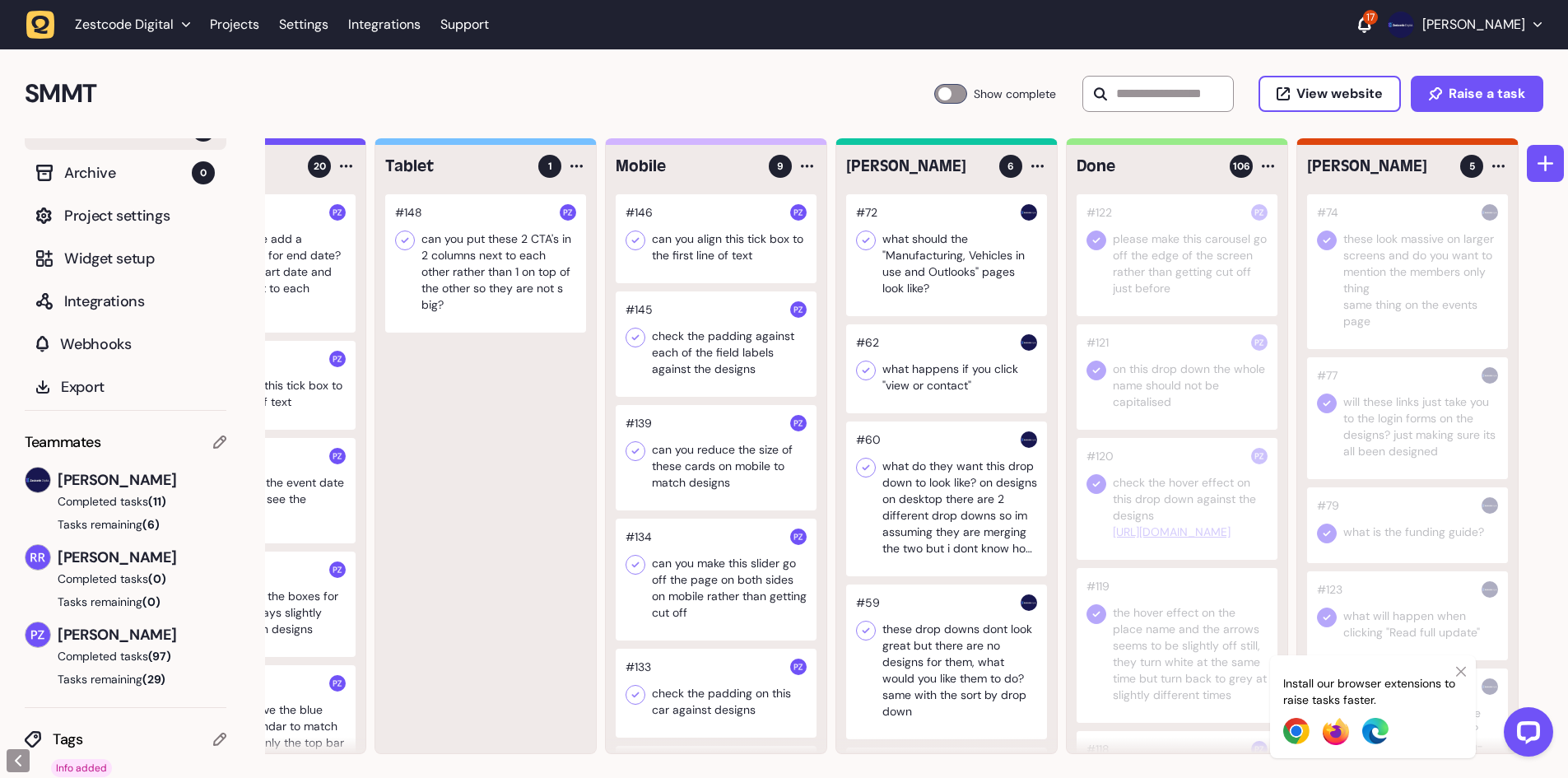
click at [936, 260] on div at bounding box center [946, 255] width 200 height 122
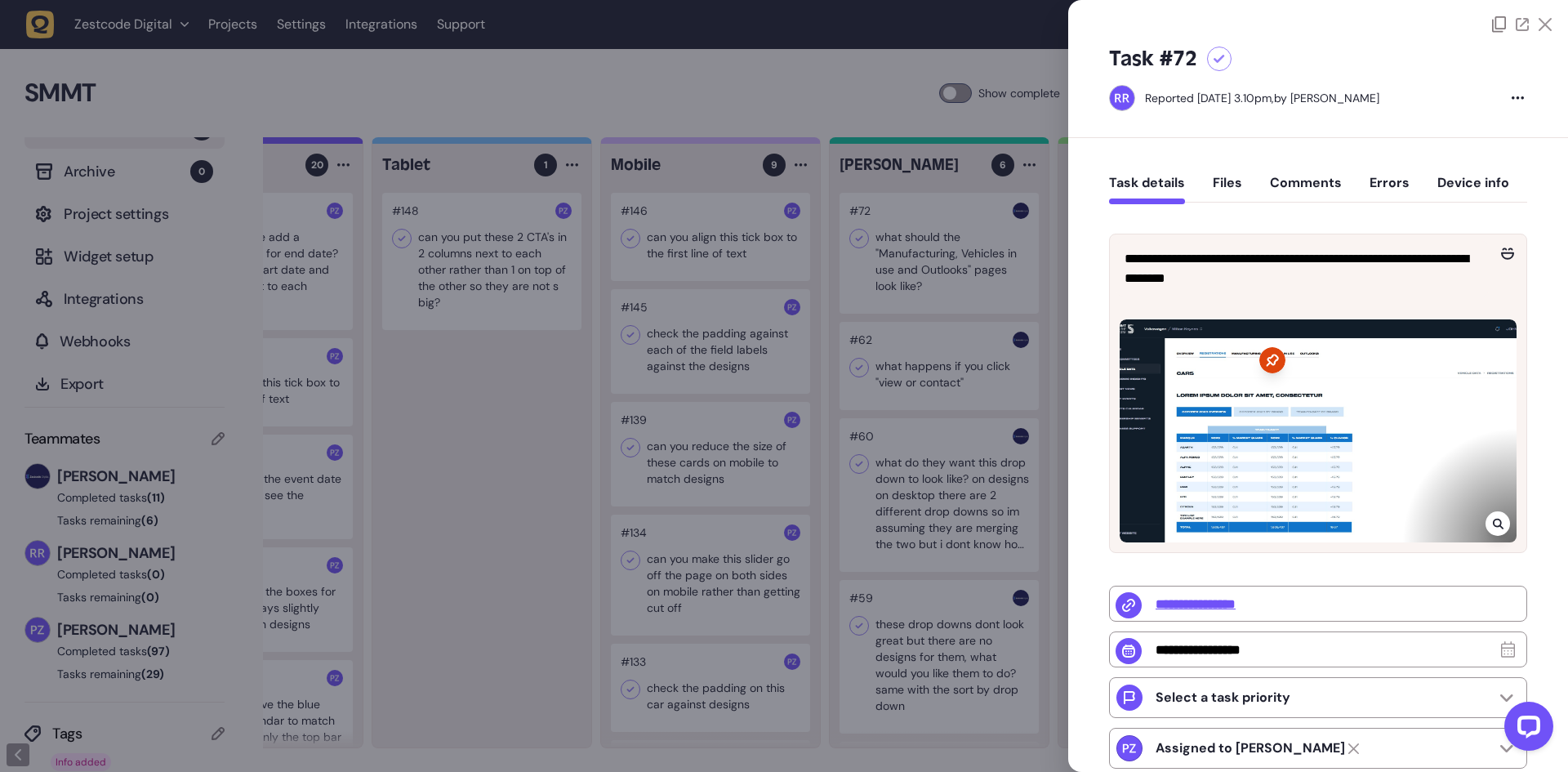
click at [1226, 67] on div at bounding box center [1220, 59] width 25 height 25
click at [957, 245] on div at bounding box center [784, 386] width 1568 height 772
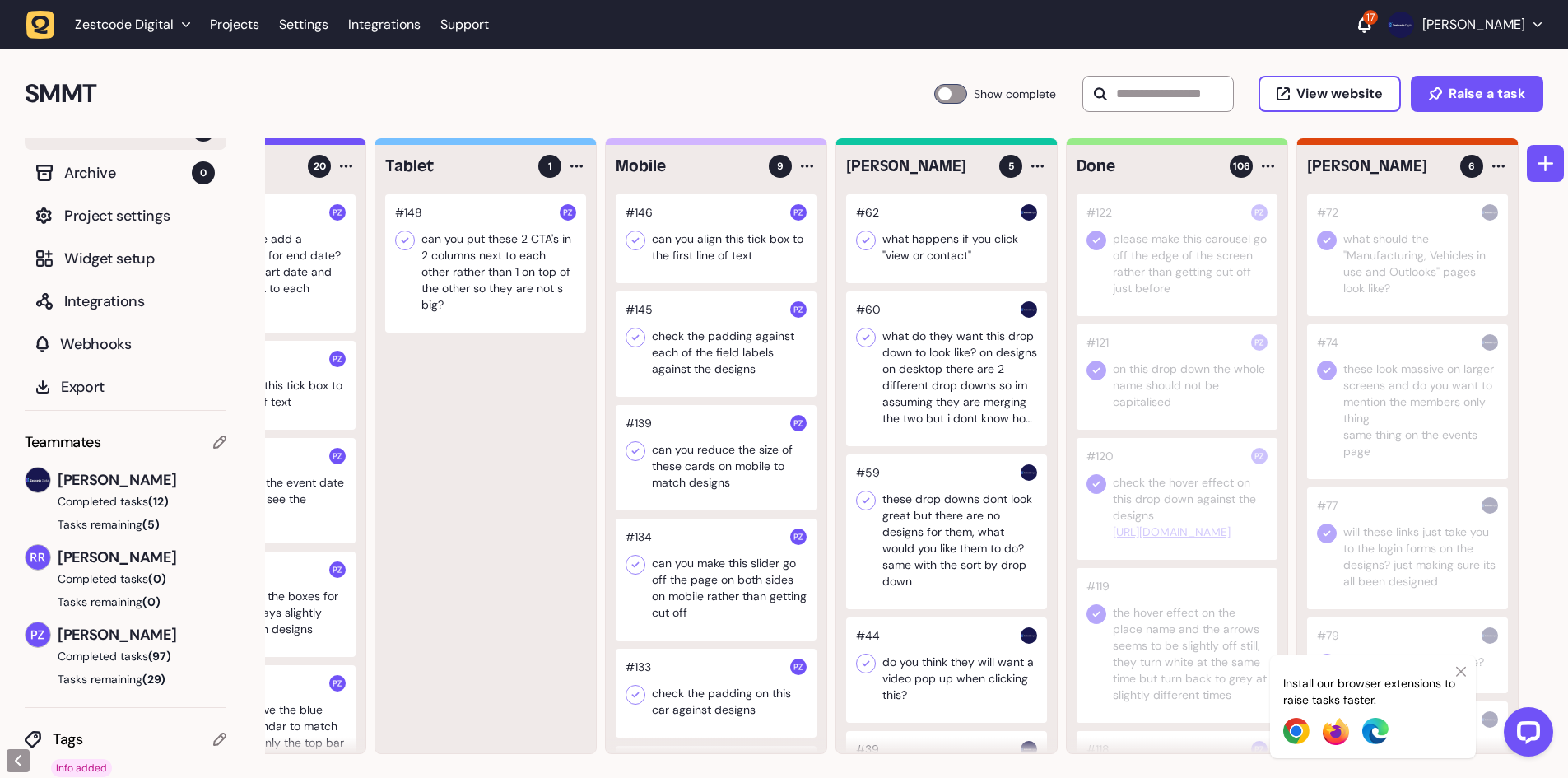
click at [963, 270] on div at bounding box center [946, 239] width 200 height 89
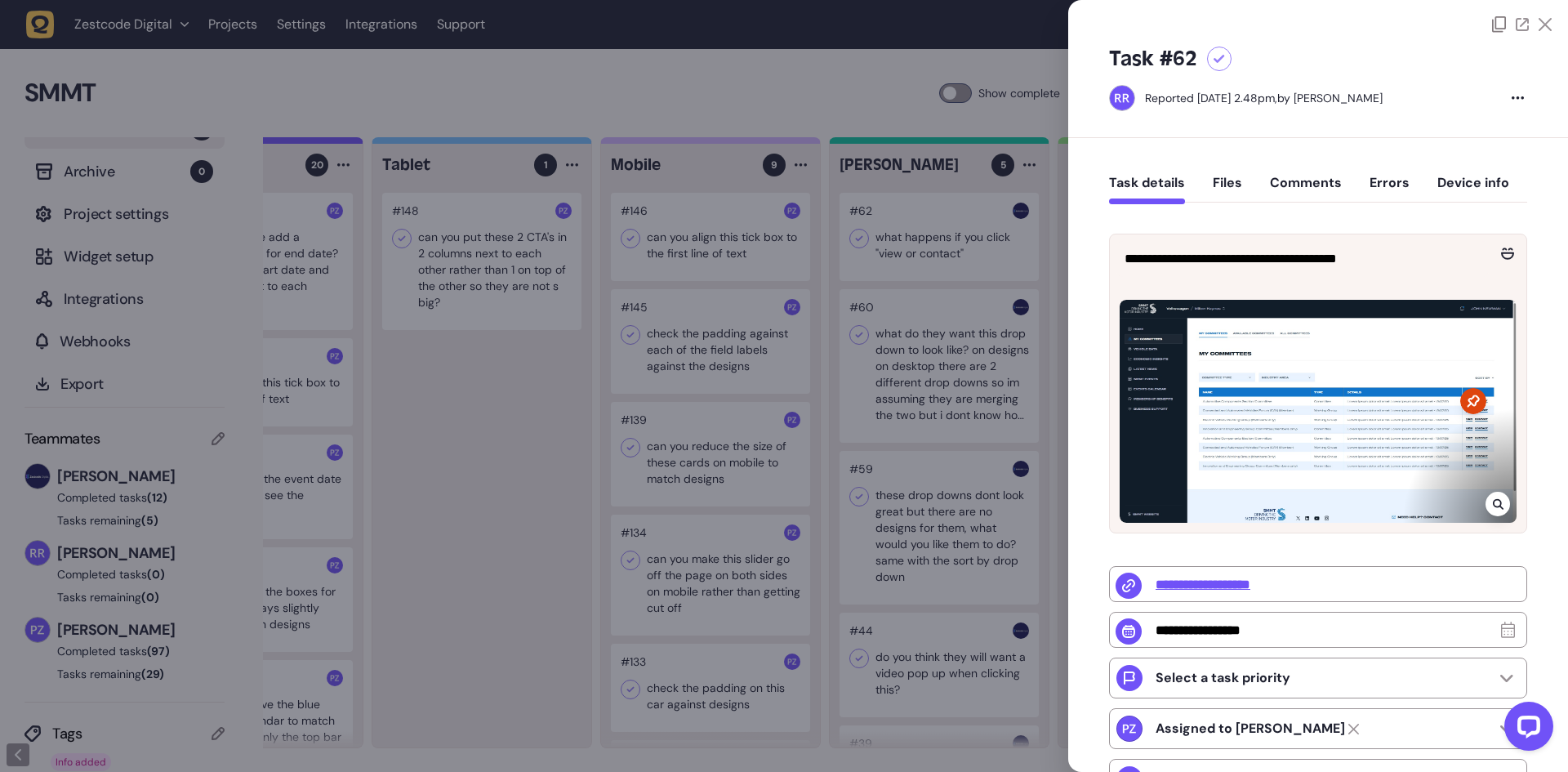
click at [1223, 62] on icon at bounding box center [1219, 59] width 11 height 9
click at [975, 214] on div at bounding box center [784, 386] width 1568 height 772
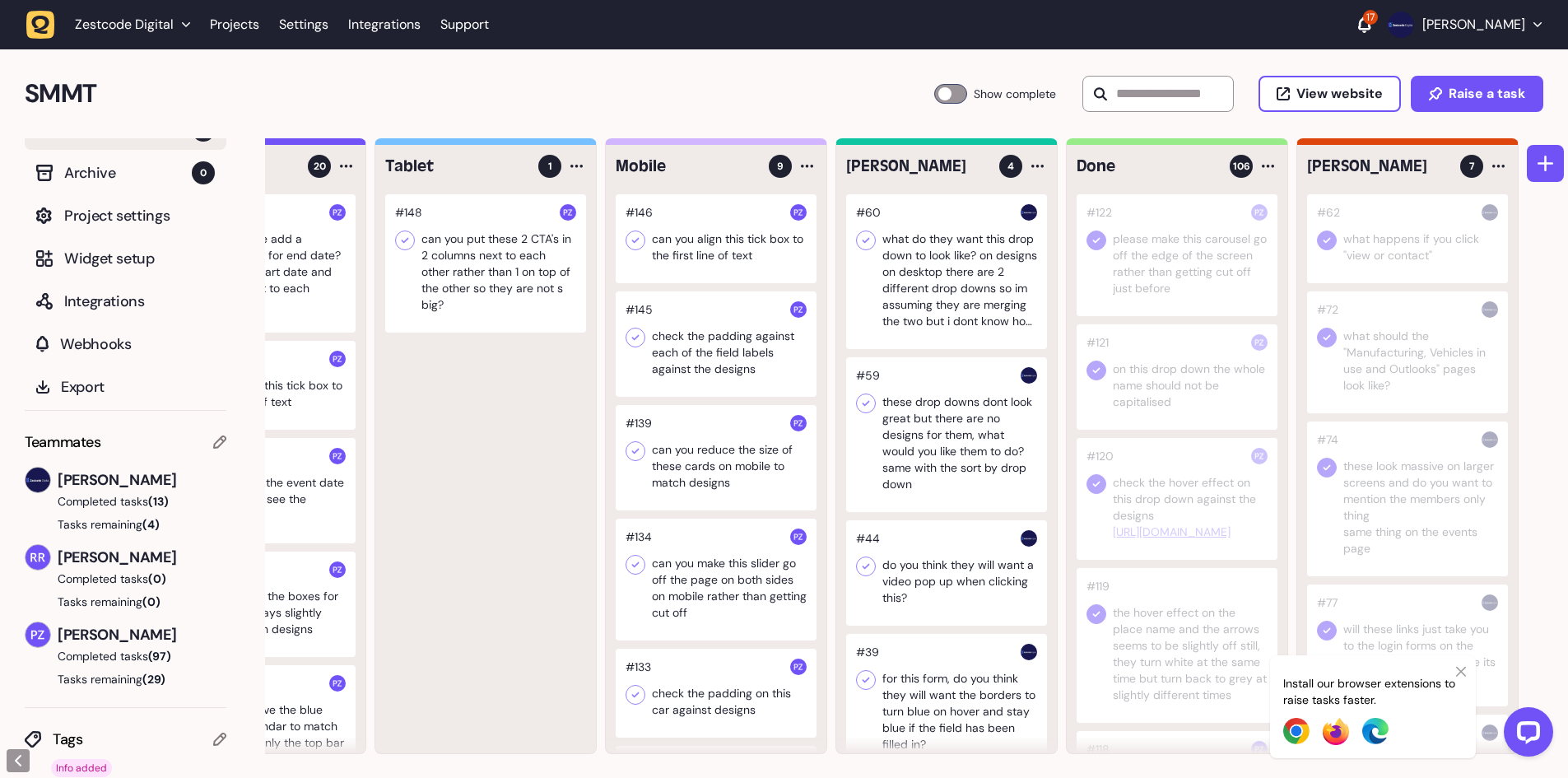
click at [950, 264] on div at bounding box center [946, 271] width 200 height 154
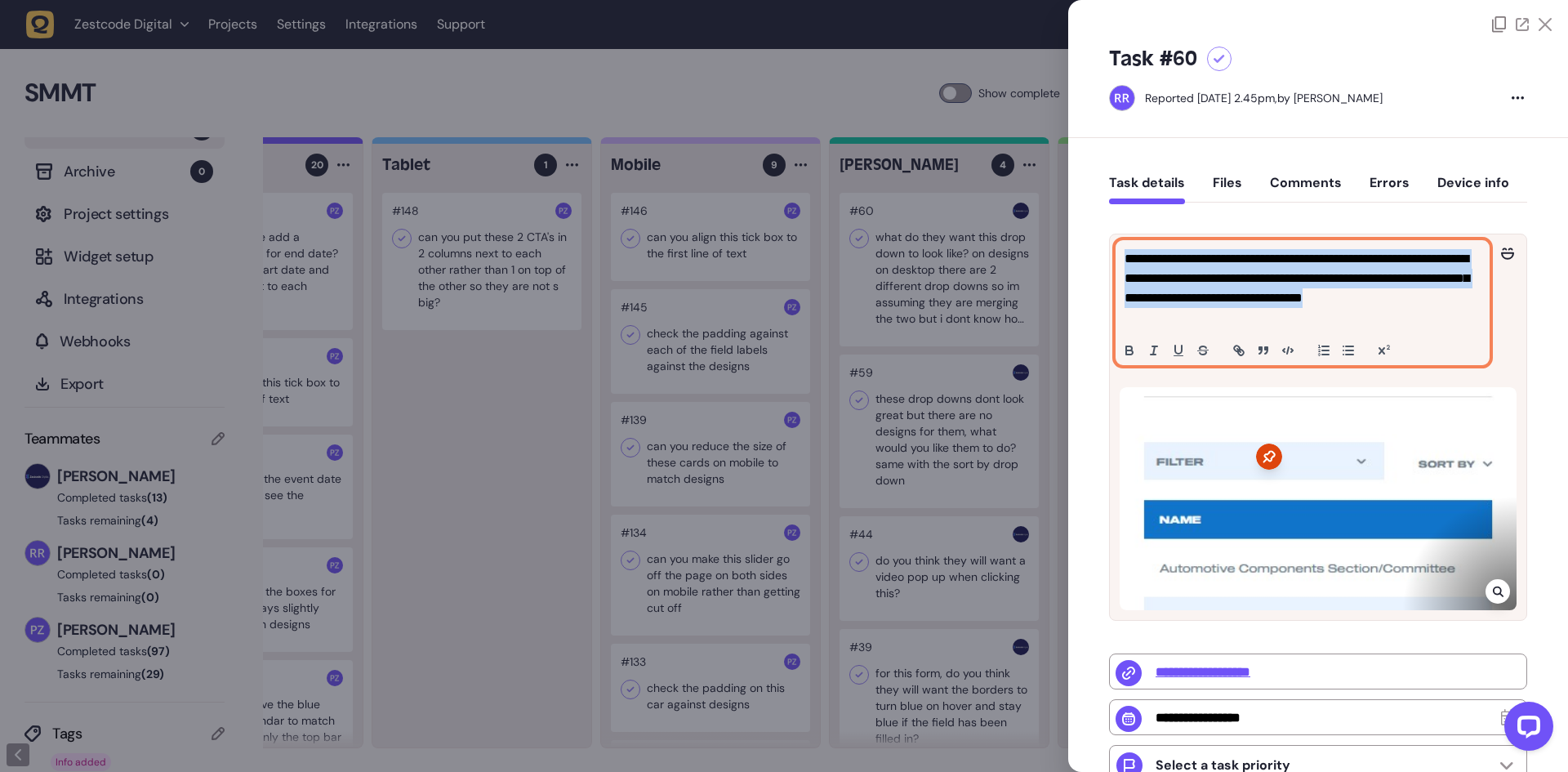
drag, startPoint x: 1205, startPoint y: 319, endPoint x: 1127, endPoint y: 254, distance: 101.5
click at [1127, 254] on p "**********" at bounding box center [1301, 288] width 352 height 78
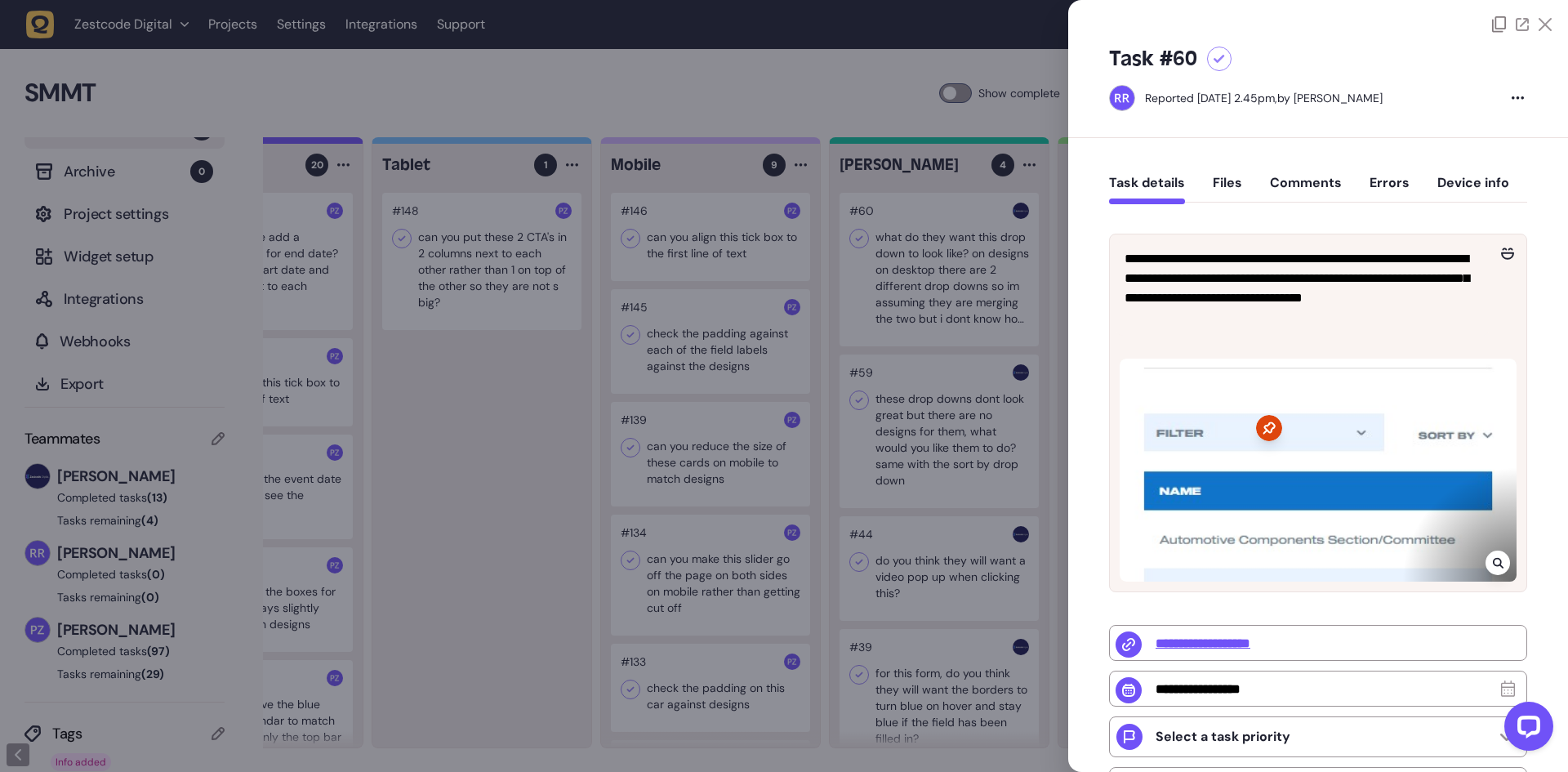
click at [931, 266] on div at bounding box center [784, 386] width 1568 height 772
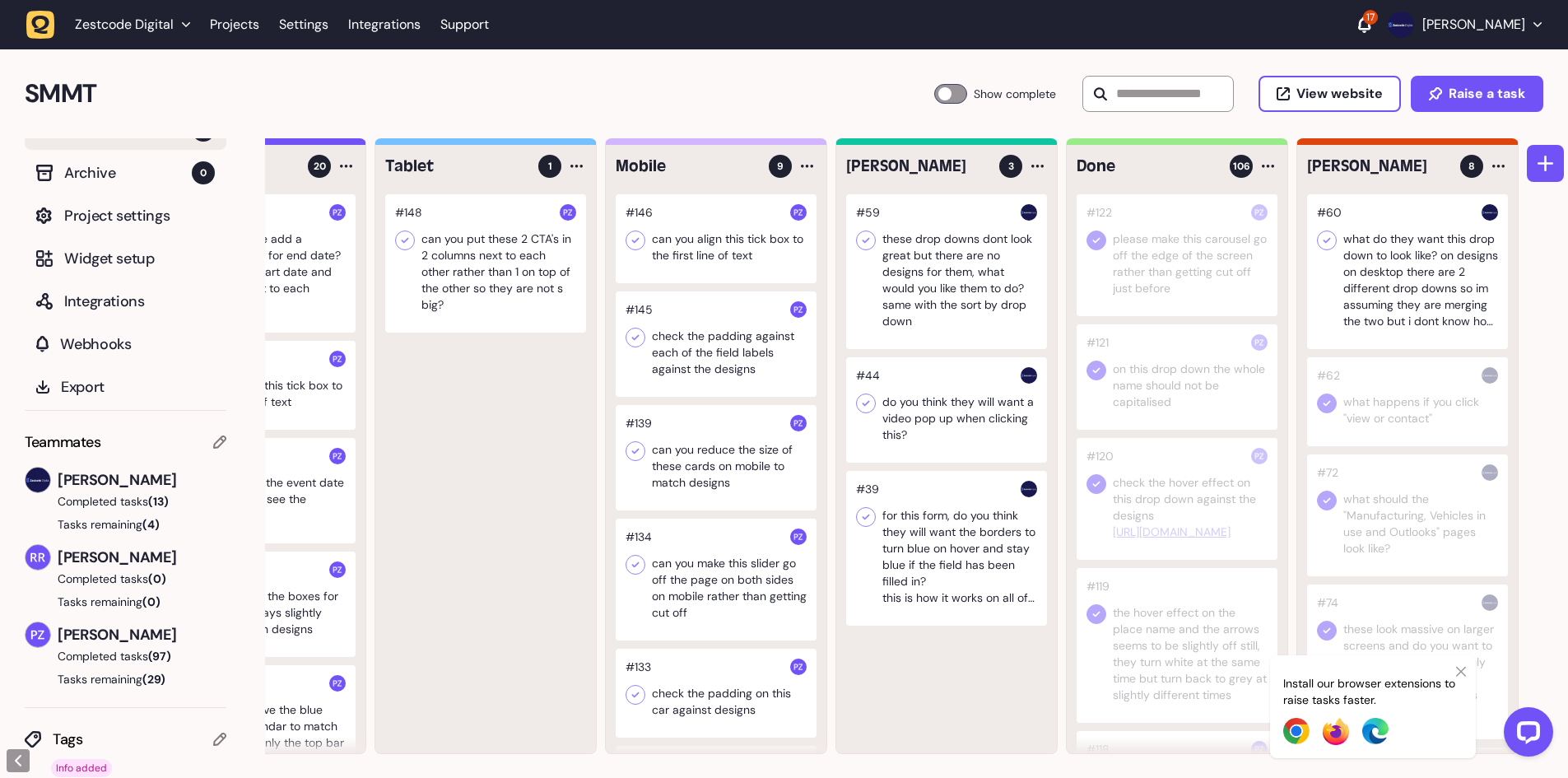
click at [905, 277] on div at bounding box center [946, 271] width 200 height 154
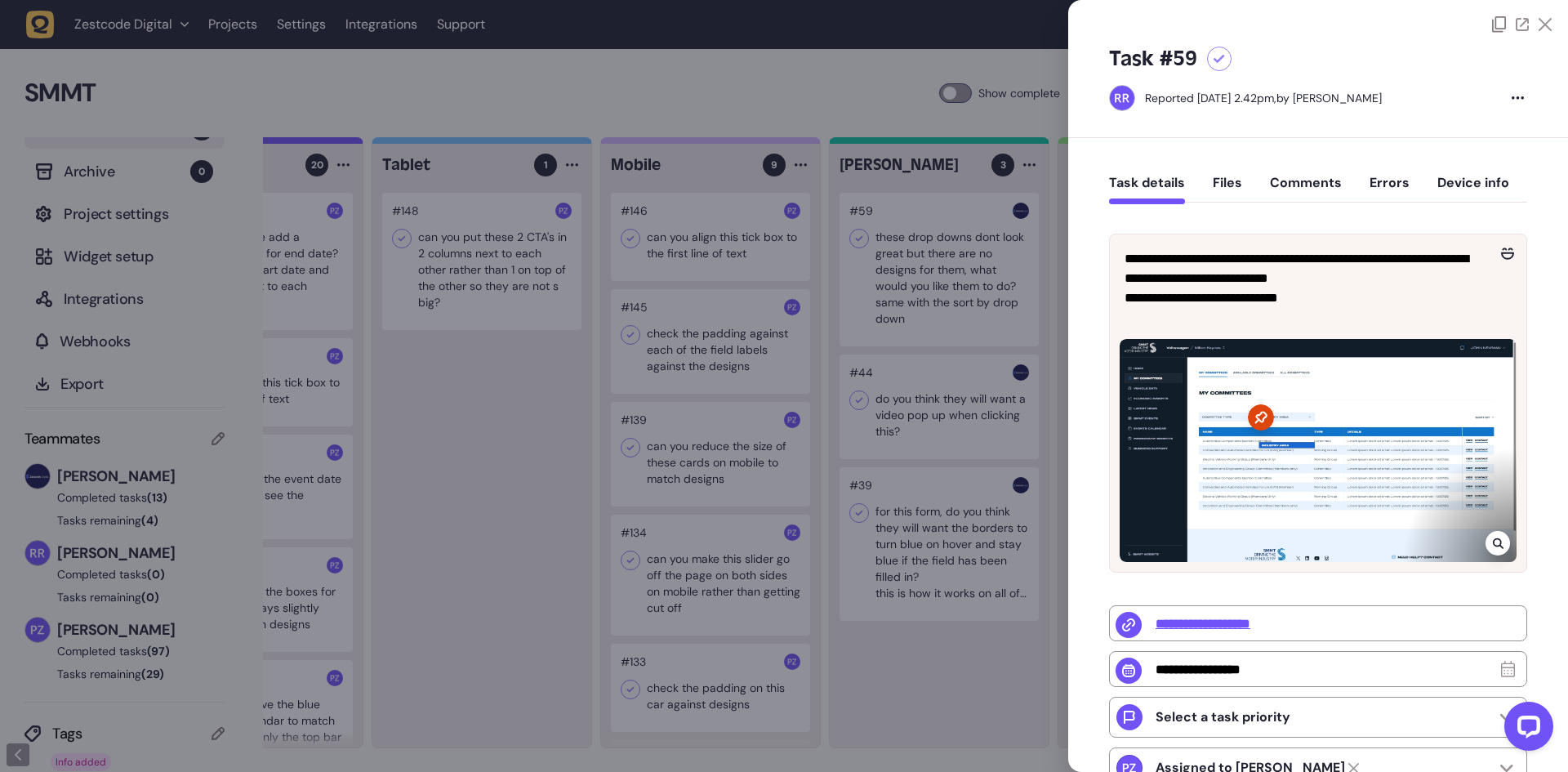
click at [900, 274] on div at bounding box center [784, 386] width 1568 height 772
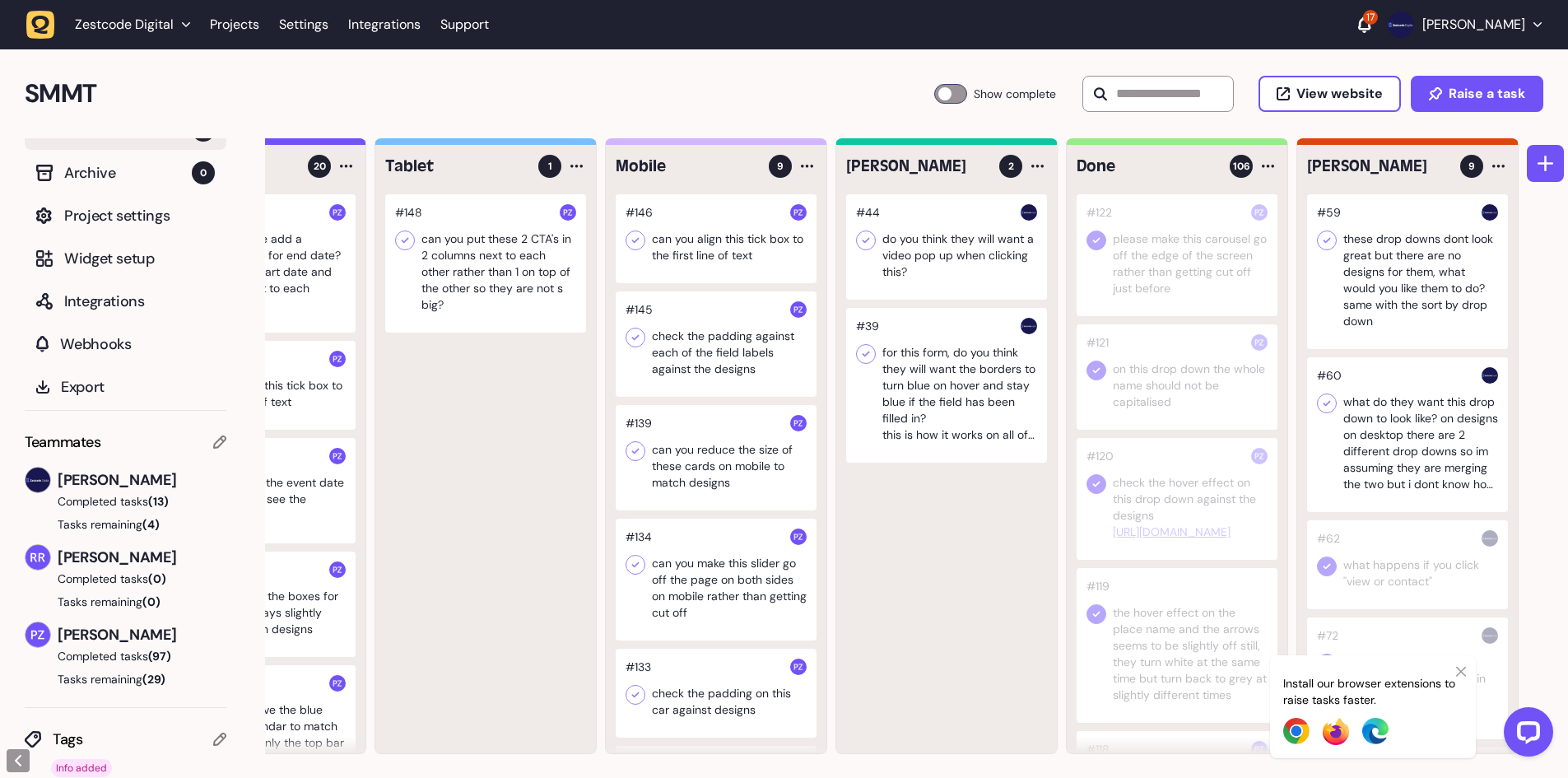
click at [943, 263] on div at bounding box center [946, 247] width 200 height 106
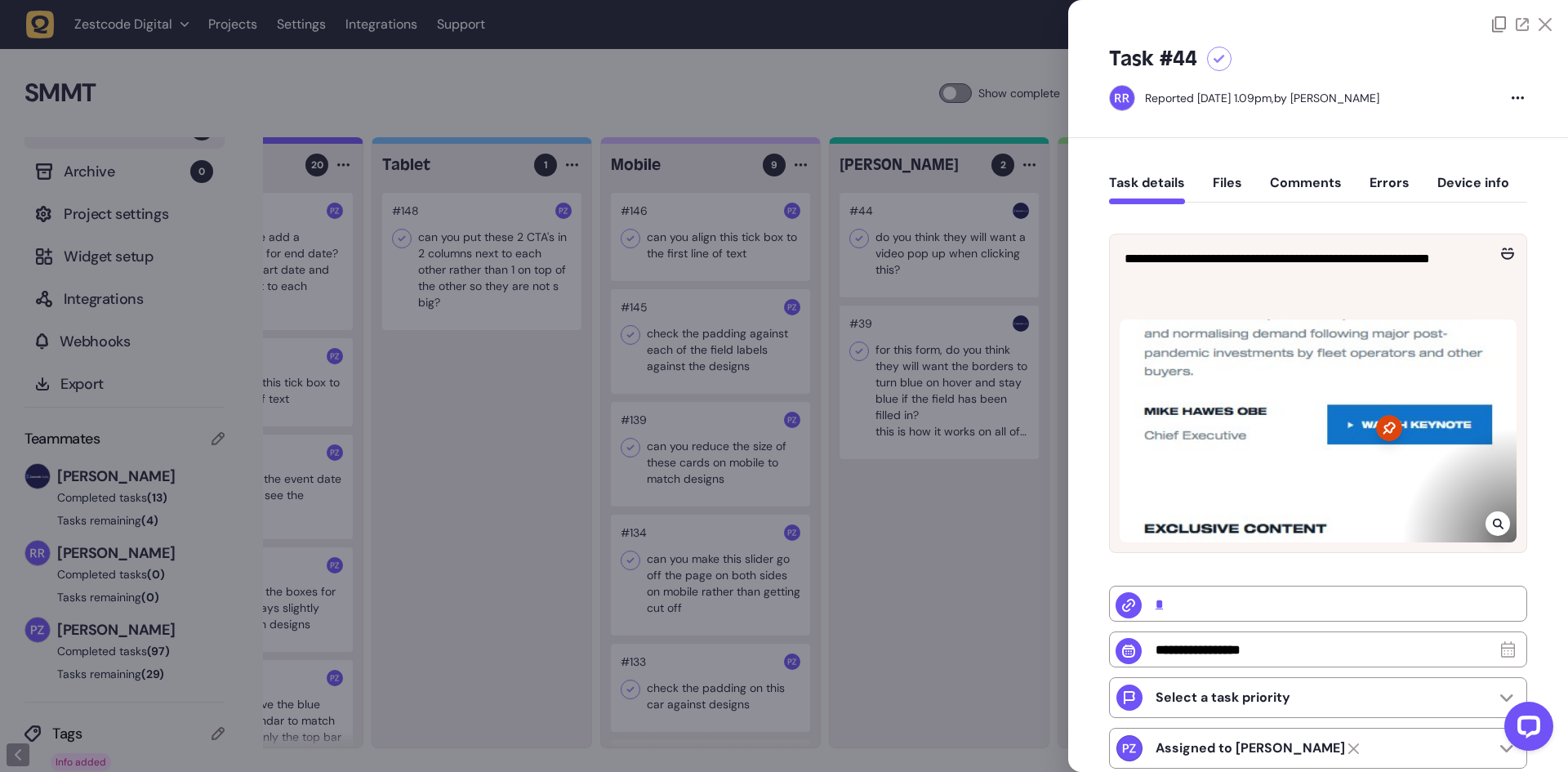
click at [1216, 69] on div at bounding box center [1220, 59] width 25 height 25
click at [938, 232] on div at bounding box center [784, 386] width 1568 height 772
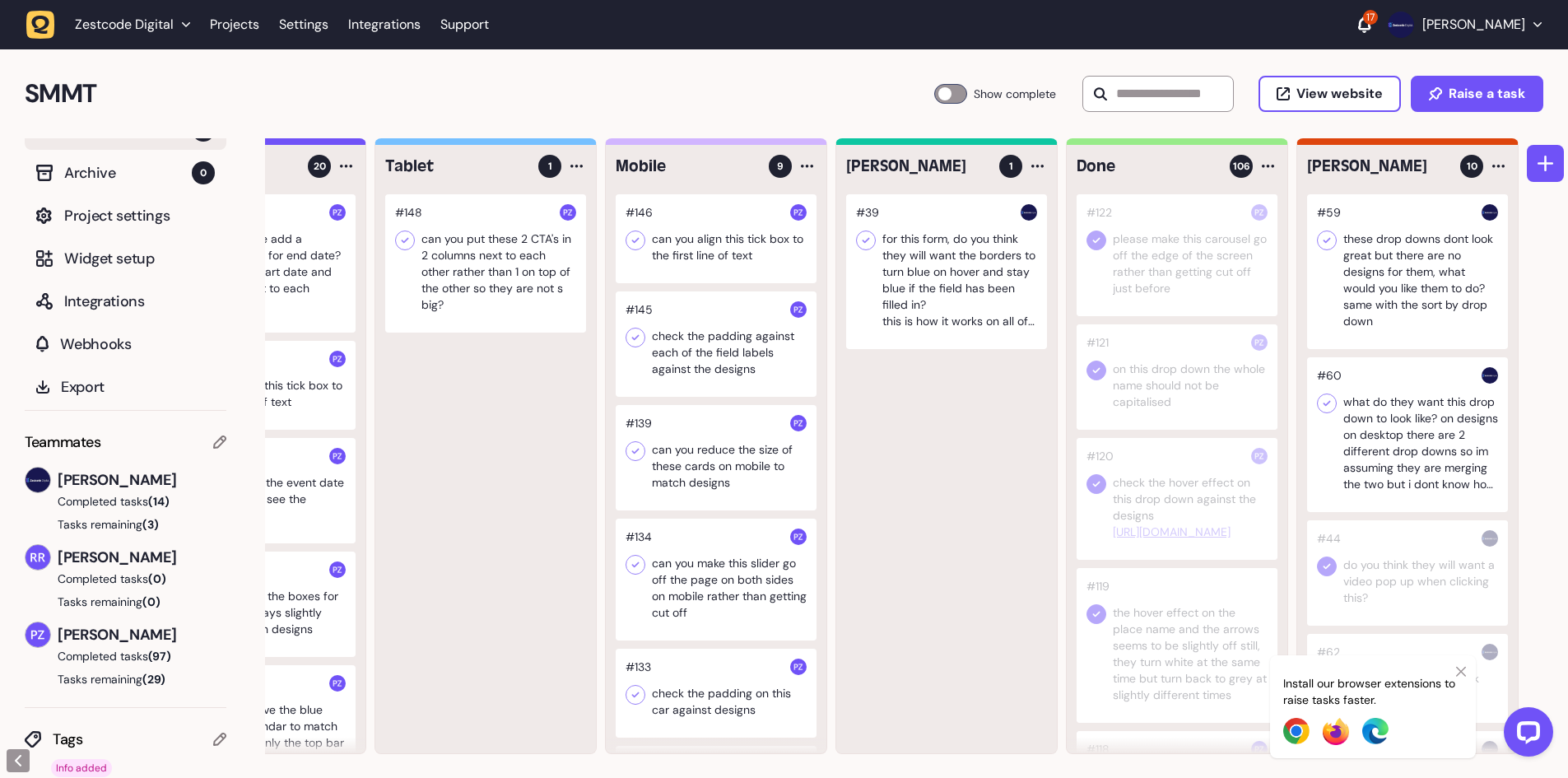
click at [930, 277] on div at bounding box center [946, 271] width 200 height 154
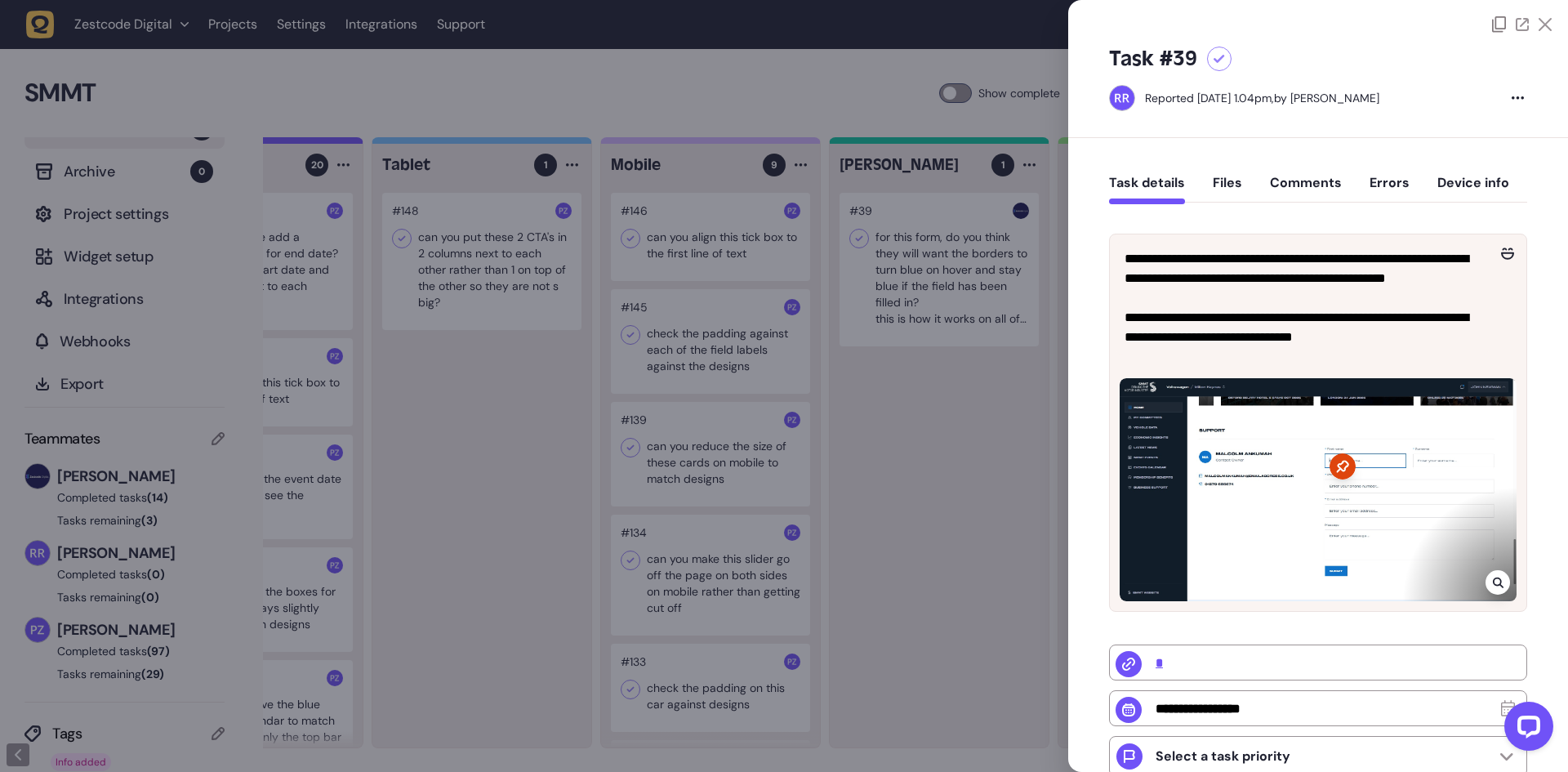
click at [1214, 62] on icon at bounding box center [1219, 59] width 11 height 9
click at [973, 198] on div at bounding box center [784, 386] width 1568 height 772
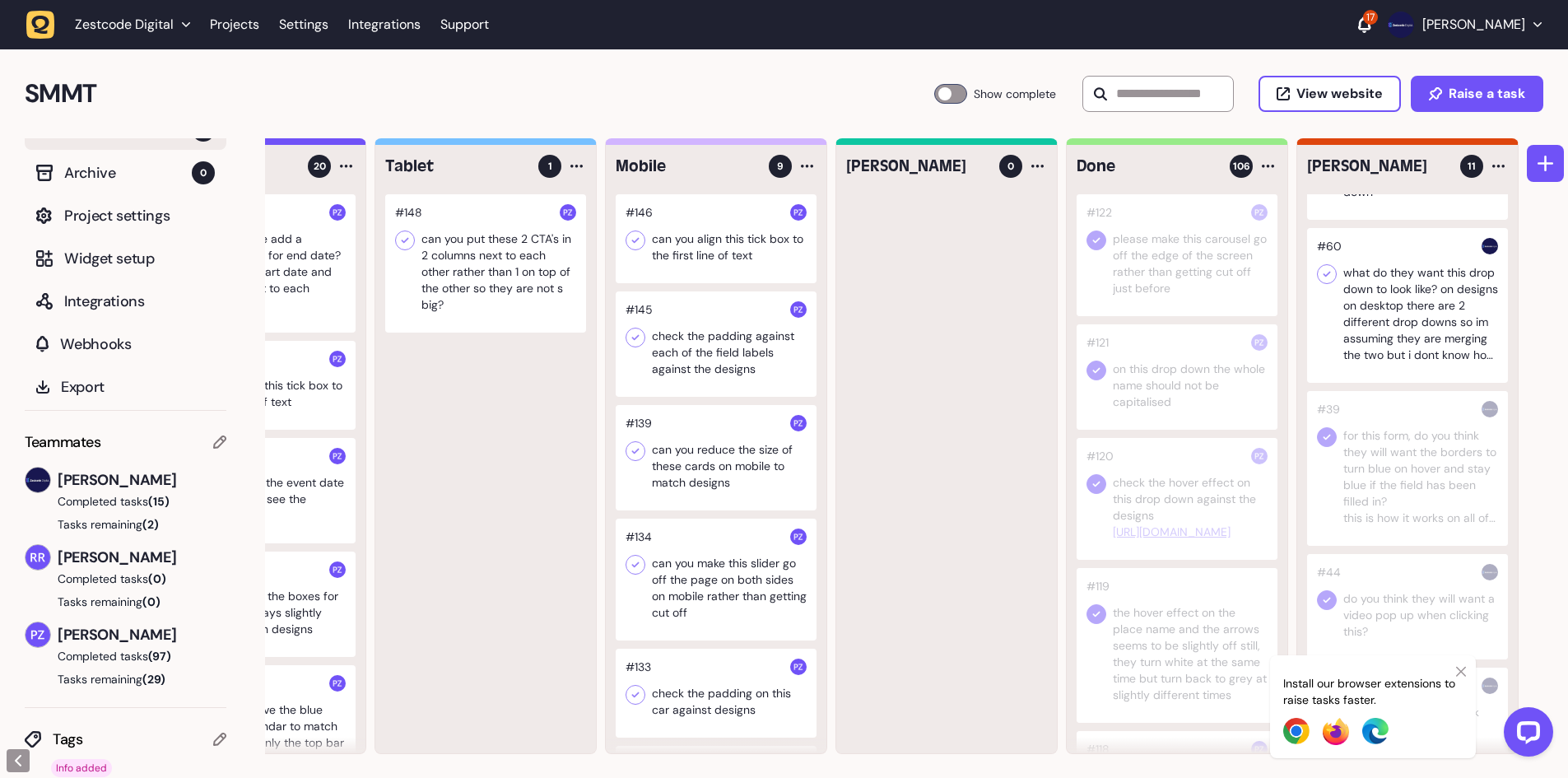
scroll to position [165, 0]
